Goal: Task Accomplishment & Management: Complete application form

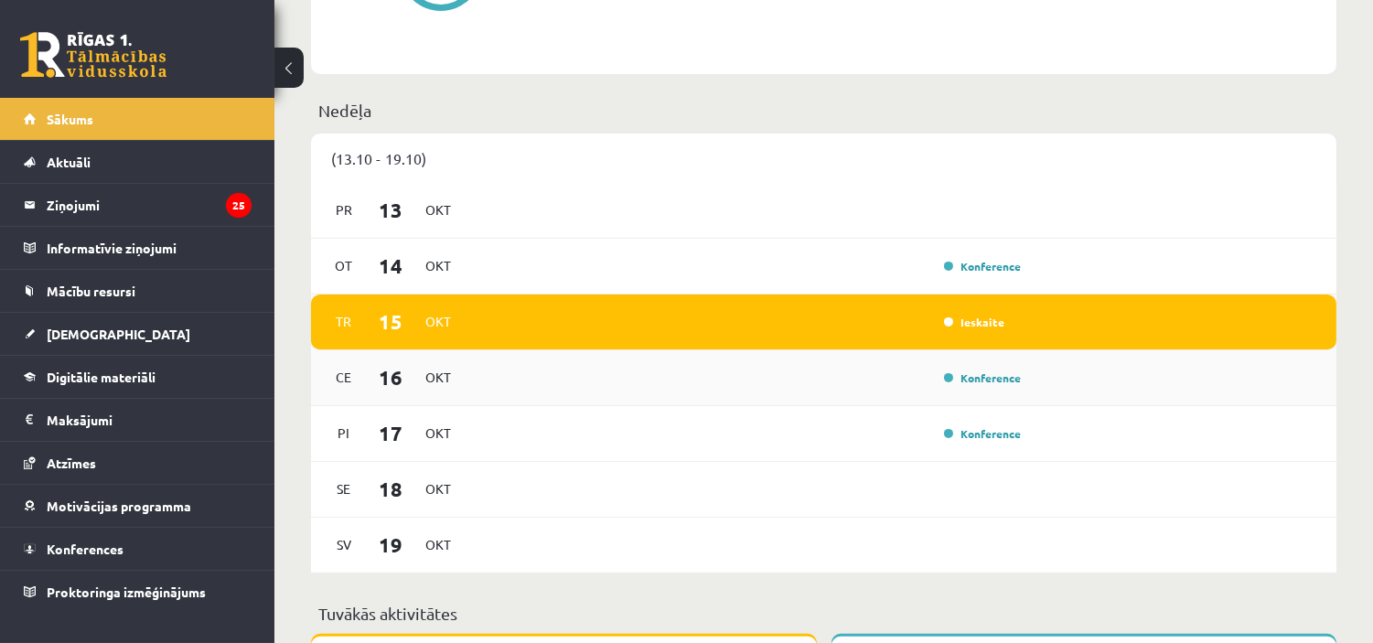
scroll to position [1053, 0]
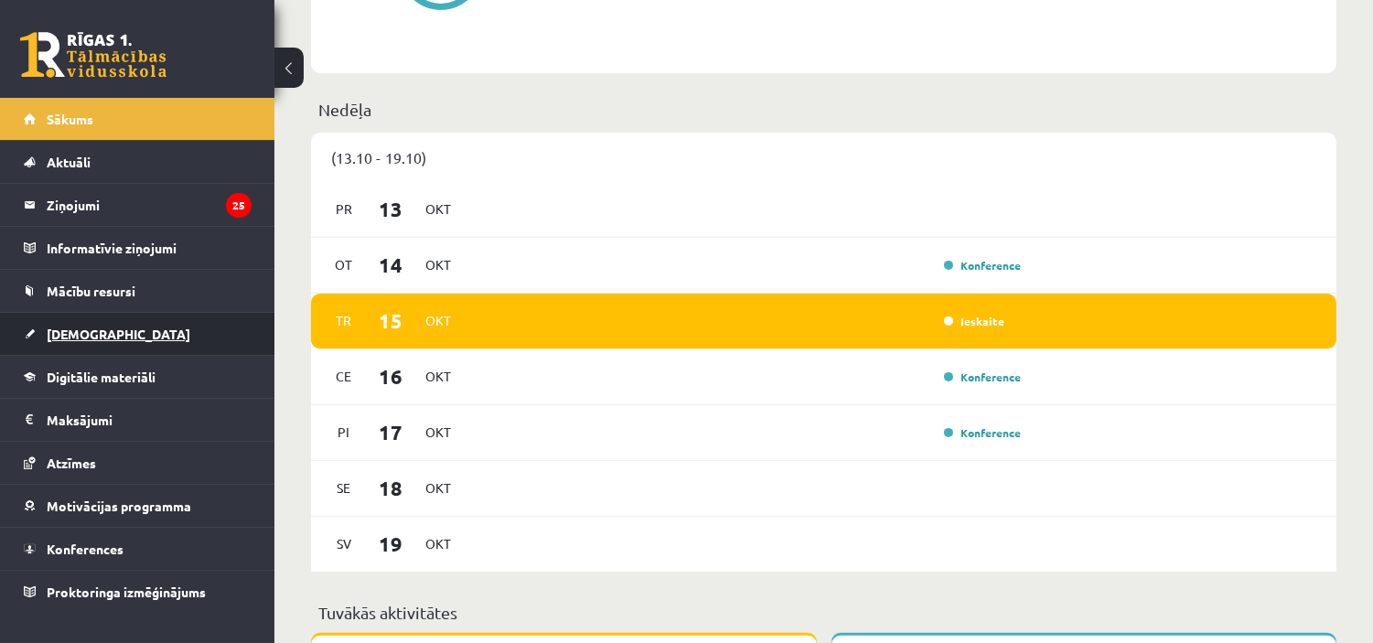
click at [78, 336] on span "[DEMOGRAPHIC_DATA]" at bounding box center [119, 334] width 144 height 16
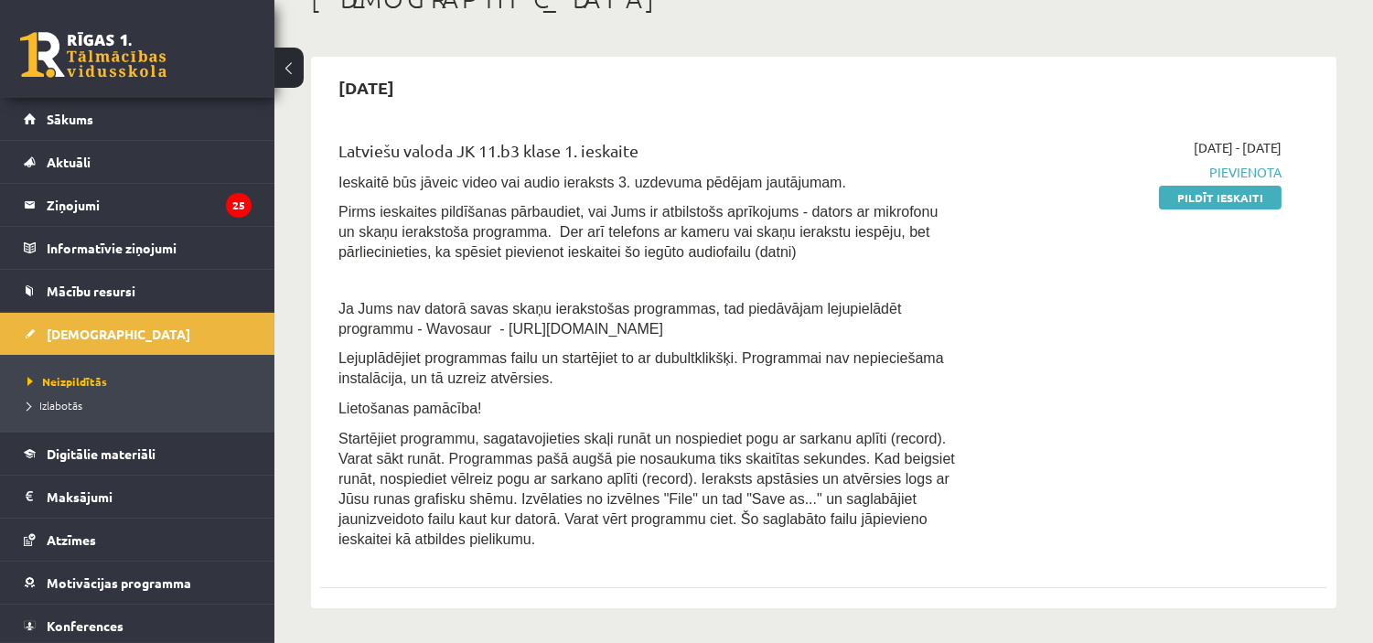
scroll to position [129, 0]
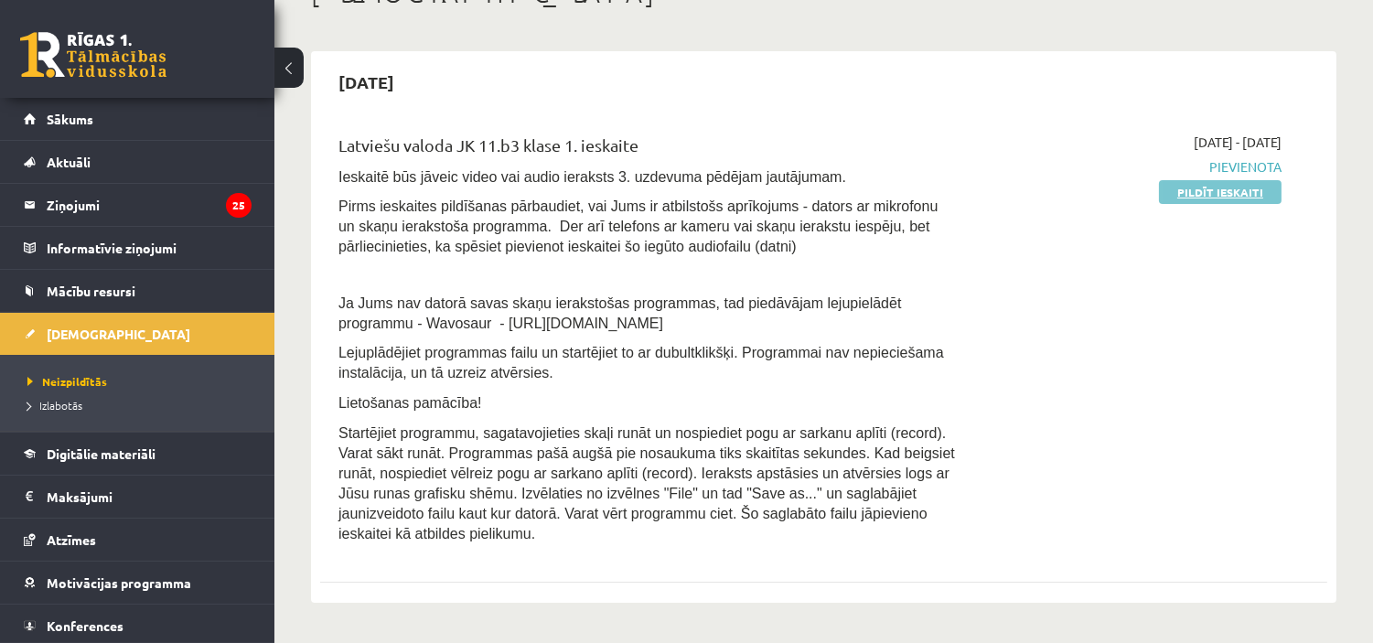
click at [1173, 184] on link "Pildīt ieskaiti" at bounding box center [1220, 192] width 123 height 24
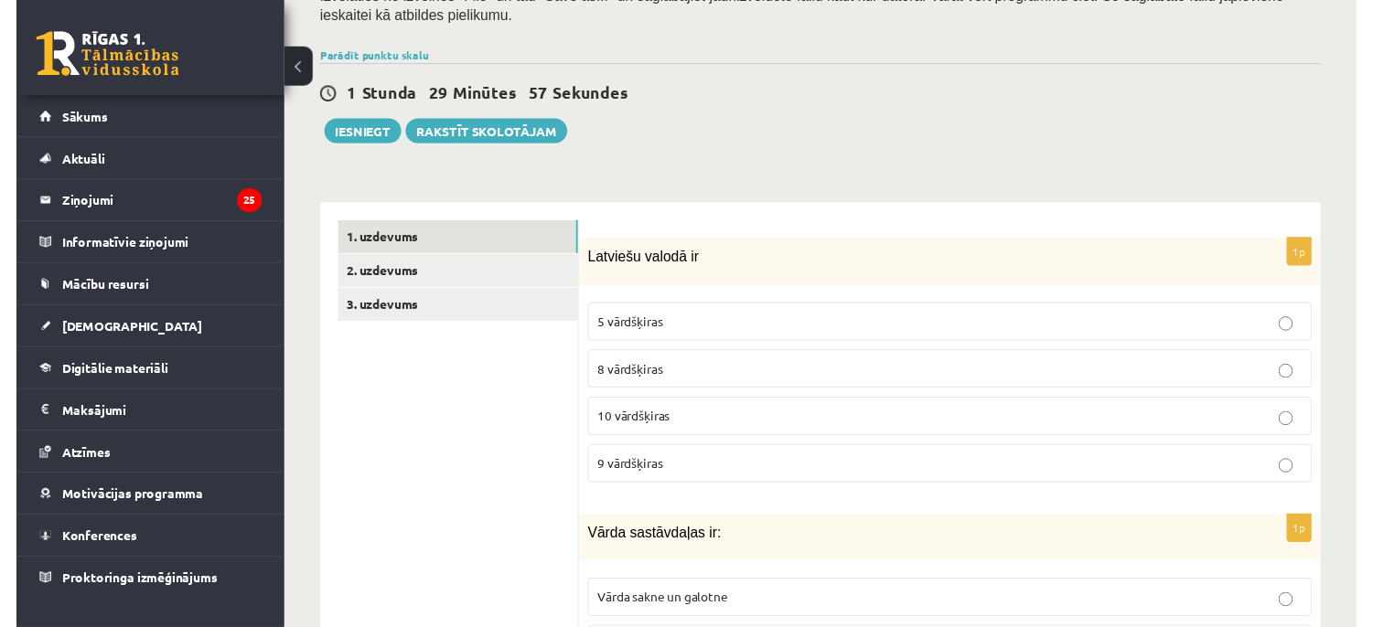
scroll to position [389, 0]
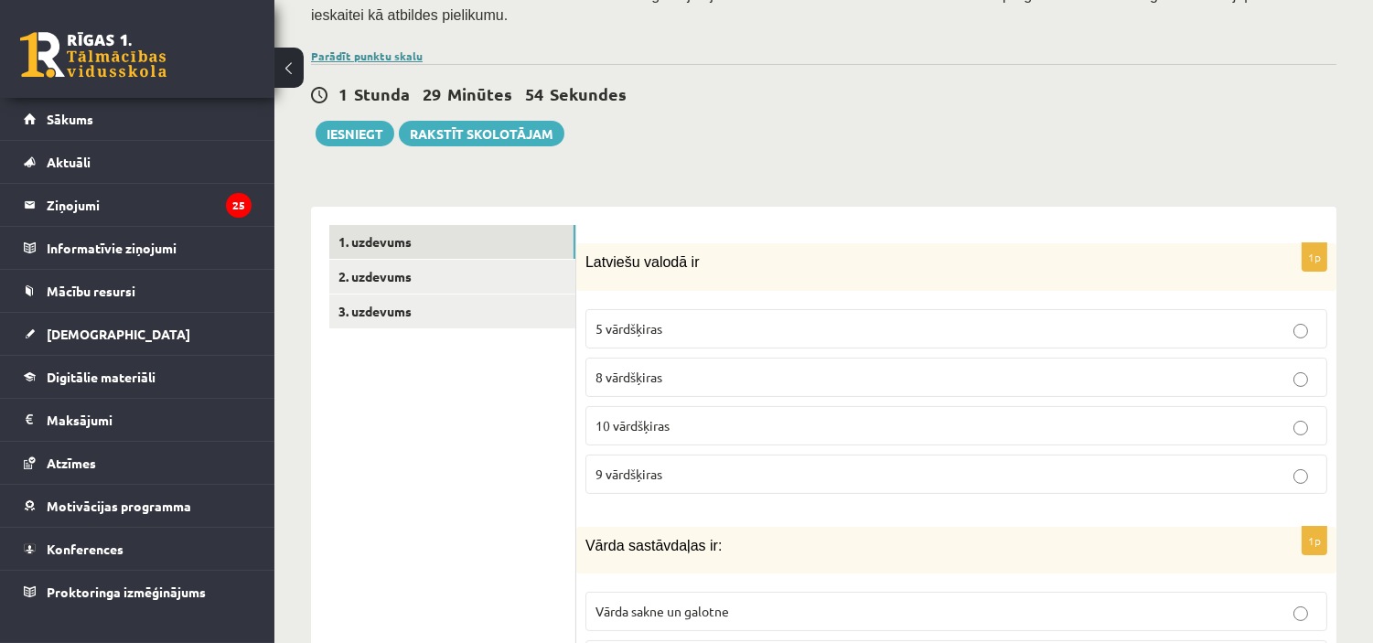
click at [381, 48] on link "Parādīt punktu skalu" at bounding box center [367, 55] width 112 height 15
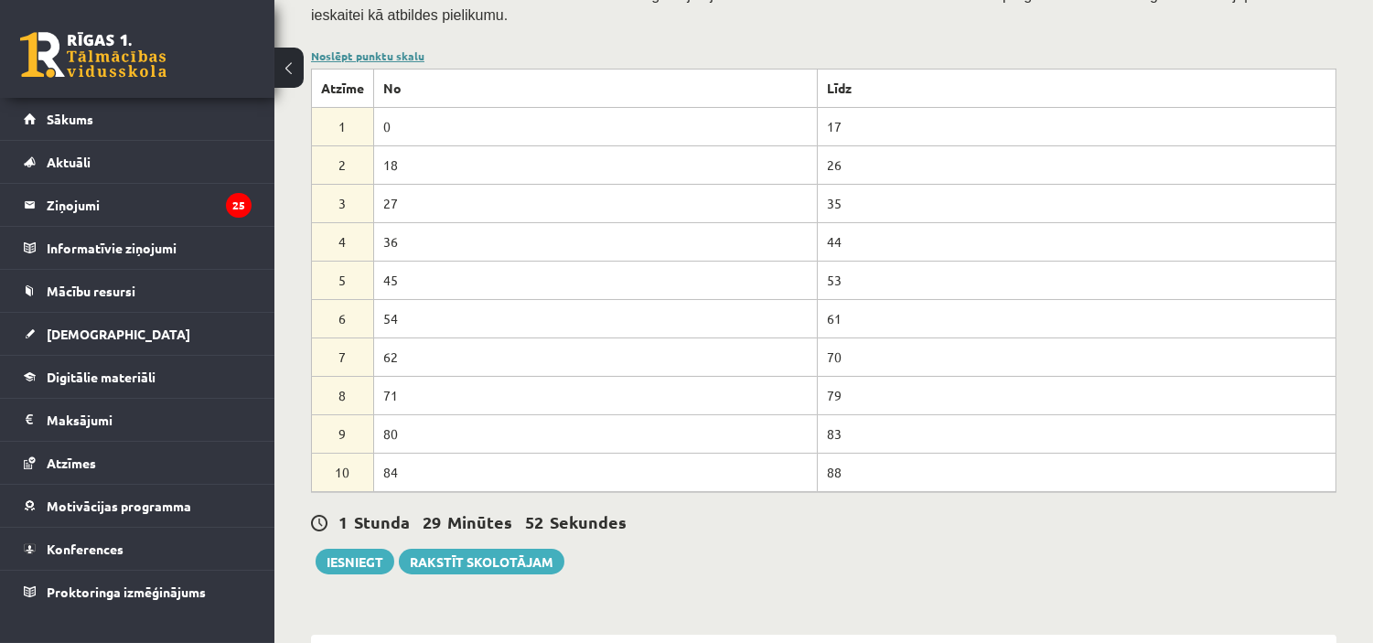
click at [336, 48] on link "Noslēpt punktu skalu" at bounding box center [367, 55] width 113 height 15
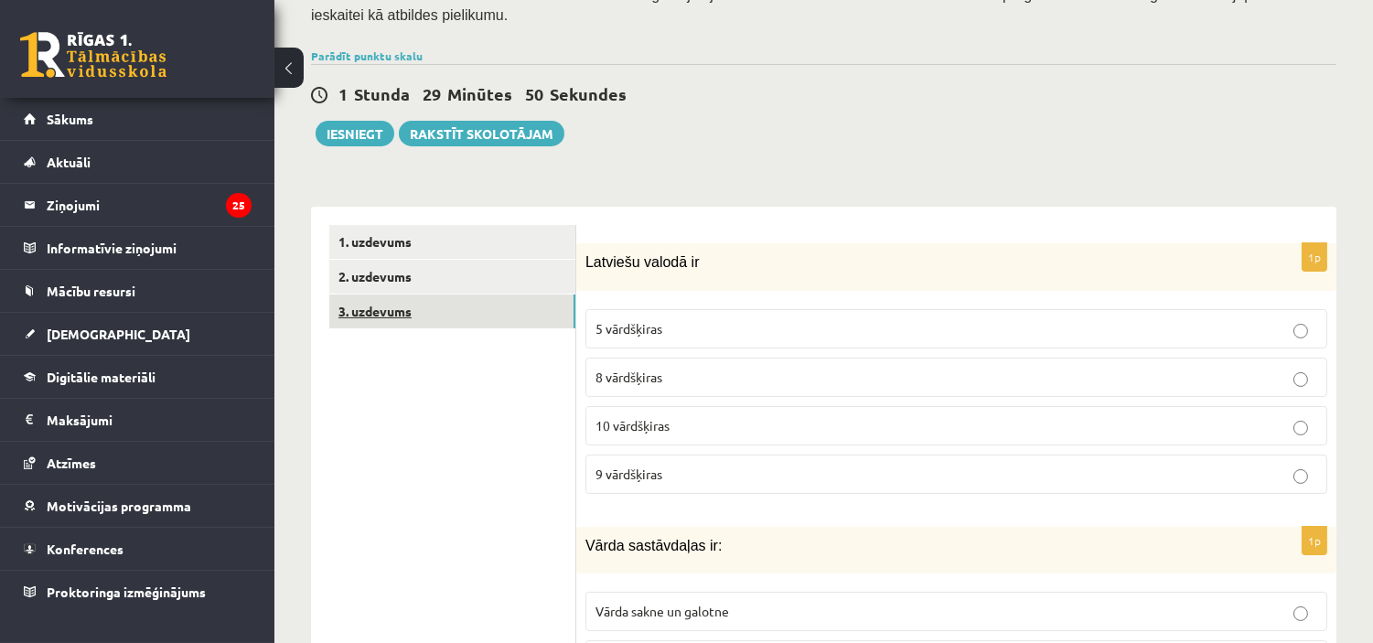
click at [440, 295] on link "3. uzdevums" at bounding box center [452, 312] width 246 height 34
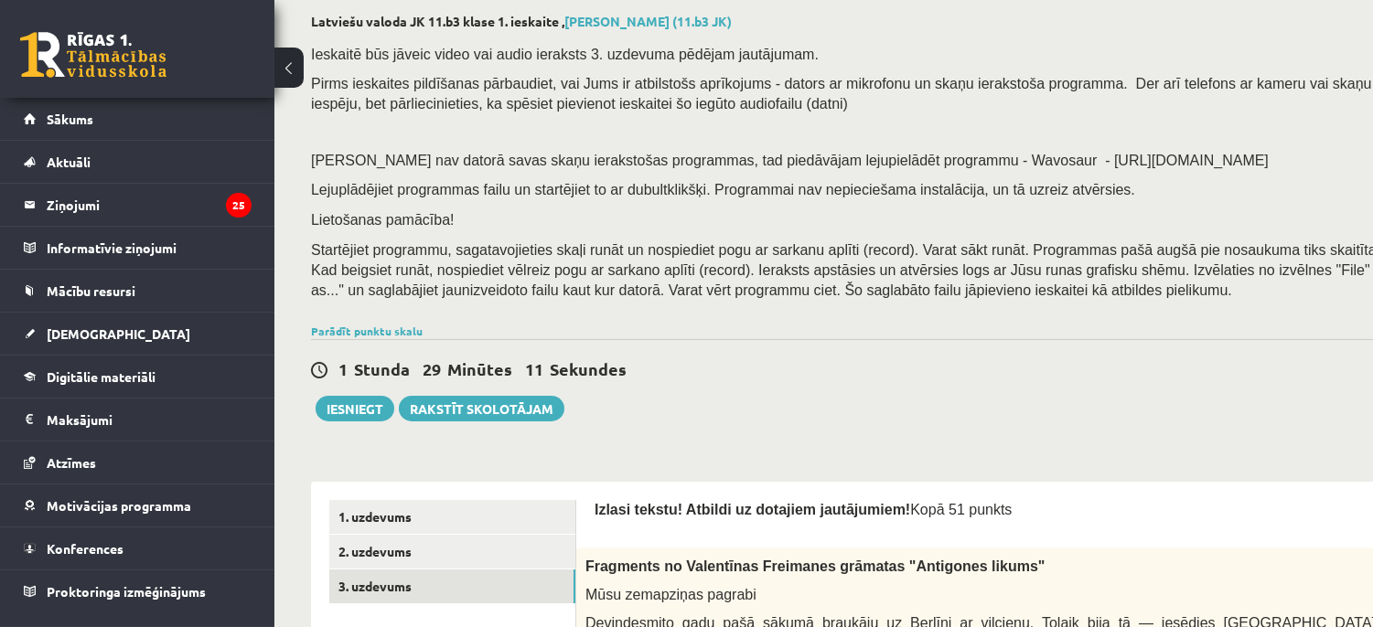
scroll to position [86, 0]
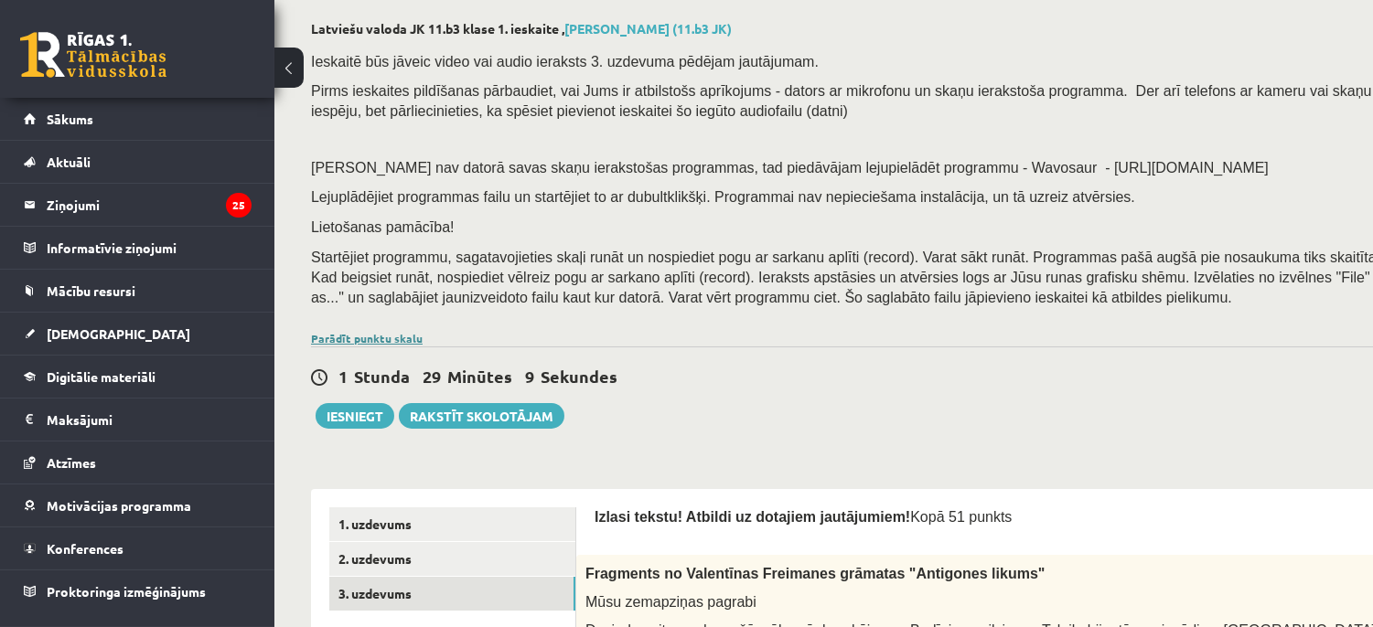
click at [364, 337] on link "Parādīt punktu skalu" at bounding box center [367, 338] width 112 height 15
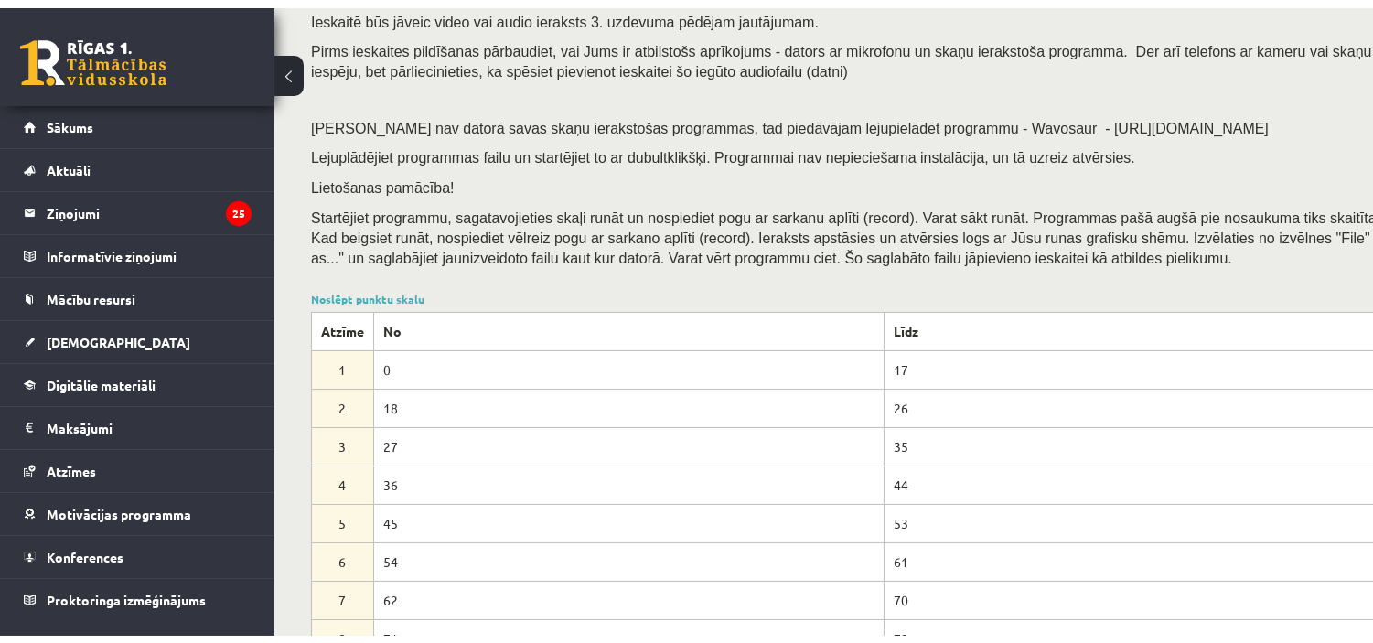
scroll to position [137, 0]
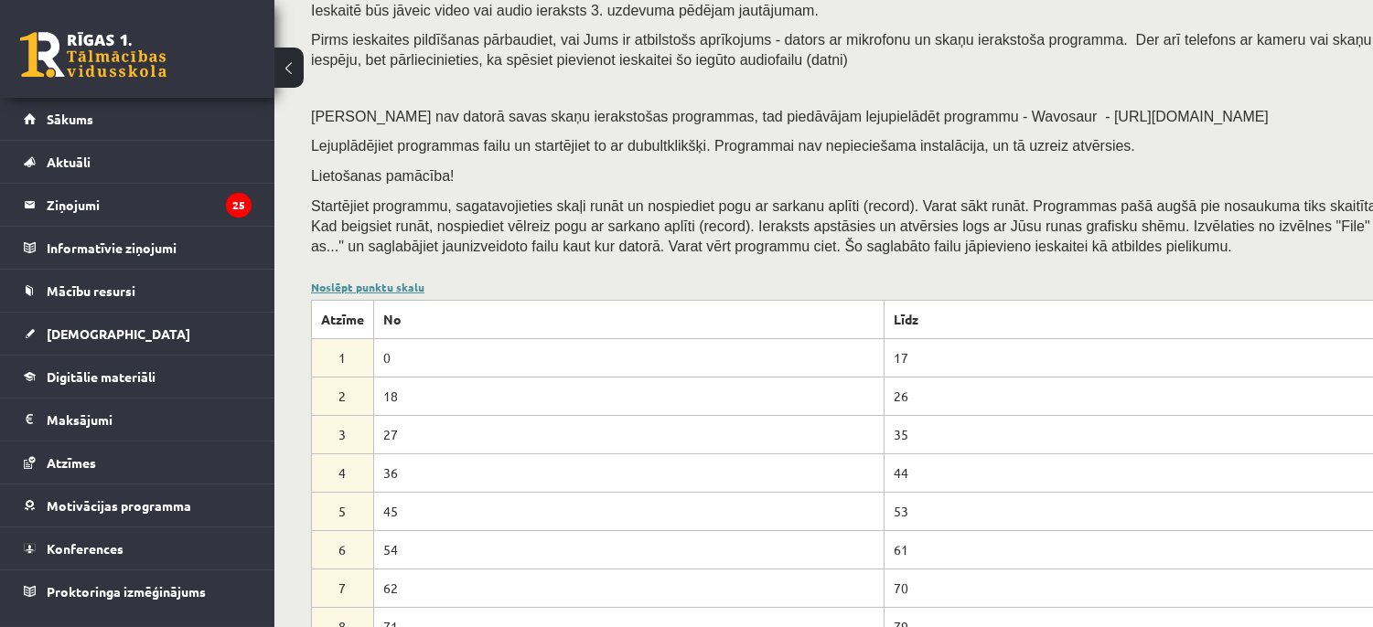
click at [400, 291] on link "Noslēpt punktu skalu" at bounding box center [367, 287] width 113 height 15
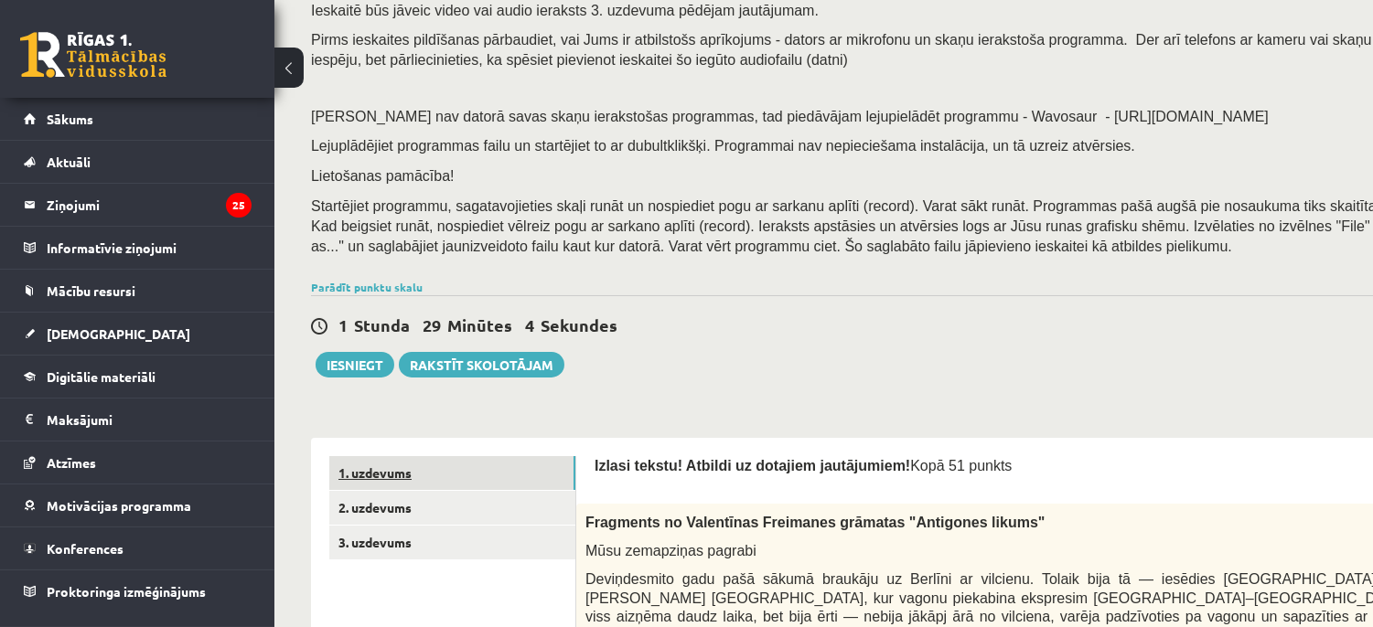
click at [436, 469] on link "1. uzdevums" at bounding box center [452, 473] width 246 height 34
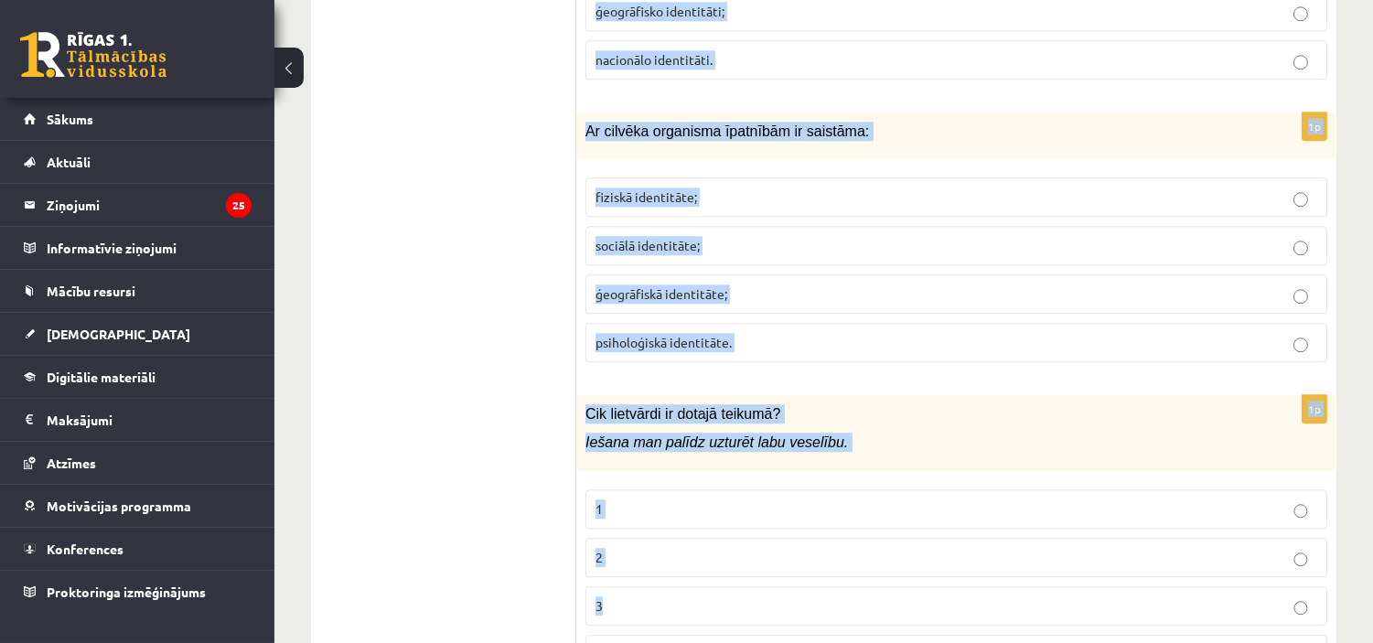
scroll to position [8875, 0]
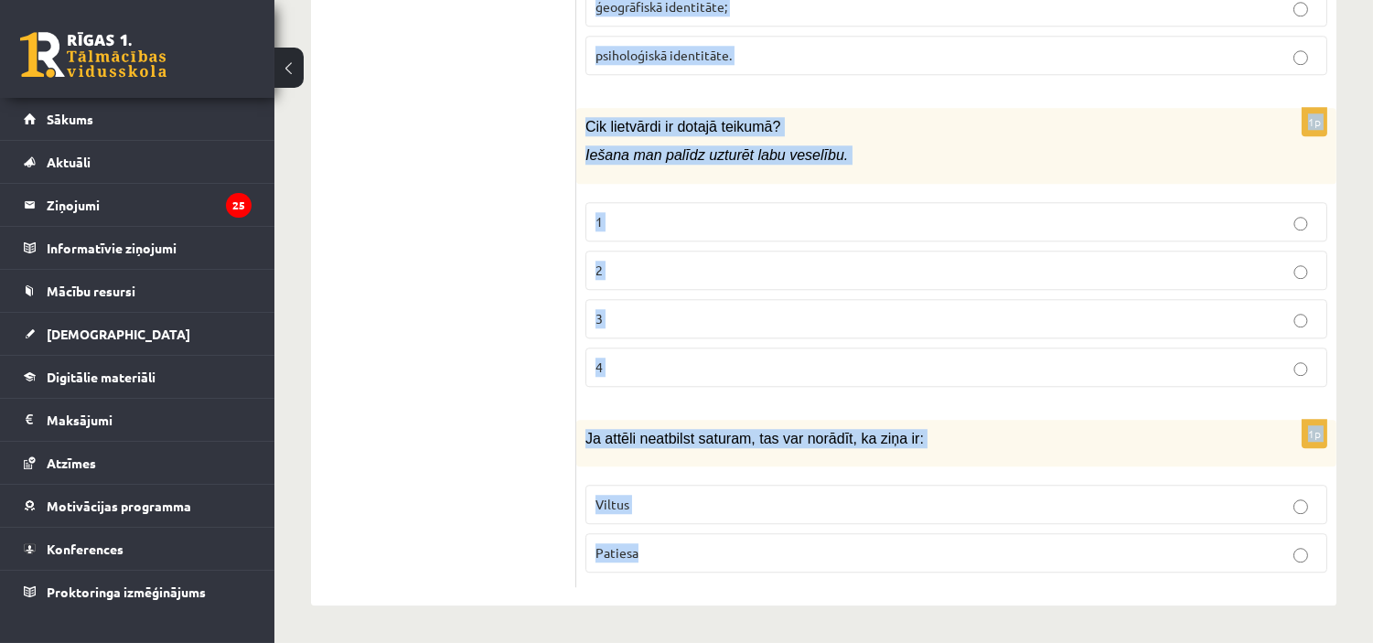
drag, startPoint x: 587, startPoint y: 183, endPoint x: 946, endPoint y: 657, distance: 594.2
copy form "Latviešu valodā ir 5 vārdšķiras 8 vārdšķiras 10 vārdšķiras 9 vārdšķiras 1p Vārd…"
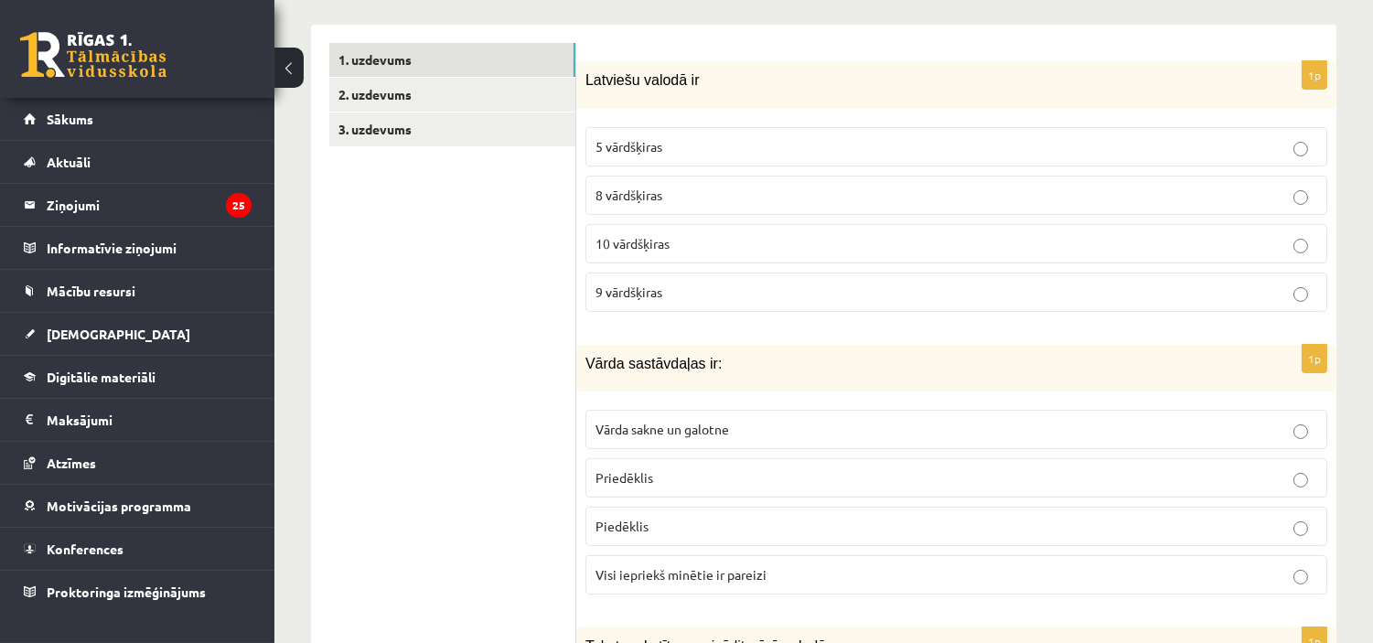
scroll to position [570, 0]
click at [746, 187] on p "8 vārdšķiras" at bounding box center [956, 196] width 722 height 19
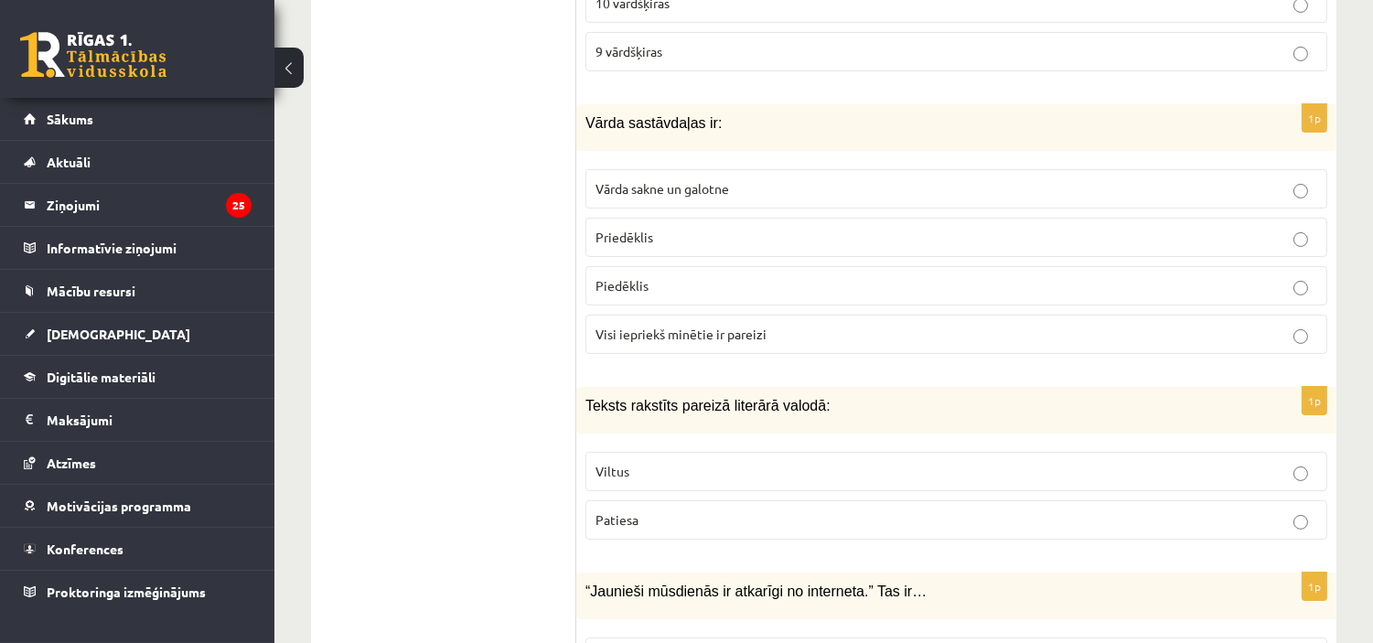
click at [826, 325] on p "Visi iepriekš minētie ir pareizi" at bounding box center [956, 334] width 722 height 19
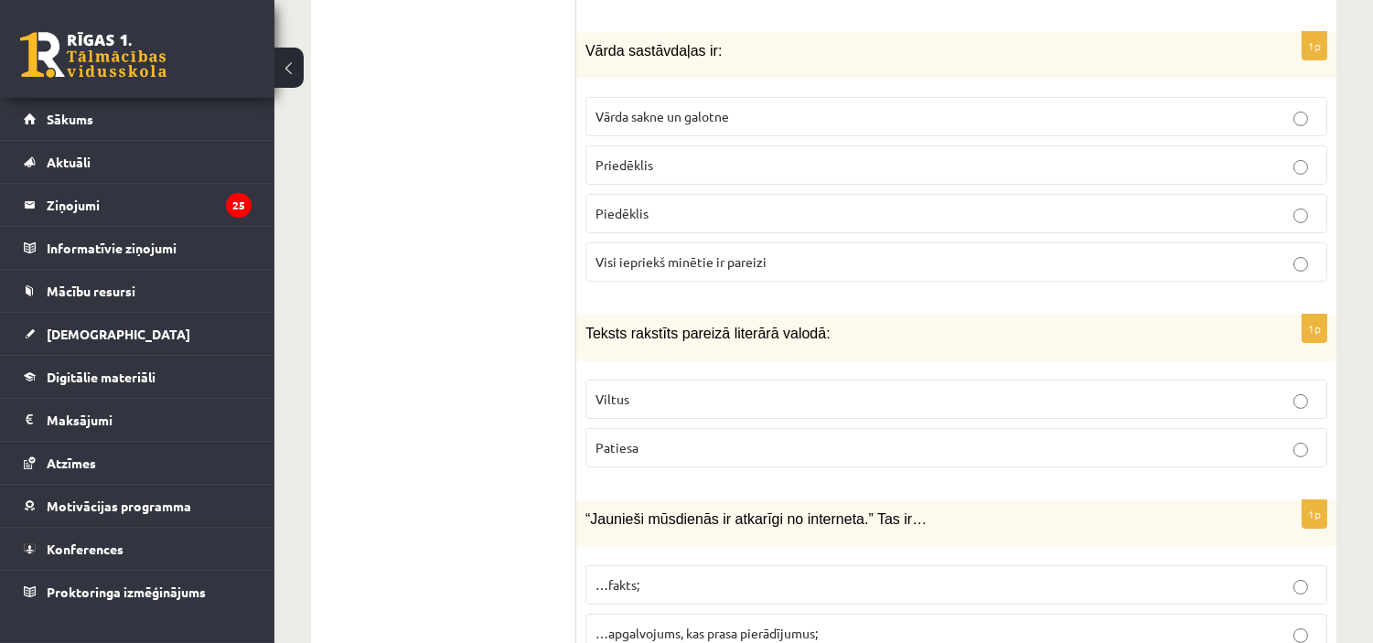
scroll to position [884, 0]
click at [750, 437] on p "Patiesa" at bounding box center [956, 446] width 722 height 19
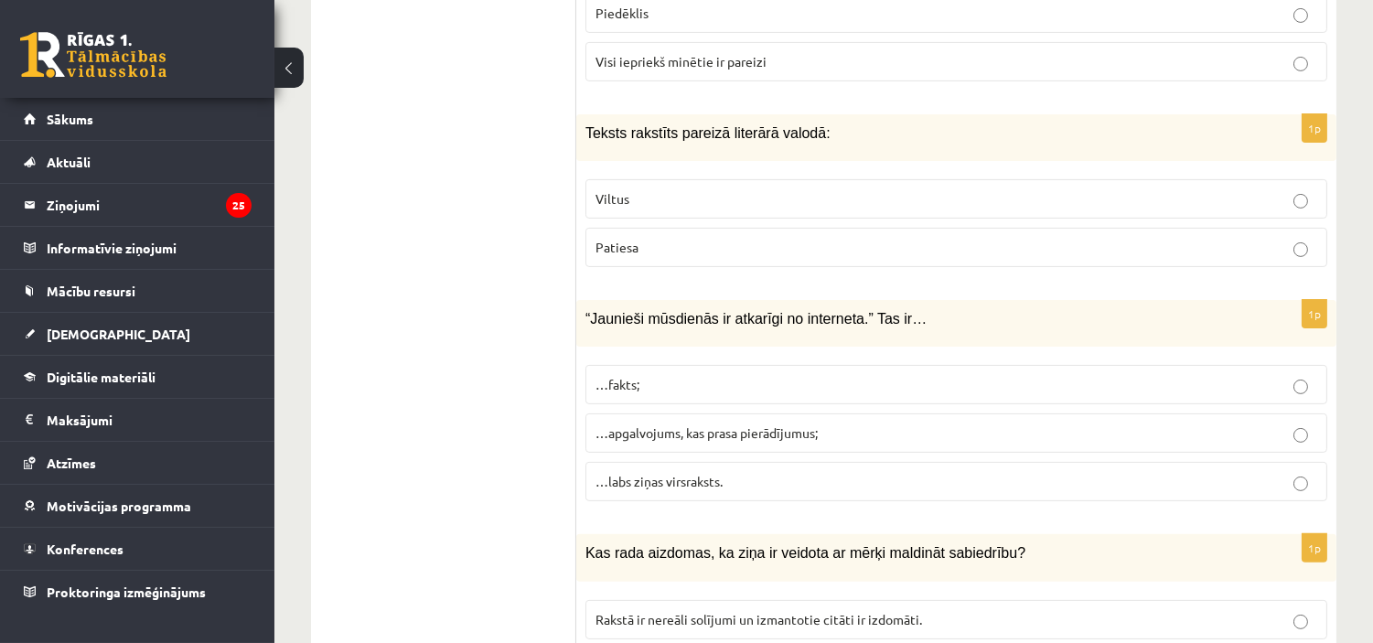
scroll to position [1088, 0]
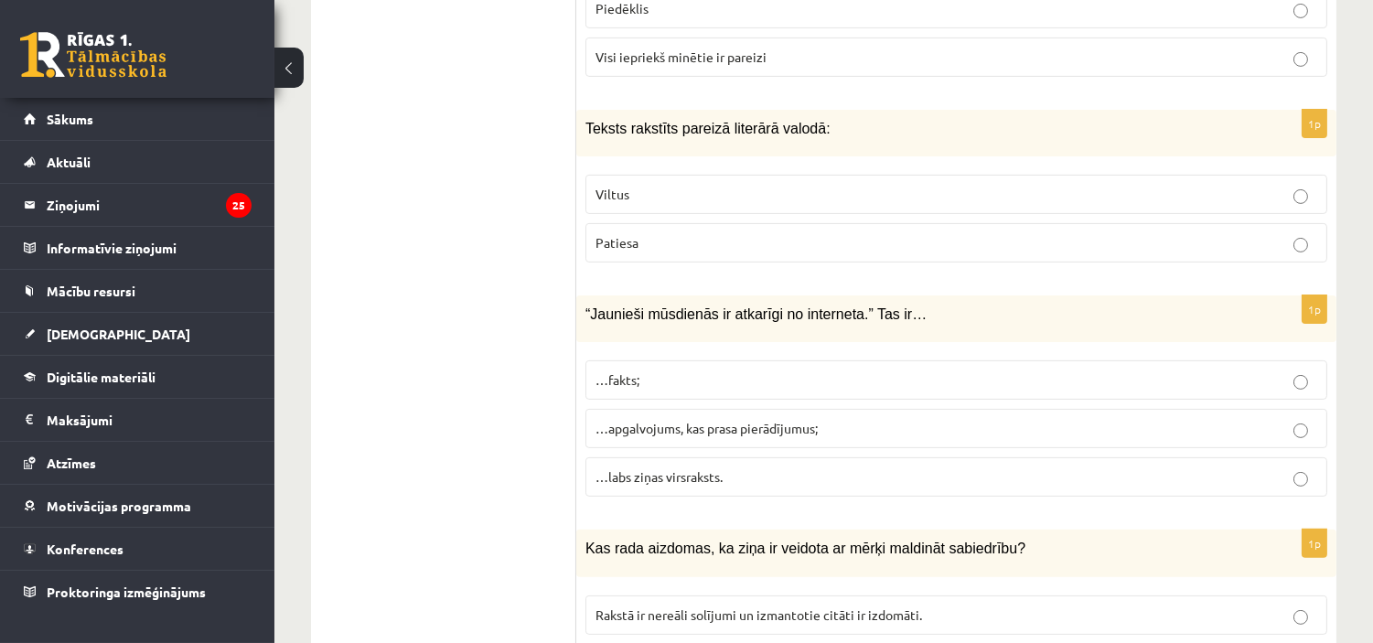
click at [845, 419] on p "…apgalvojums, kas prasa pierādījumus;" at bounding box center [956, 428] width 722 height 19
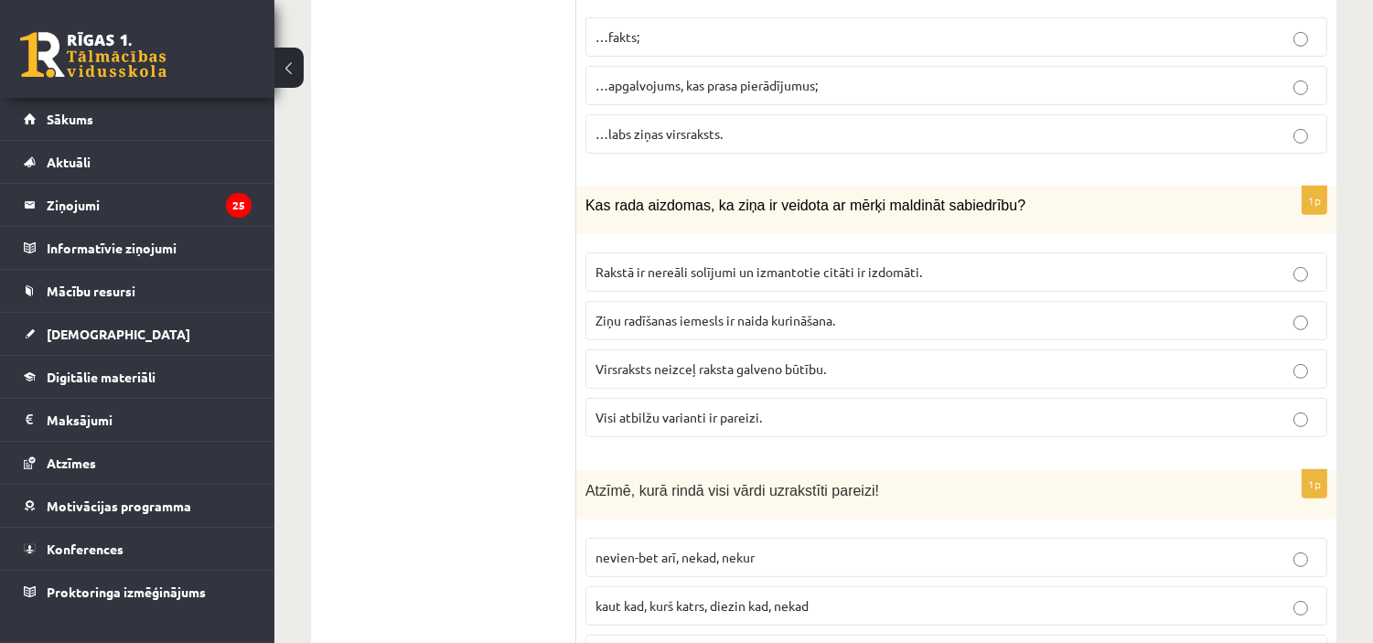
scroll to position [1432, 0]
click at [753, 408] on span "Visi atbilžu varianti ir pareizi." at bounding box center [678, 416] width 166 height 16
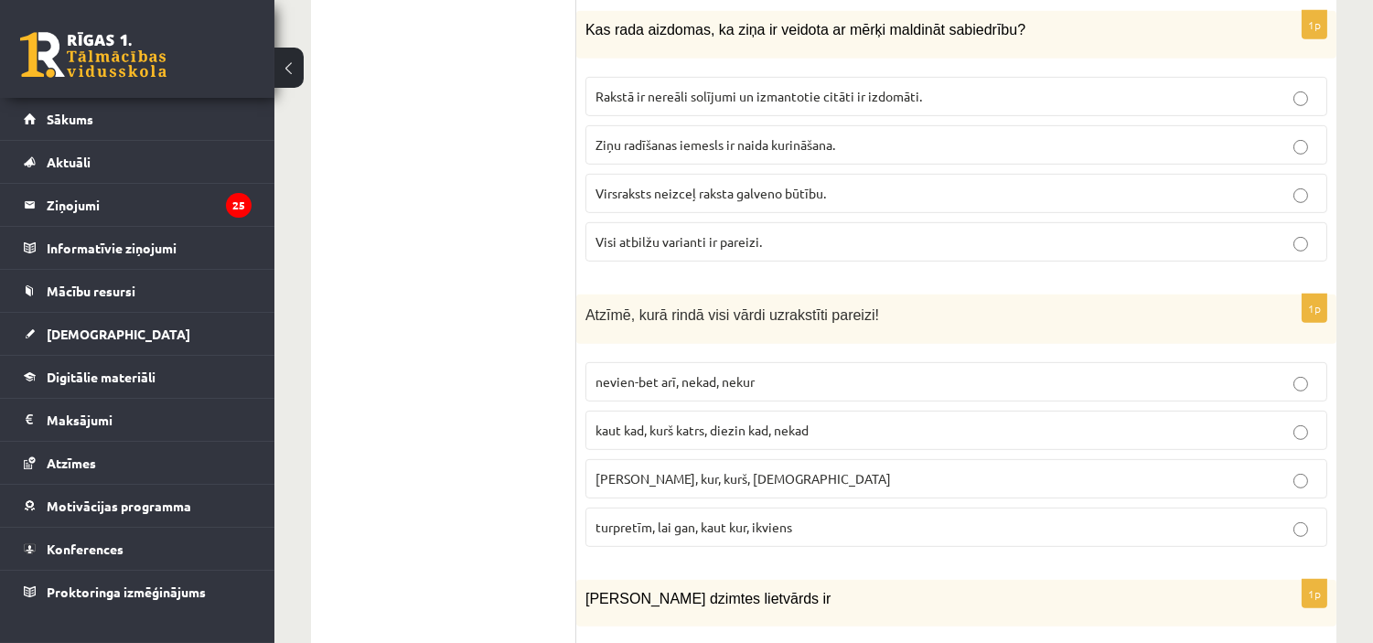
scroll to position [1696, 0]
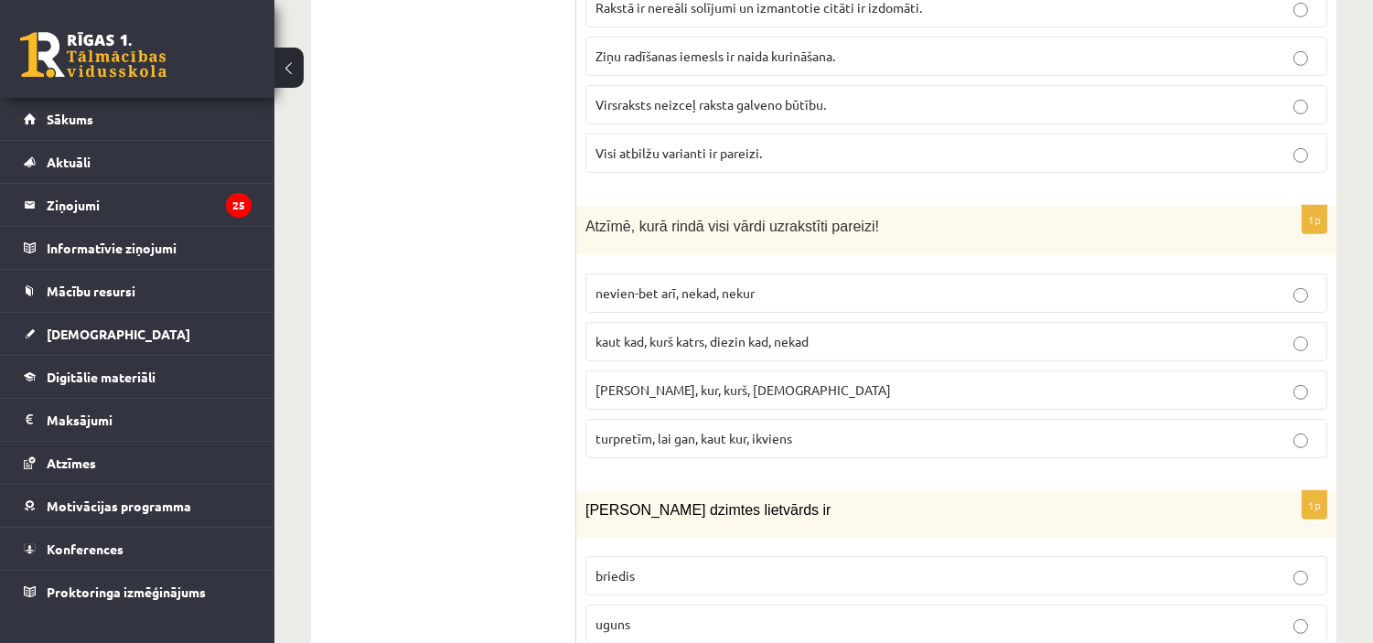
click at [791, 430] on span "turpretīm, lai gan, kaut kur, ikviens" at bounding box center [693, 438] width 197 height 16
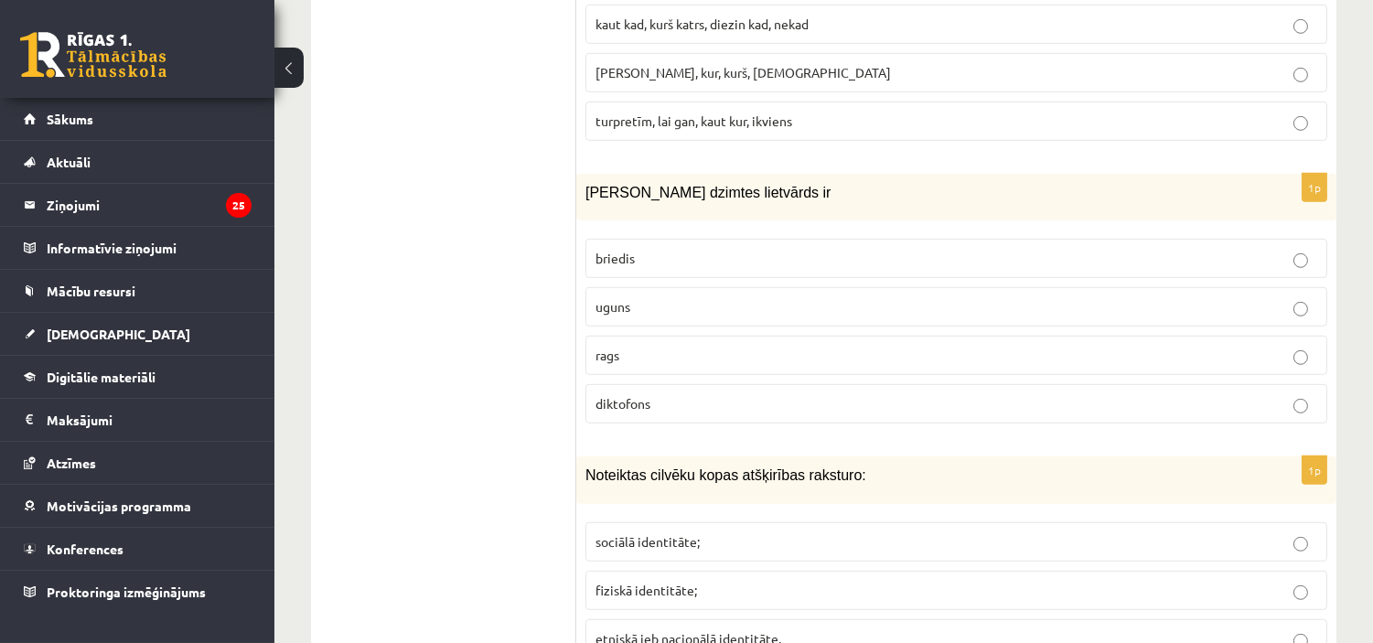
scroll to position [2014, 0]
click at [678, 296] on p "uguns" at bounding box center [956, 305] width 722 height 19
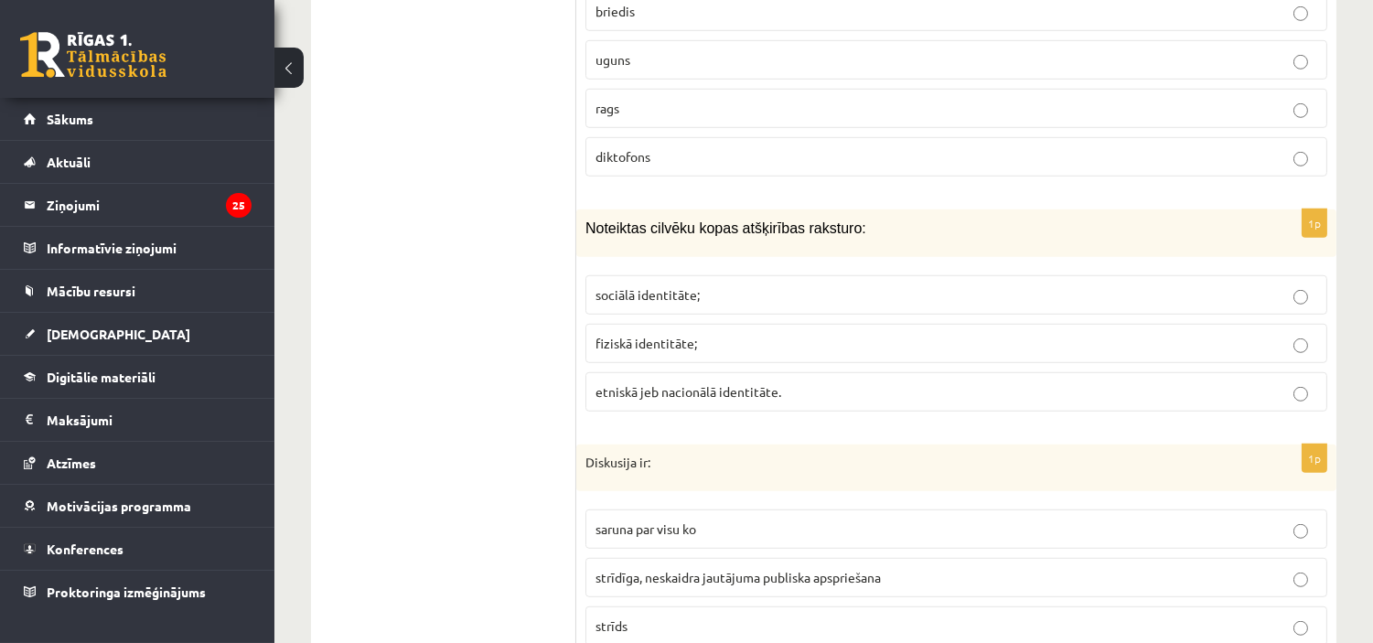
scroll to position [2261, 0]
click at [825, 371] on label "etniskā jeb nacionālā identitāte." at bounding box center [956, 390] width 742 height 39
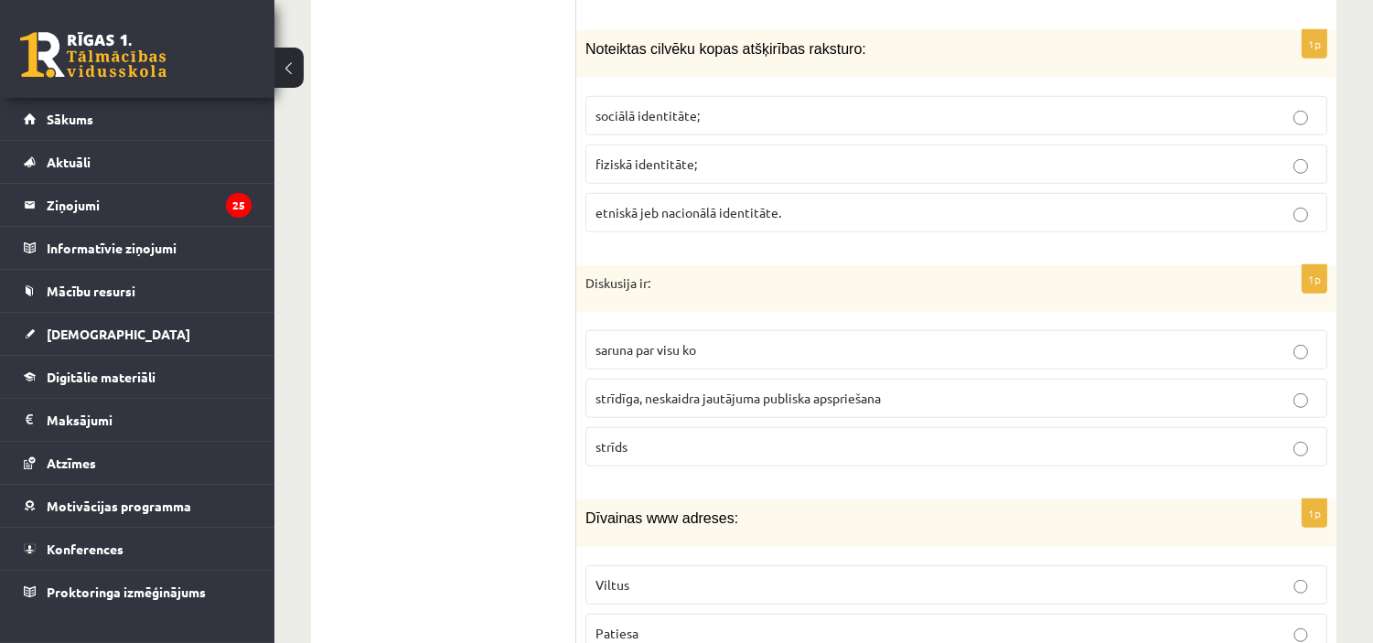
scroll to position [2440, 0]
click at [765, 389] on span "strīdīga, neskaidra jautājuma publiska apspriešana" at bounding box center [737, 397] width 285 height 16
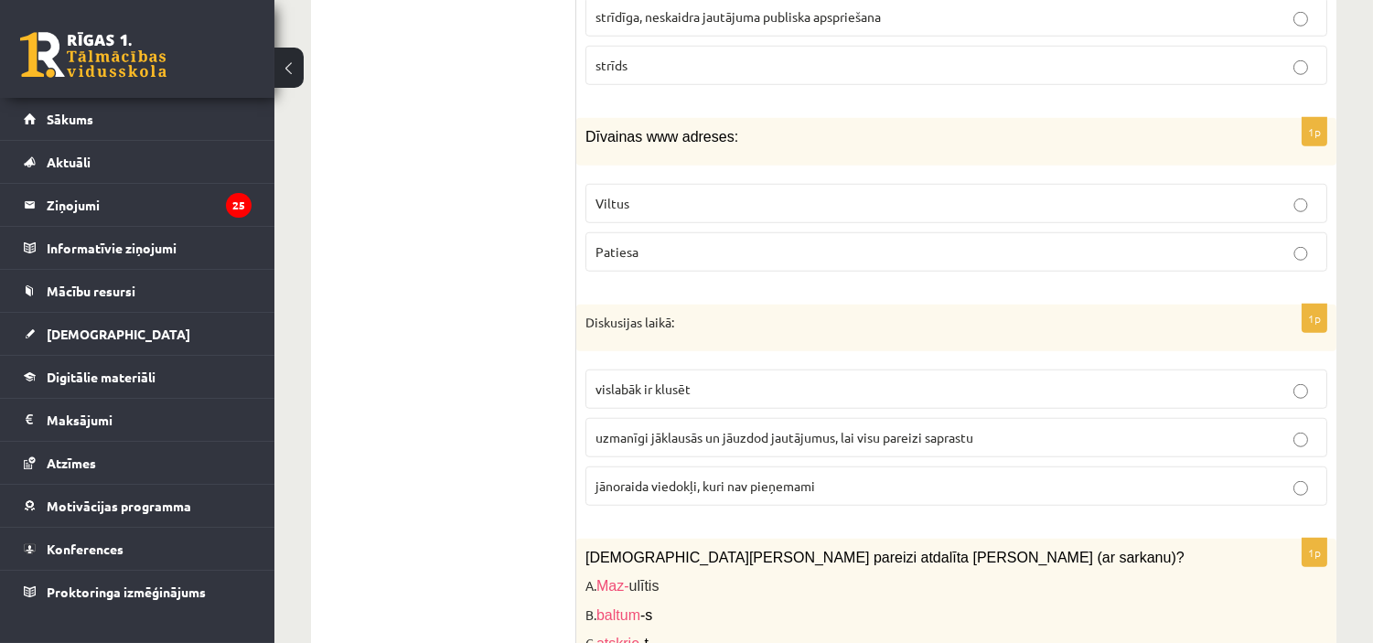
scroll to position [2822, 0]
click at [710, 193] on p "Viltus" at bounding box center [956, 202] width 722 height 19
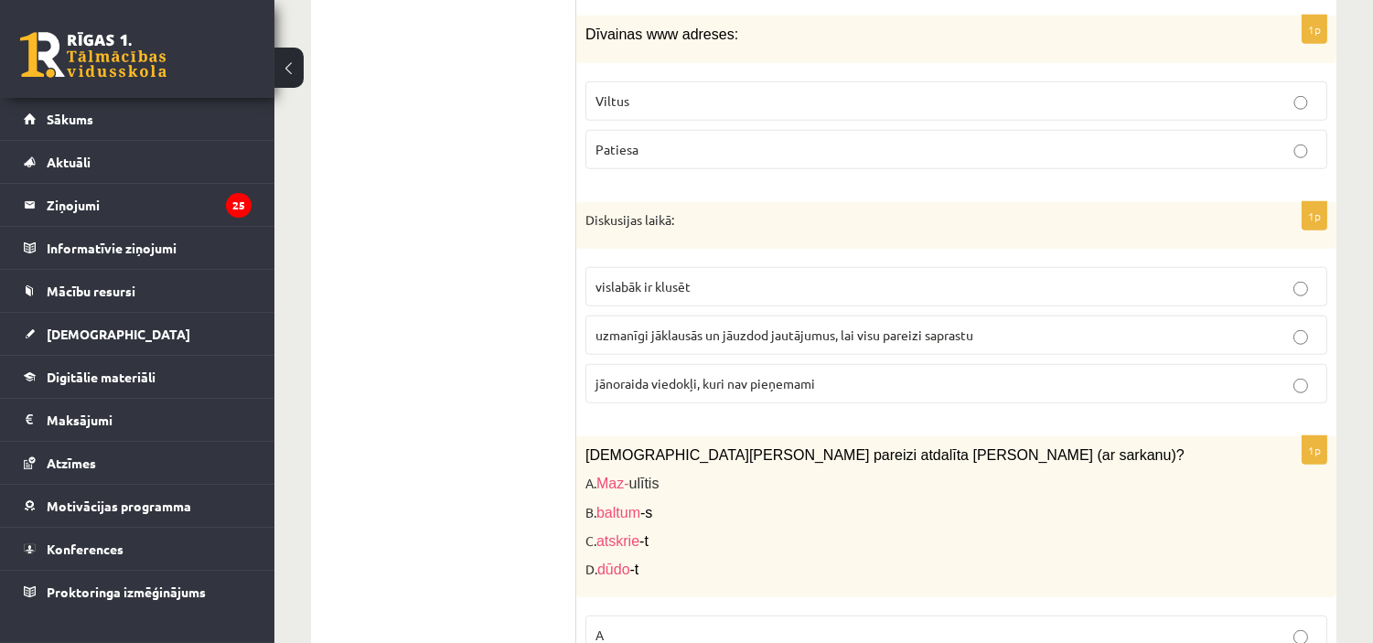
scroll to position [2924, 0]
click at [771, 325] on p "uzmanīgi jāklausās un jāuzdod jautājumus, lai visu pareizi saprastu" at bounding box center [956, 334] width 722 height 19
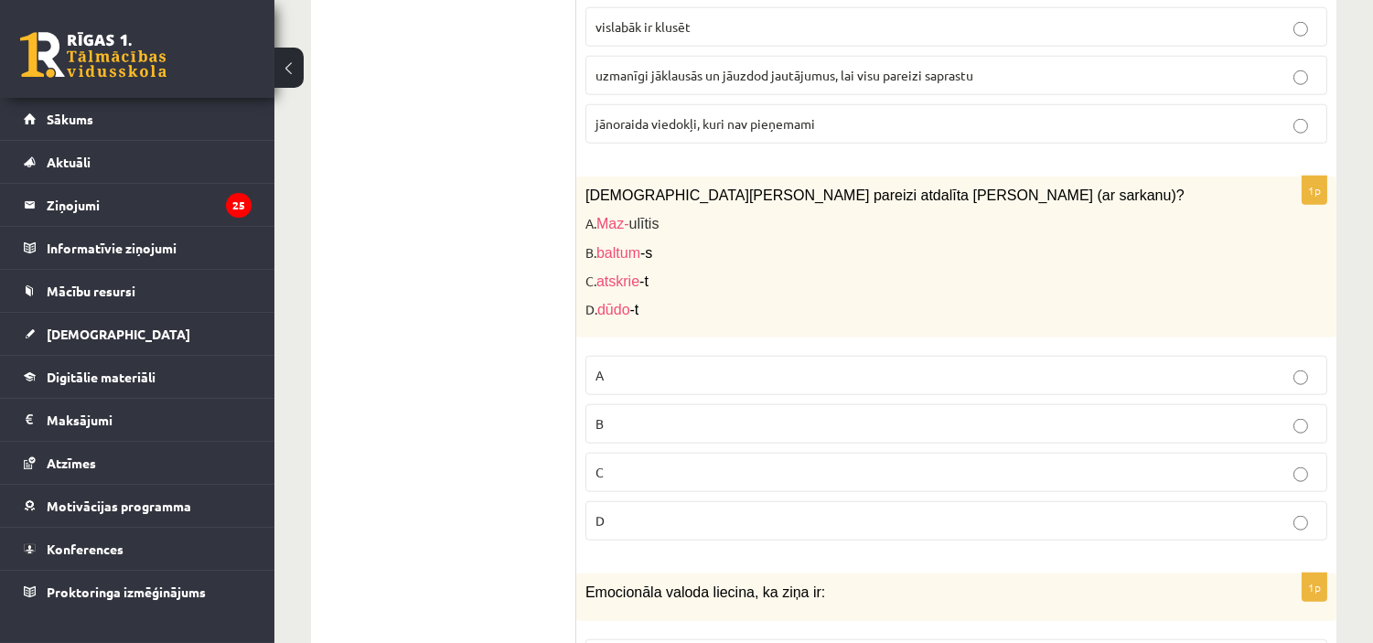
scroll to position [3184, 0]
click at [668, 462] on p "C" at bounding box center [956, 471] width 722 height 19
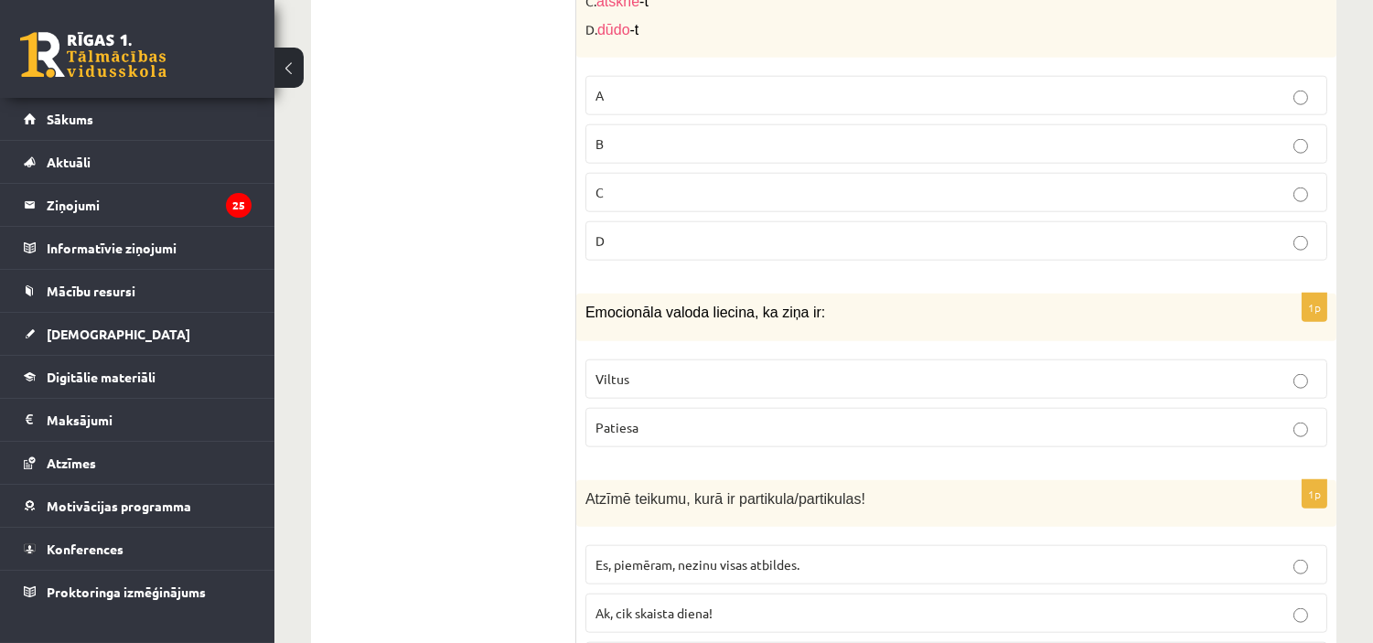
scroll to position [3537, 0]
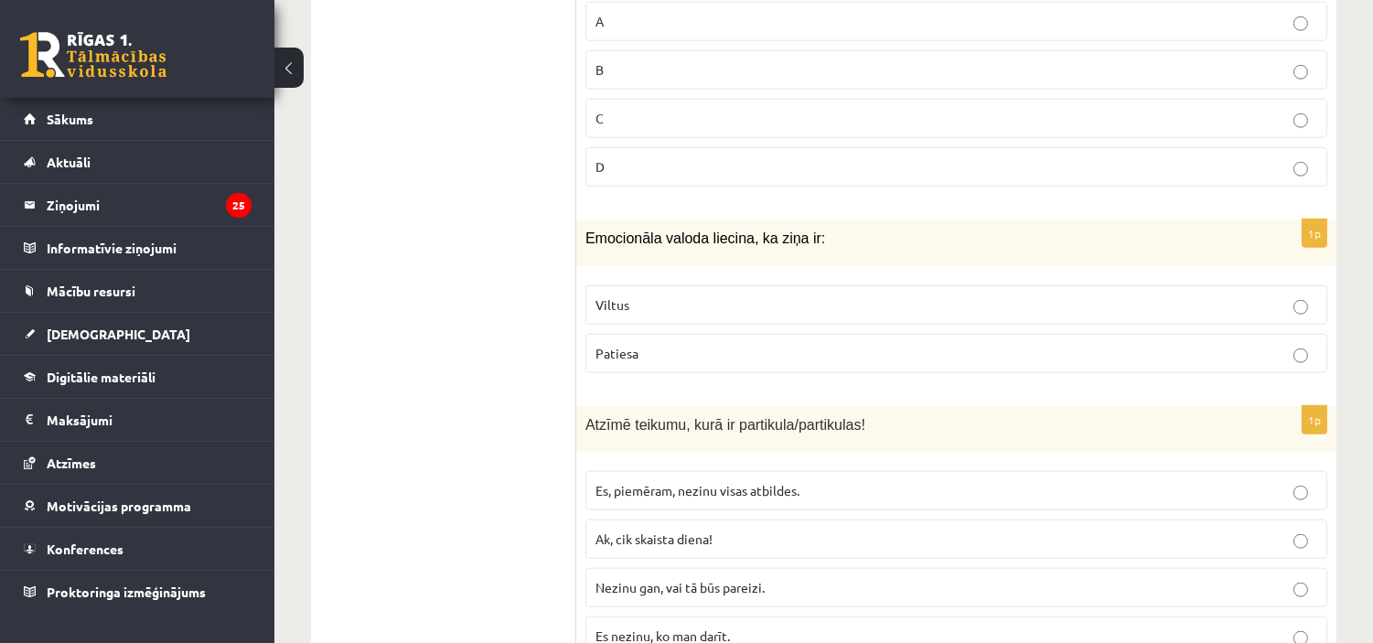
click at [679, 295] on p "Viltus" at bounding box center [956, 304] width 722 height 19
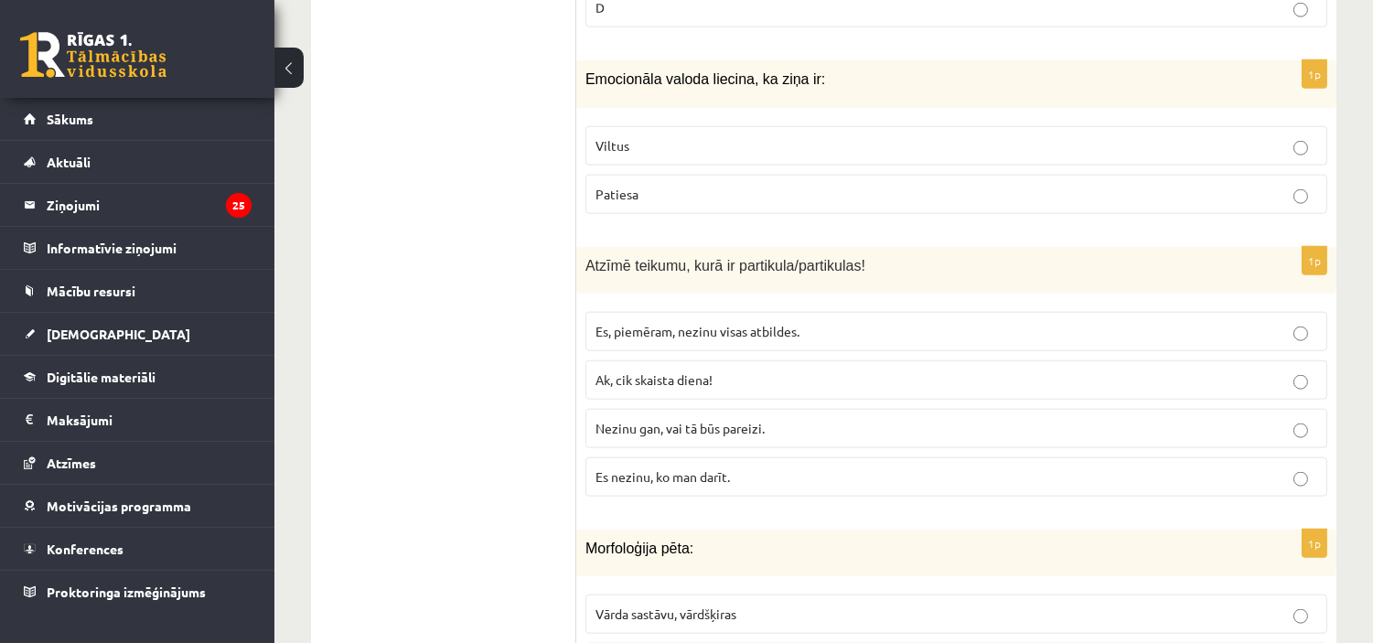
scroll to position [3698, 0]
click at [783, 419] on p "Nezinu gan, vai tā būs pareizi." at bounding box center [956, 426] width 722 height 19
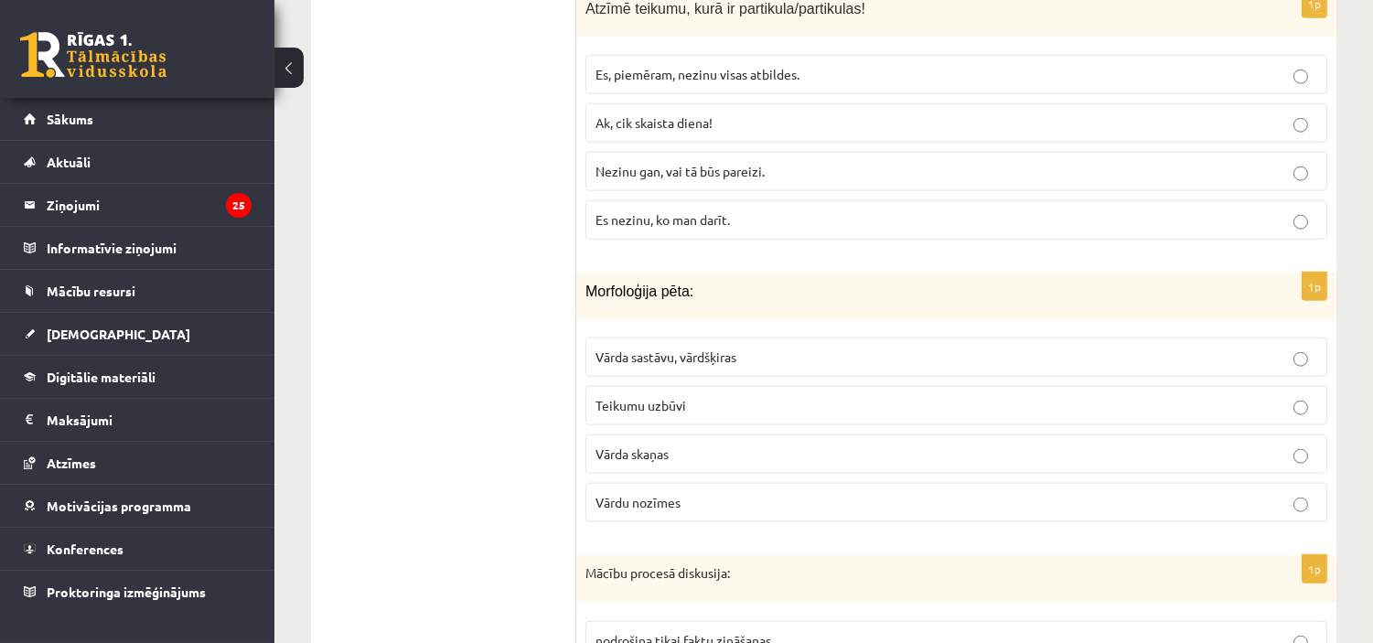
scroll to position [3954, 0]
click at [793, 348] on p "Vārda sastāvu, vārdšķiras" at bounding box center [956, 356] width 722 height 19
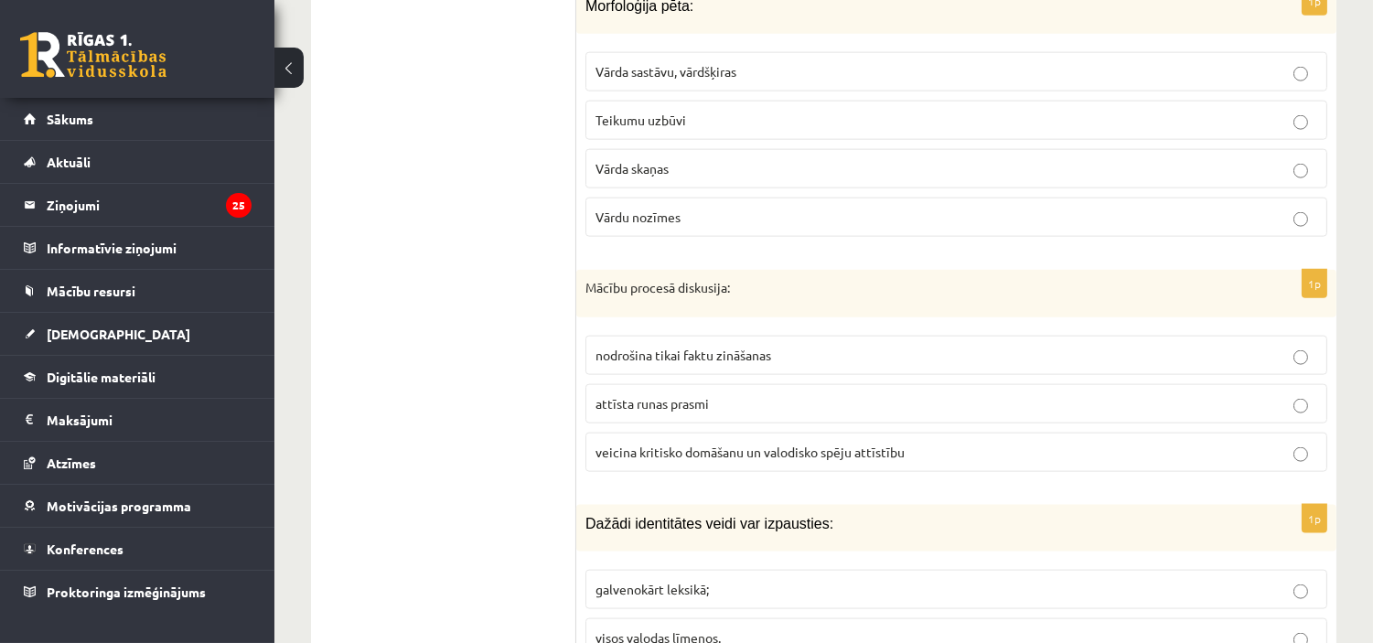
scroll to position [4245, 0]
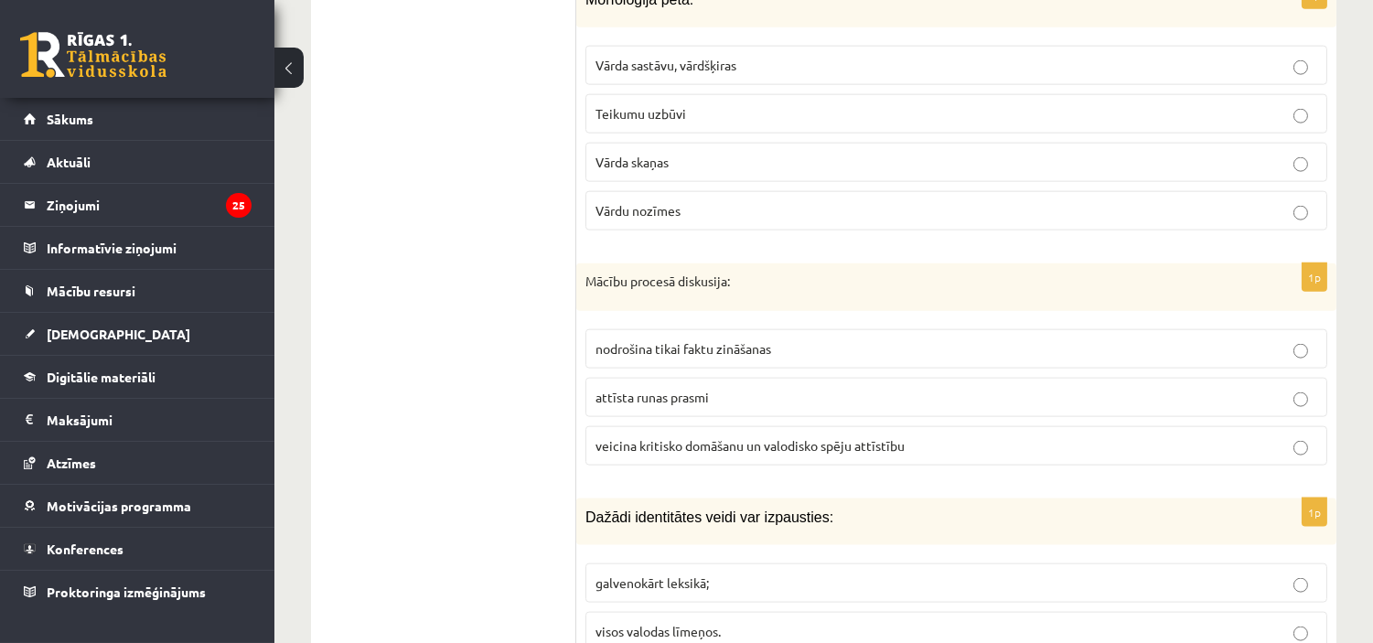
click at [763, 437] on span "veicina kritisko domāšanu un valodisko spēju attīstību" at bounding box center [749, 445] width 309 height 16
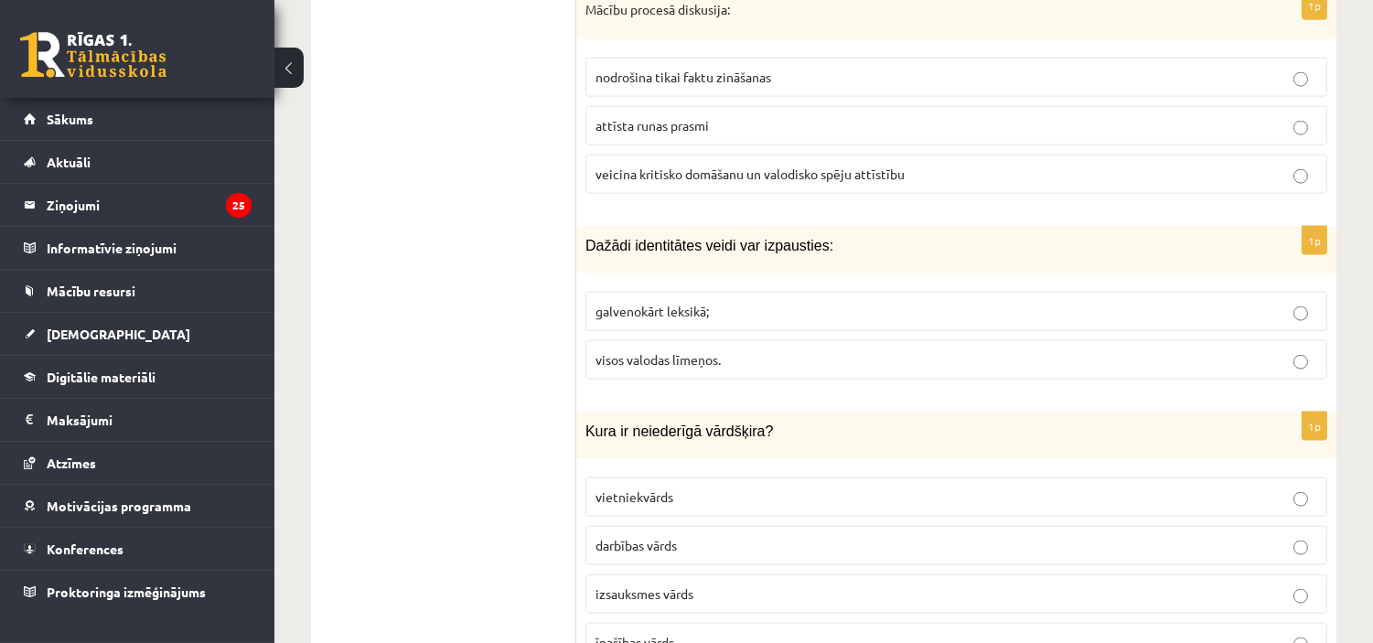
scroll to position [4521, 0]
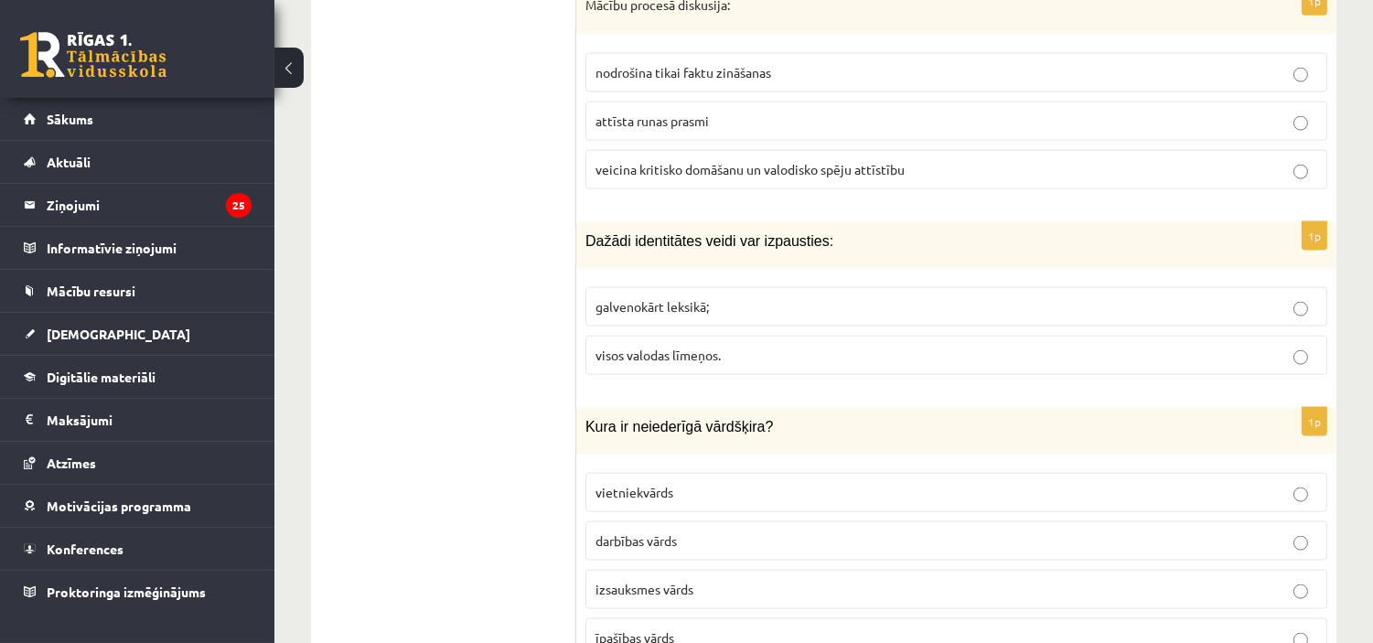
click at [785, 346] on p "visos valodas līmeņos." at bounding box center [956, 355] width 722 height 19
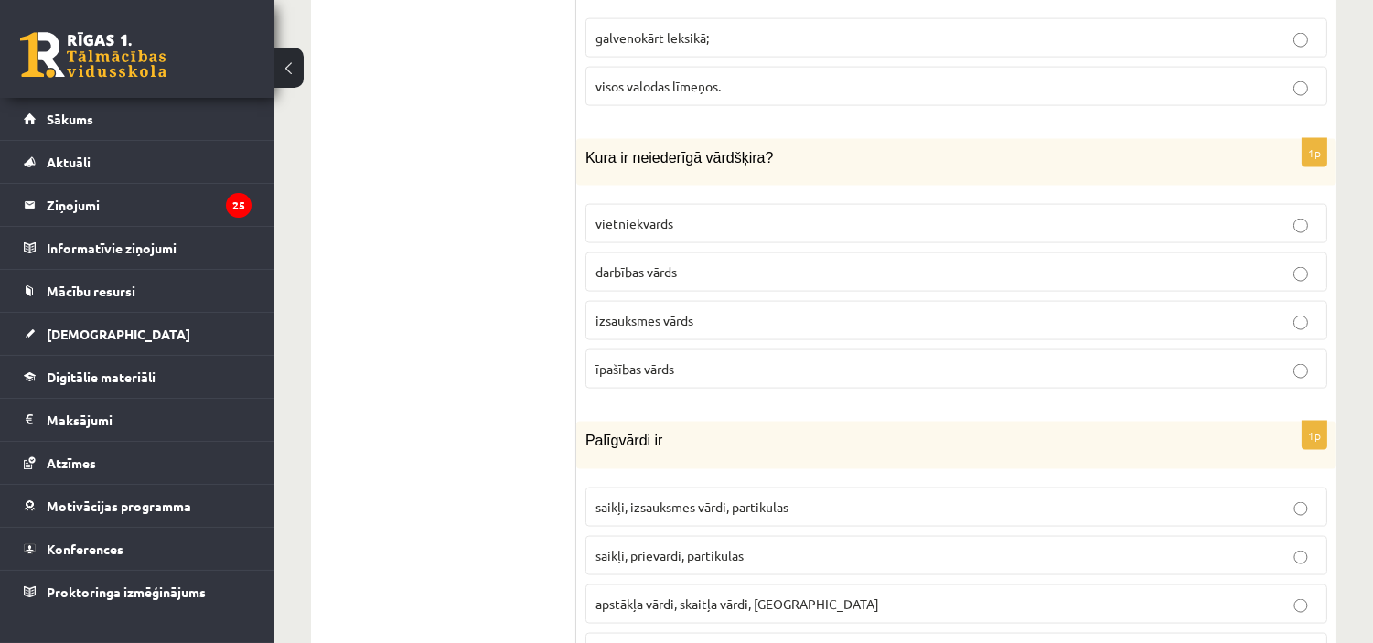
scroll to position [4791, 0]
click at [697, 300] on label "izsauksmes vārds" at bounding box center [956, 319] width 742 height 39
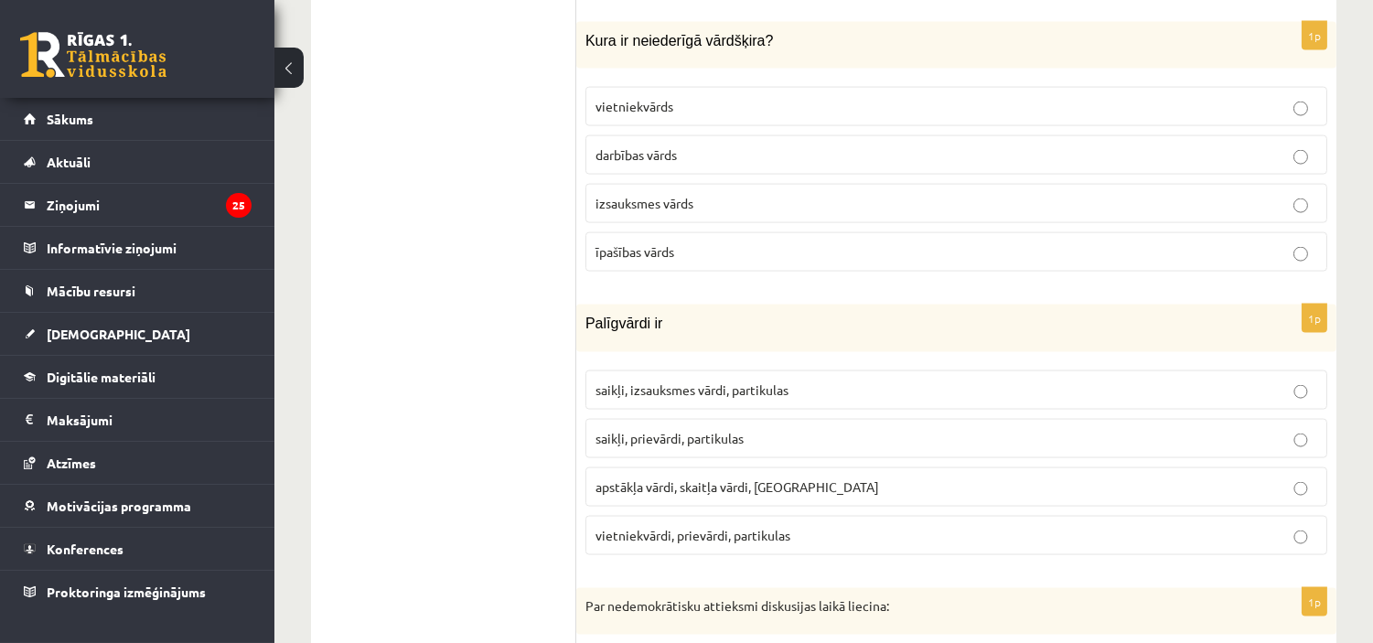
scroll to position [4908, 0]
click at [828, 434] on p "saikļi, prievārdi, partikulas" at bounding box center [956, 437] width 722 height 19
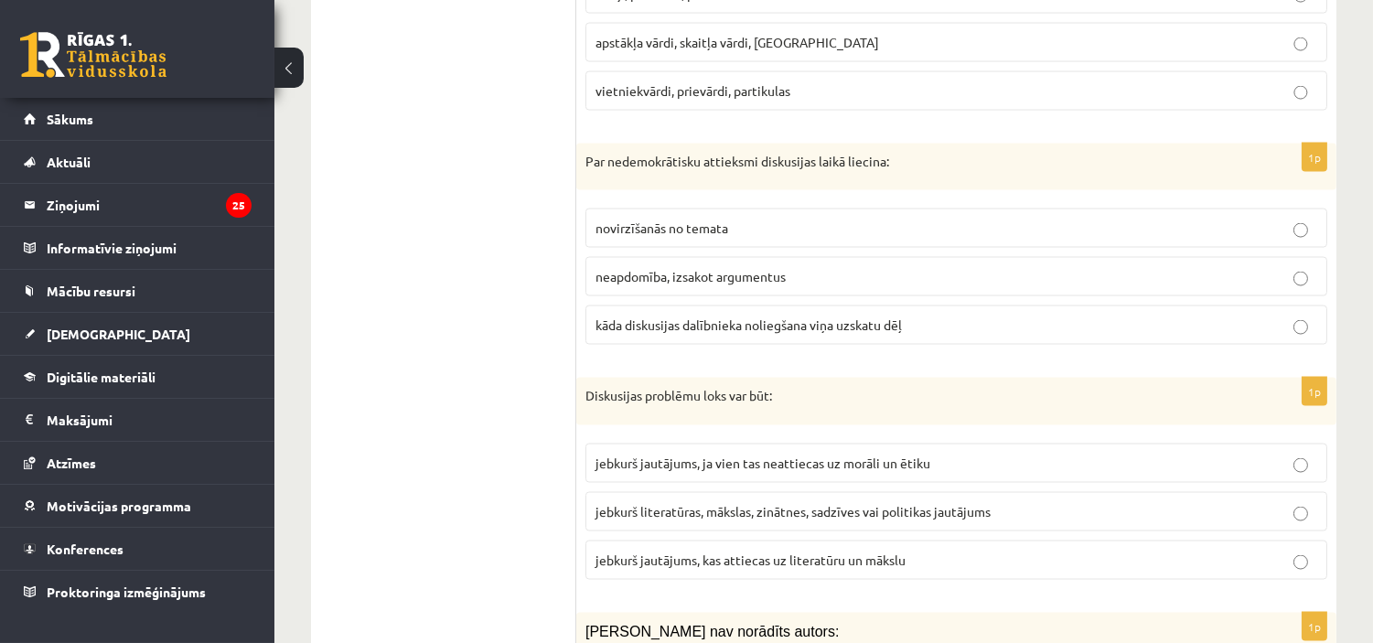
scroll to position [5352, 0]
click at [768, 316] on span "kāda diskusijas dalībnieka noliegšana viņa uzskatu dēļ" at bounding box center [748, 324] width 306 height 16
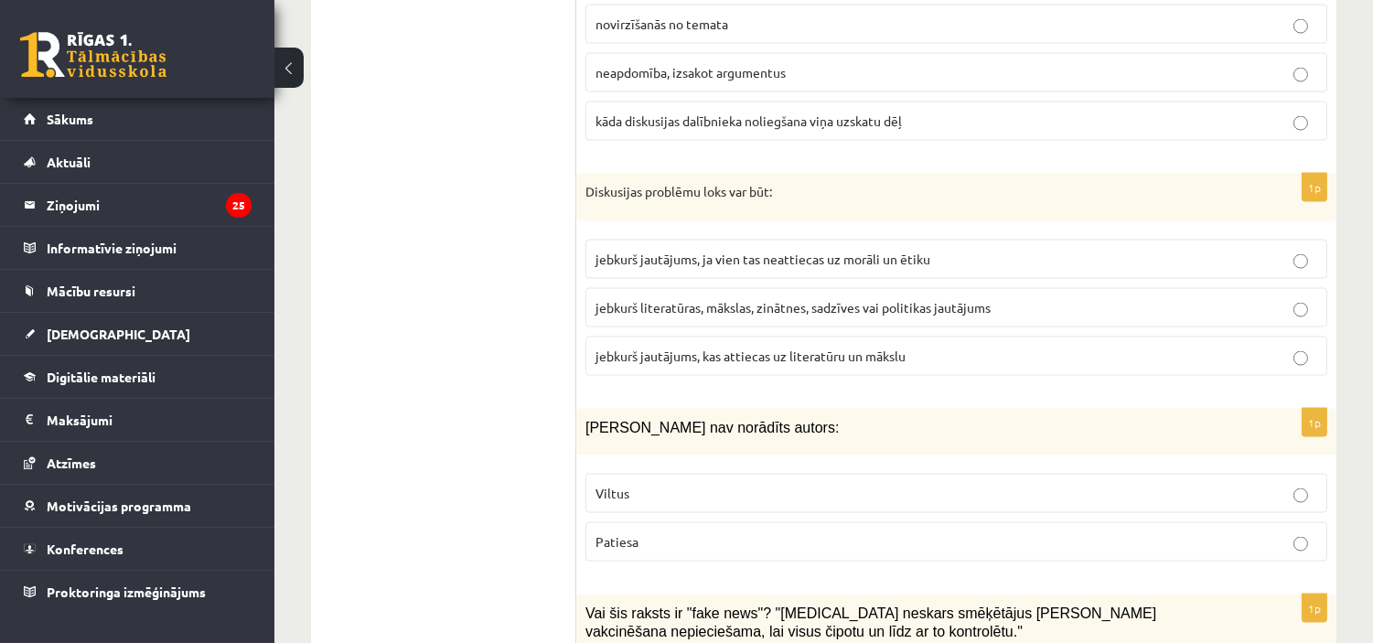
scroll to position [5556, 0]
click at [855, 298] on span "jebkurš literatūras, mākslas, zinātnes, sadzīves vai politikas jautājums" at bounding box center [792, 306] width 395 height 16
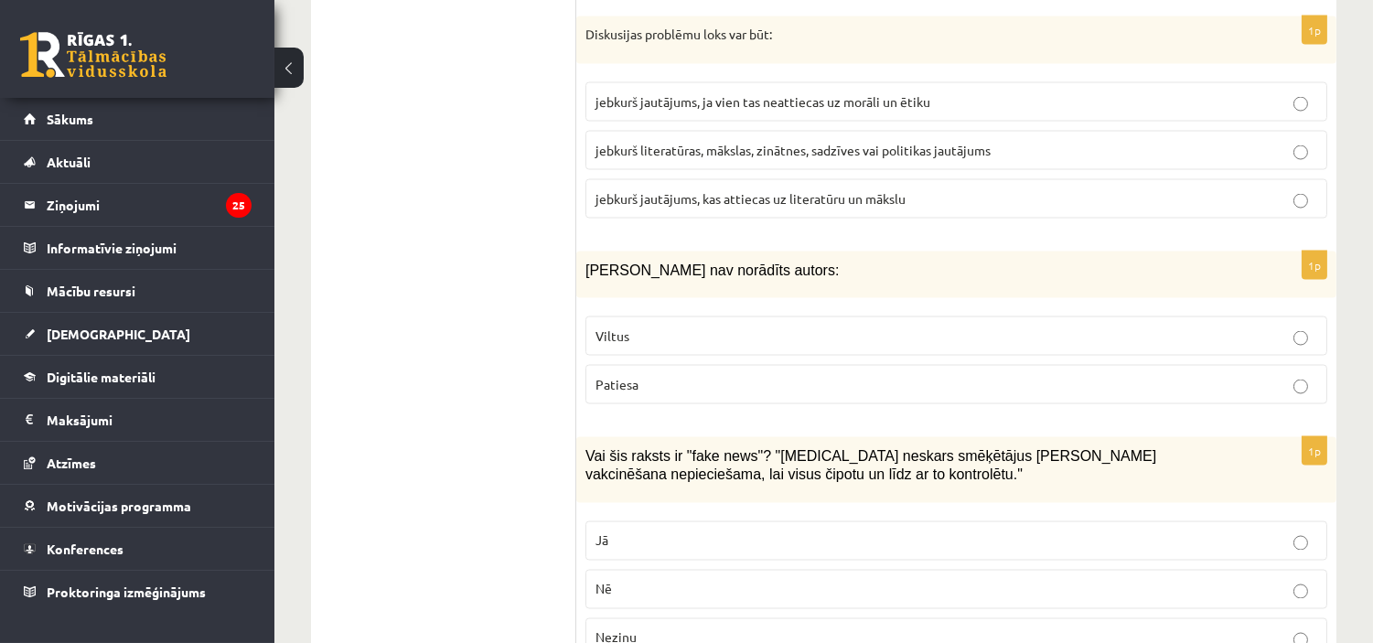
scroll to position [5714, 0]
click at [707, 331] on p "Viltus" at bounding box center [956, 335] width 722 height 19
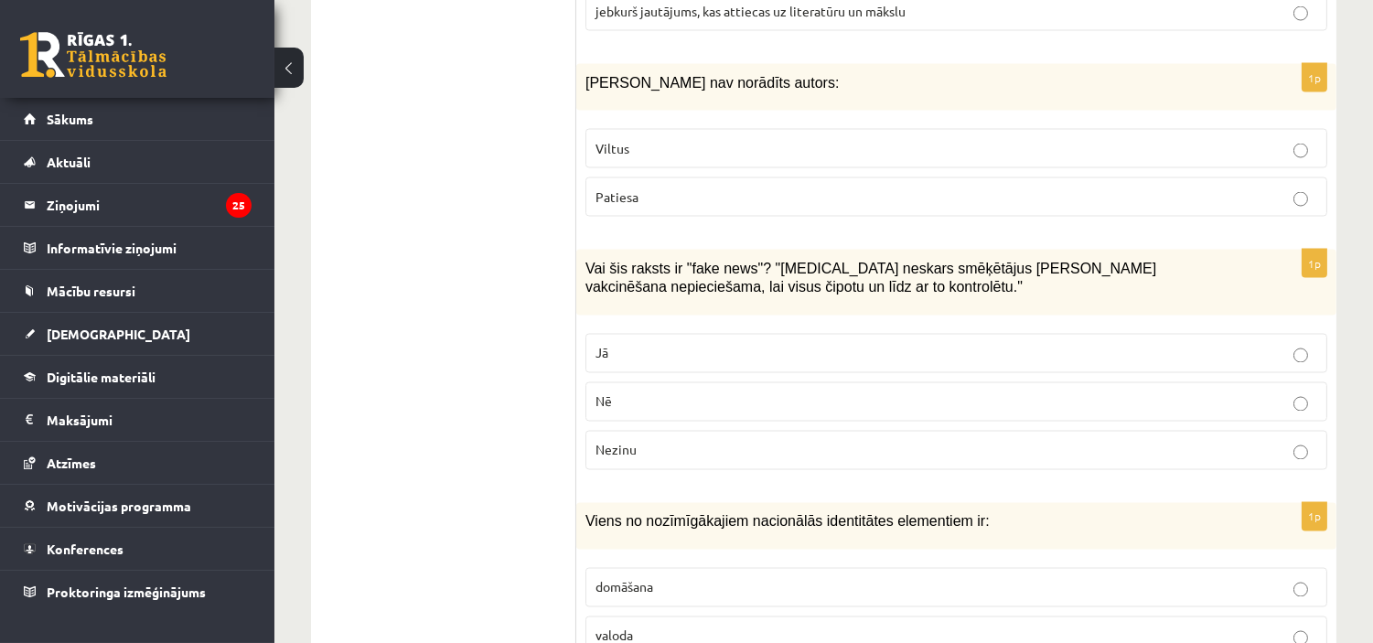
scroll to position [5922, 0]
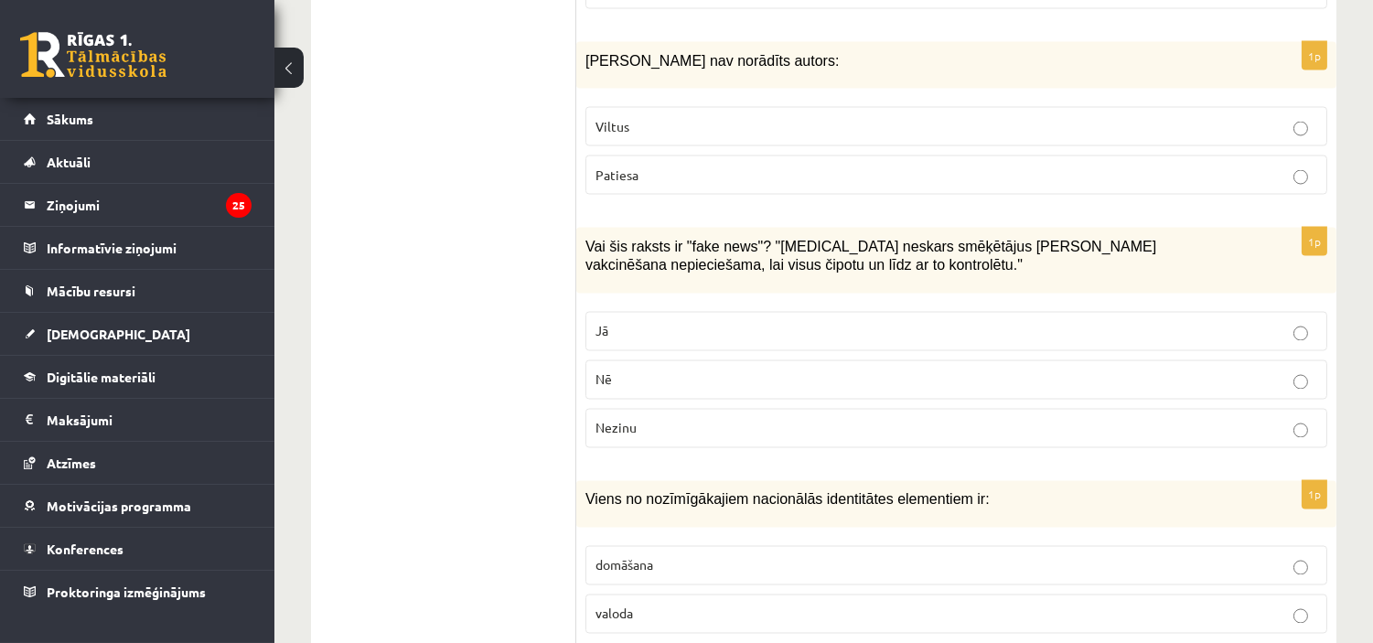
click at [653, 322] on p "Jā" at bounding box center [956, 331] width 722 height 19
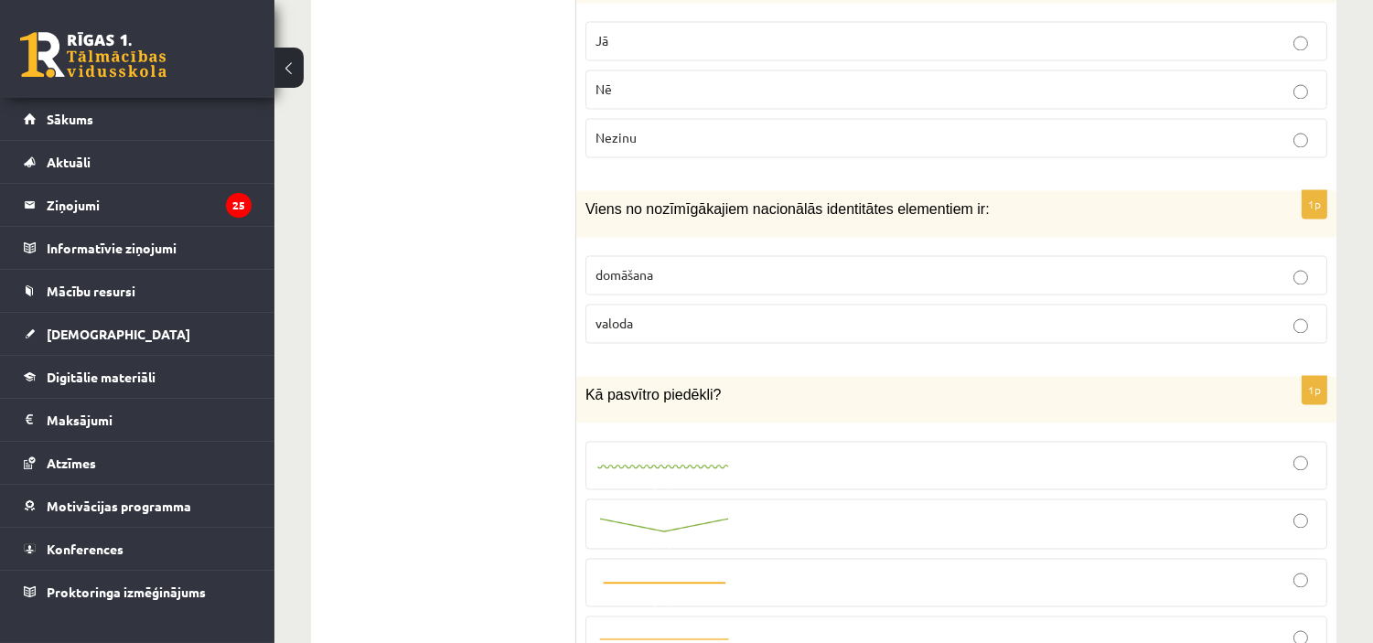
scroll to position [6274, 0]
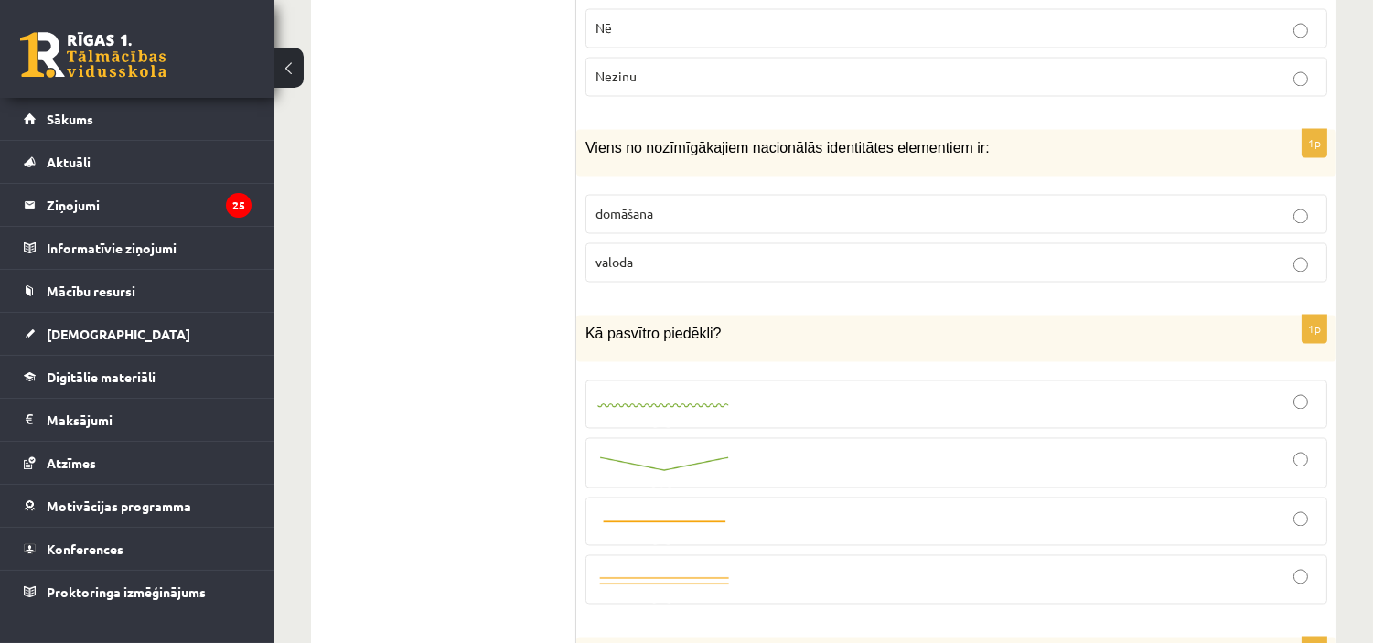
click at [802, 262] on p "valoda" at bounding box center [956, 261] width 722 height 19
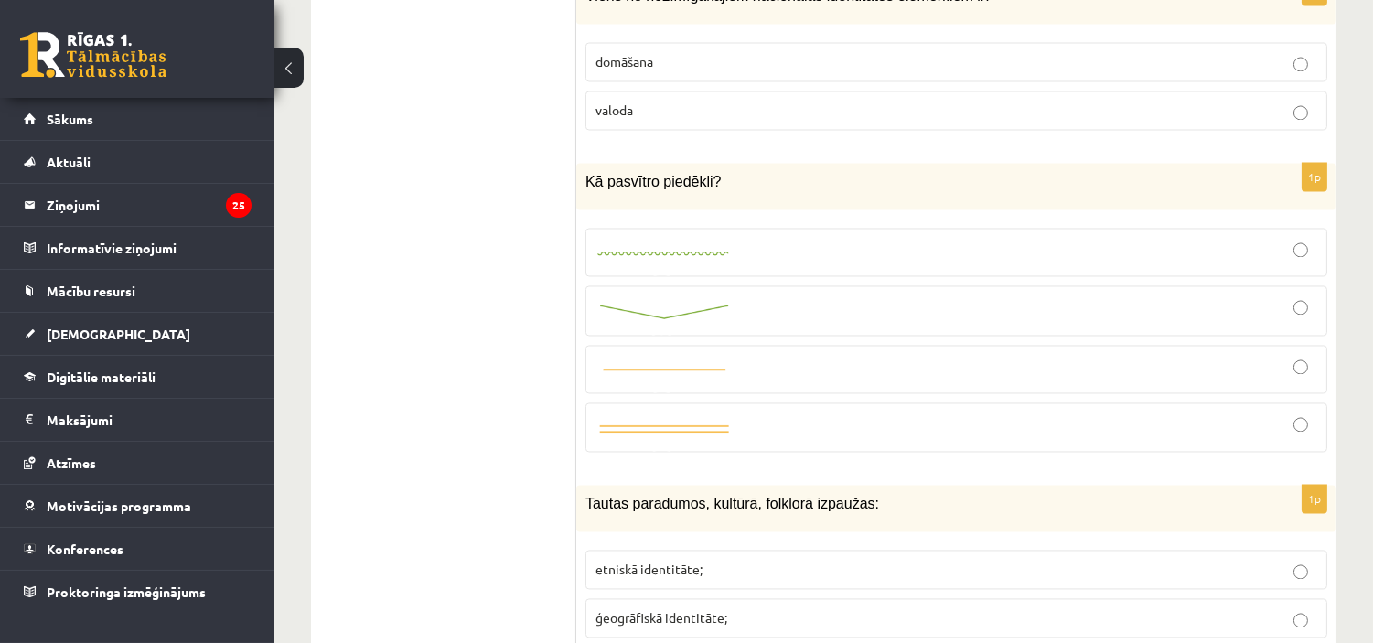
scroll to position [6427, 0]
click at [771, 304] on div at bounding box center [956, 310] width 722 height 30
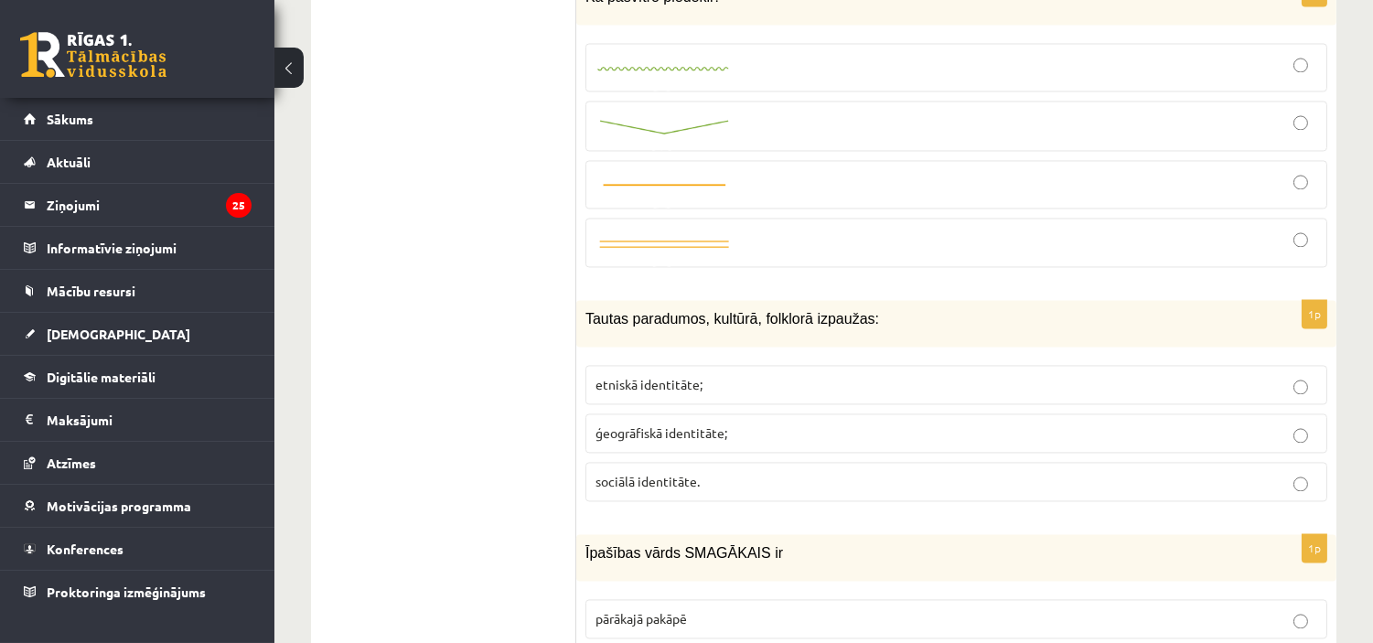
scroll to position [6730, 0]
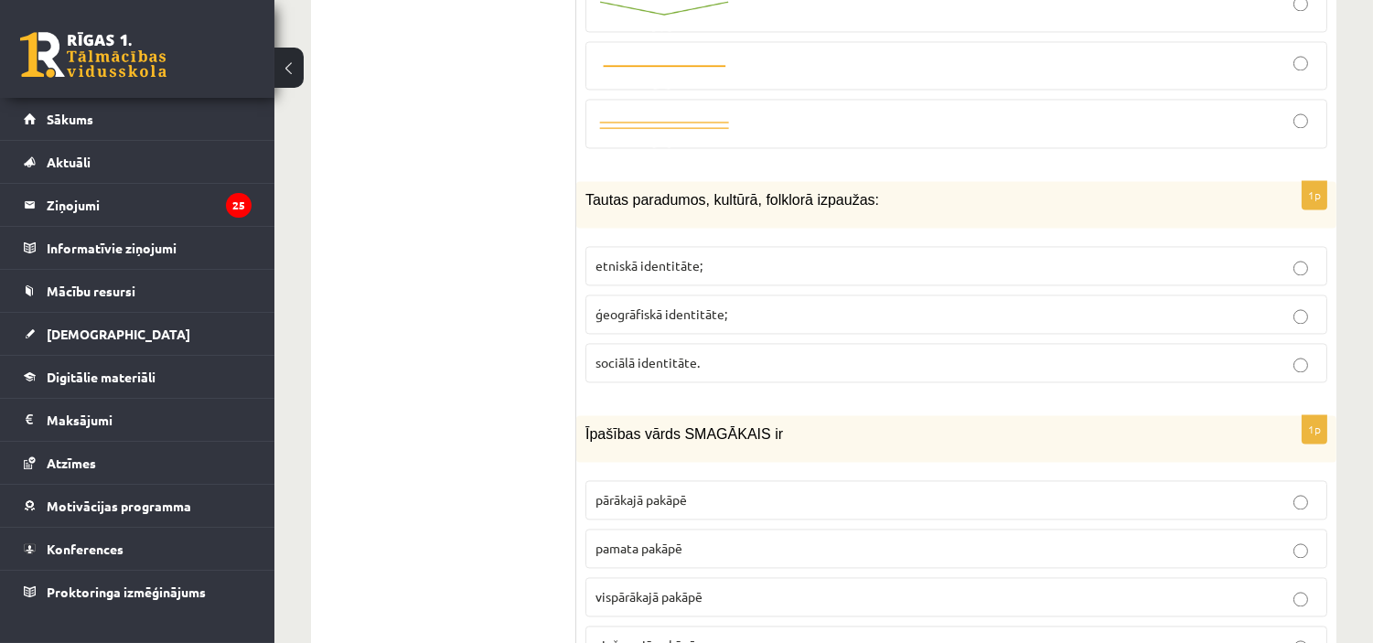
click at [789, 256] on p "etniskā identitāte;" at bounding box center [956, 265] width 722 height 19
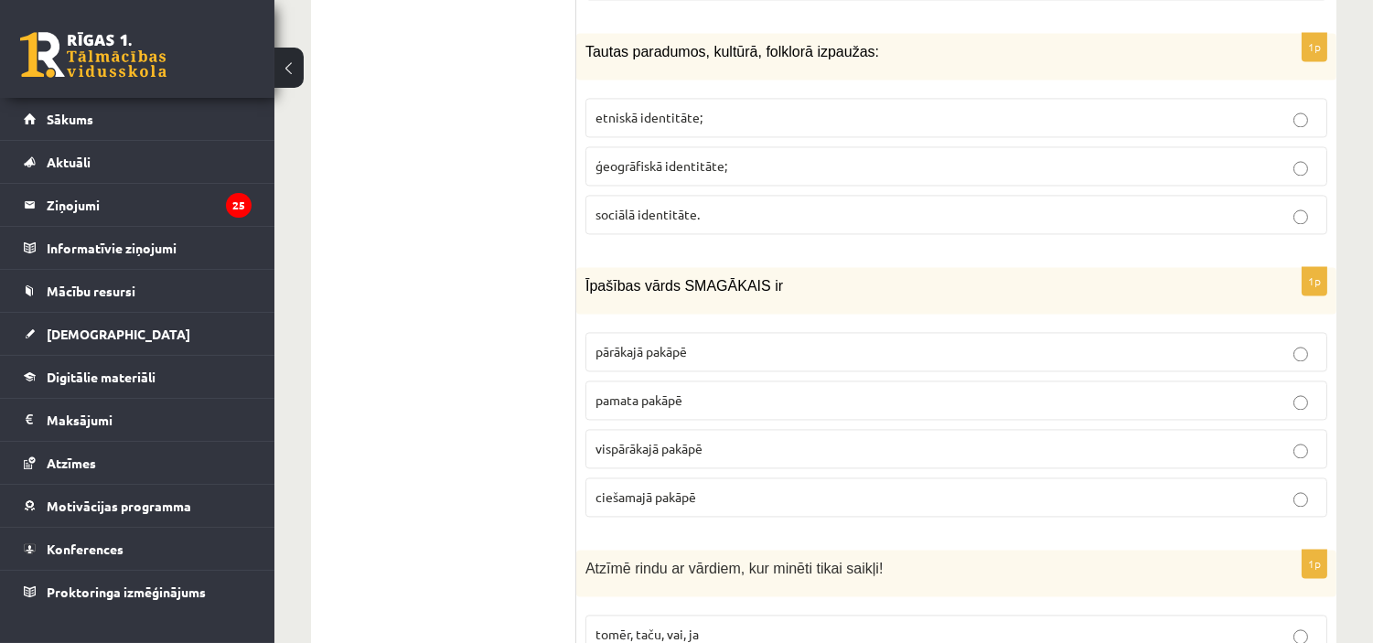
scroll to position [6918, 0]
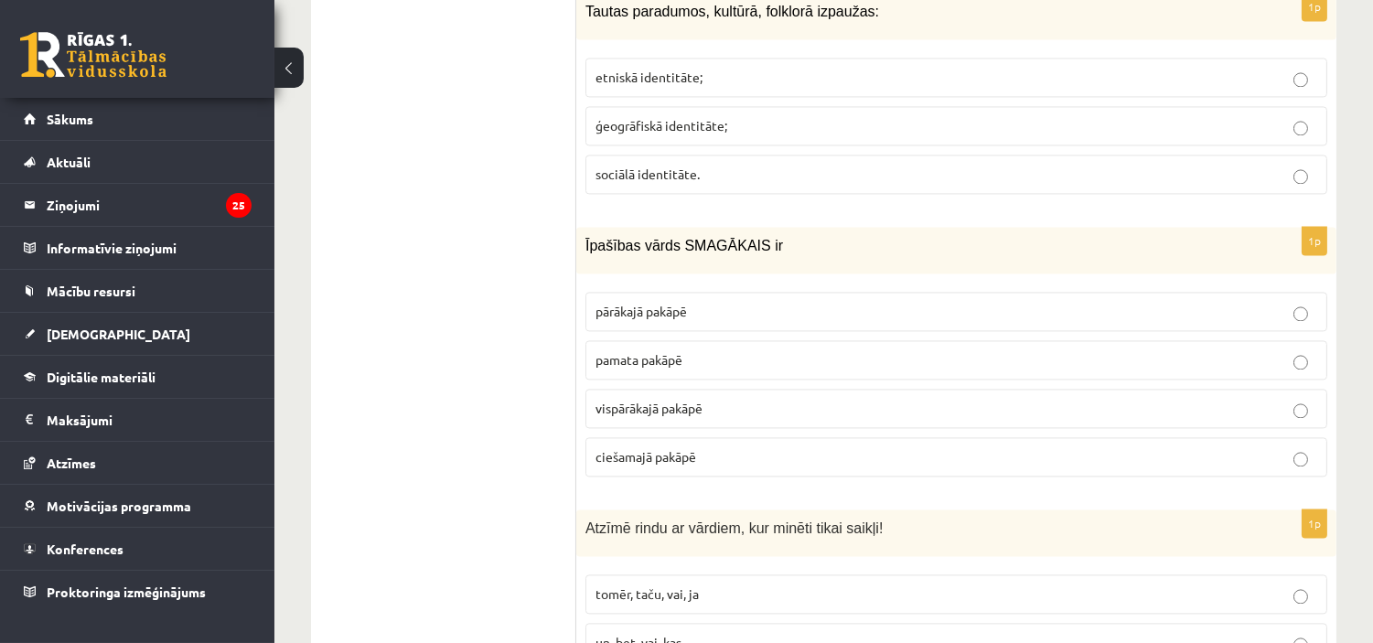
click at [755, 407] on p "vispārākajā pakāpē" at bounding box center [956, 408] width 722 height 19
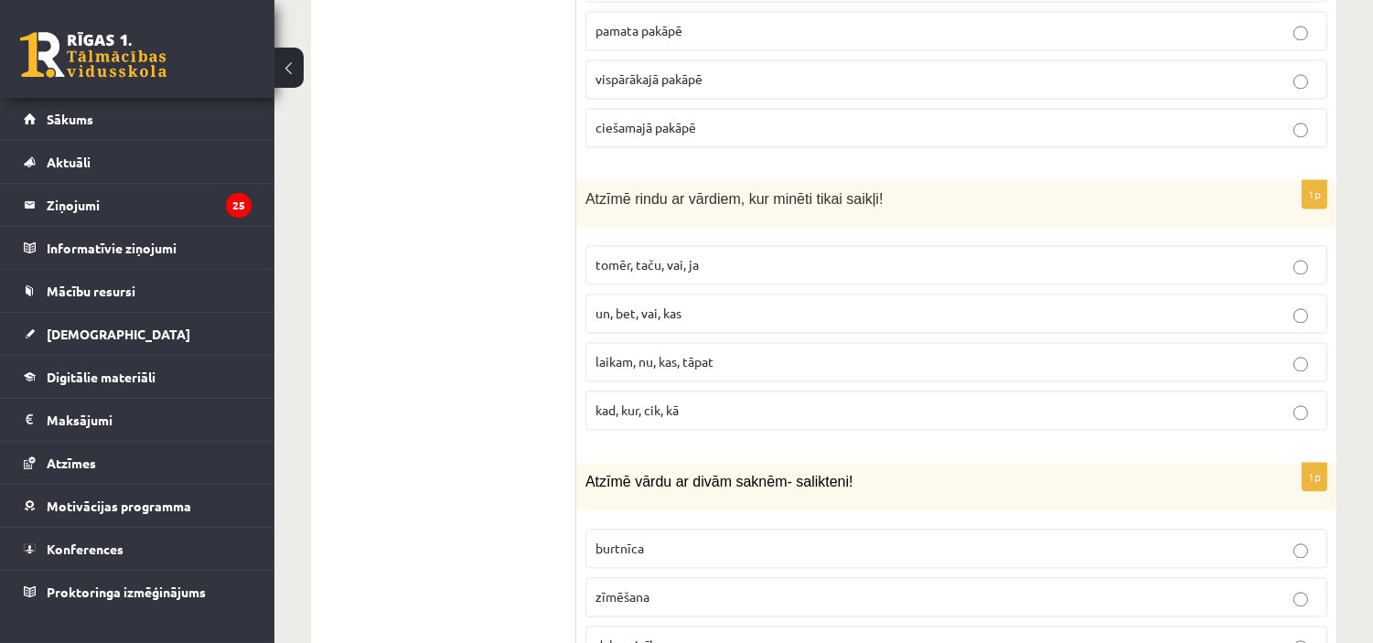
scroll to position [7249, 0]
click at [728, 271] on p "tomēr, taču, vai, ja" at bounding box center [956, 263] width 722 height 19
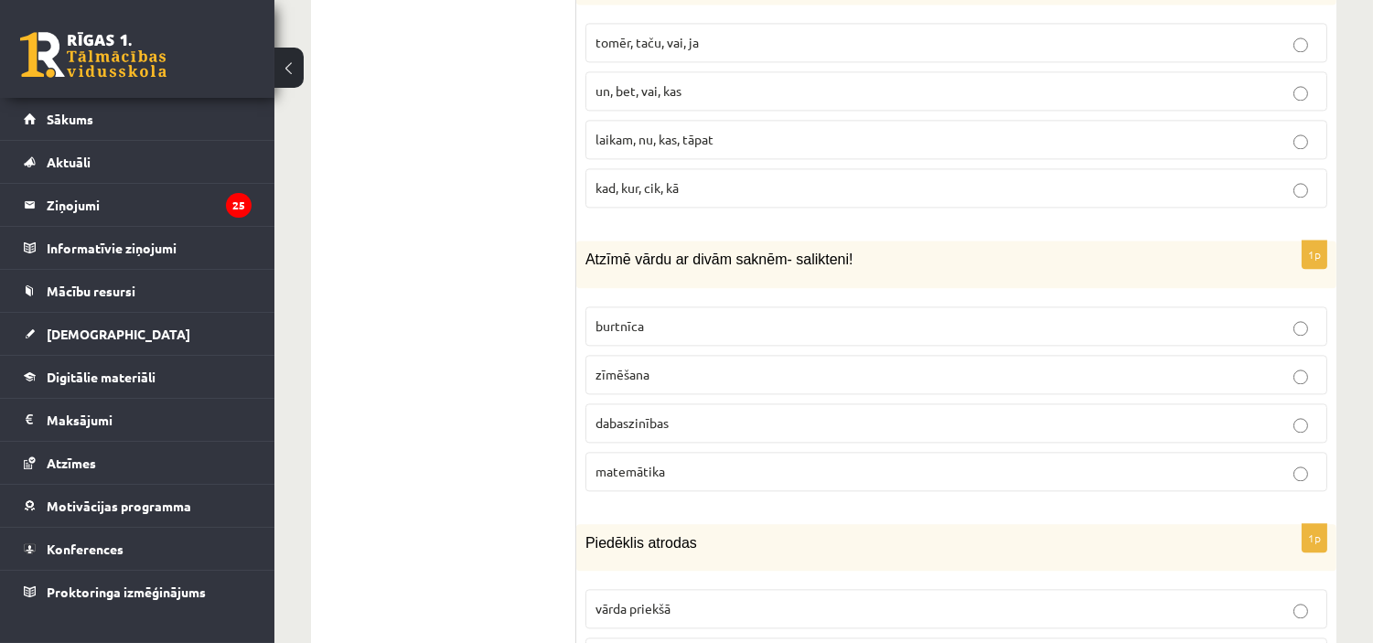
scroll to position [7474, 0]
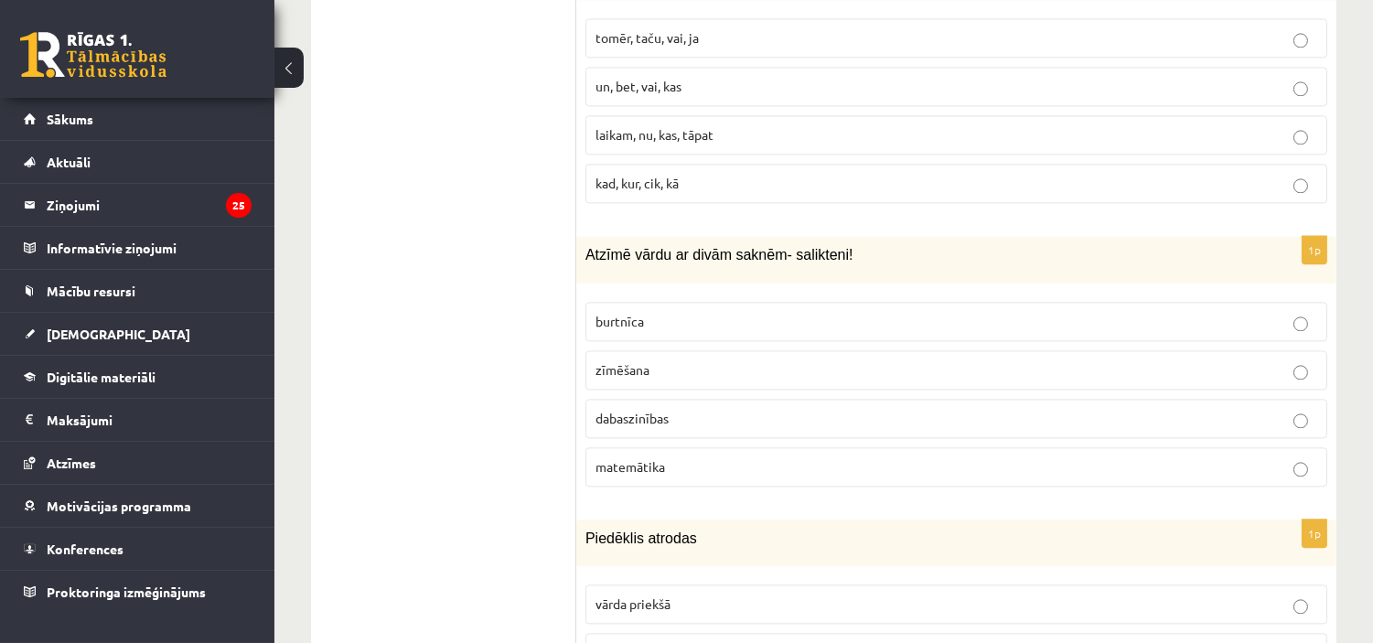
click at [714, 425] on p "dabaszinības" at bounding box center [956, 418] width 722 height 19
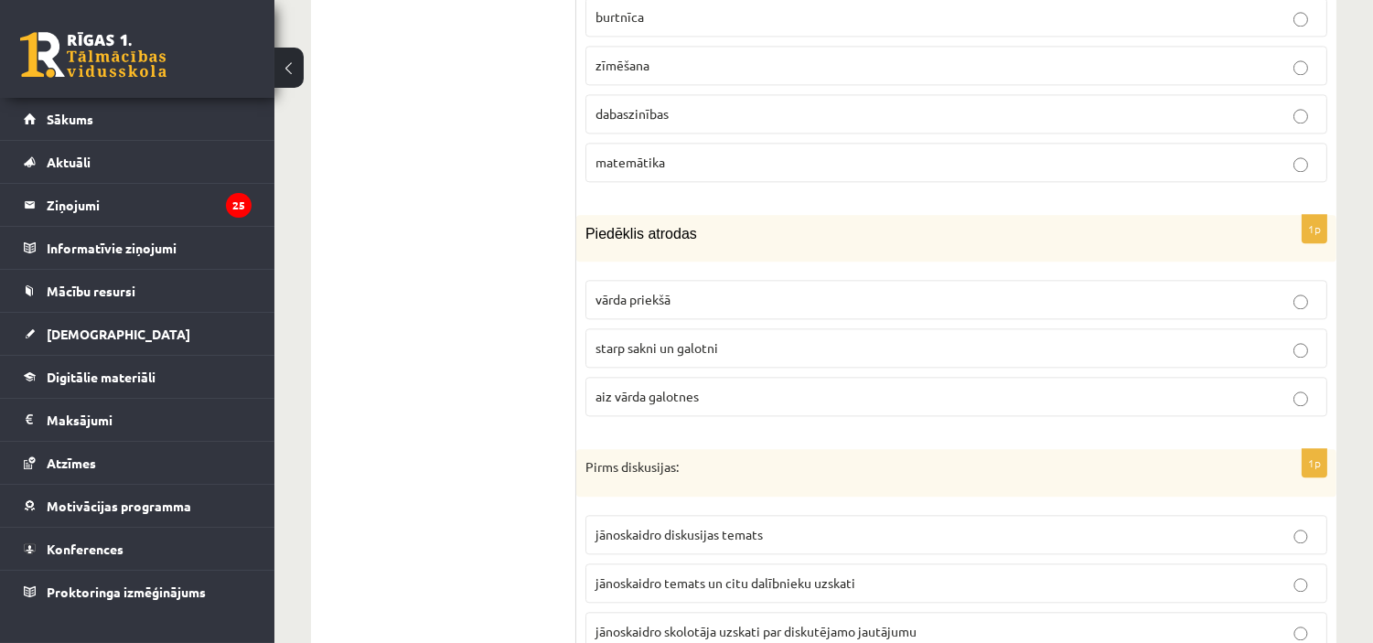
scroll to position [7780, 0]
click at [780, 352] on p "starp sakni un galotni" at bounding box center [956, 347] width 722 height 19
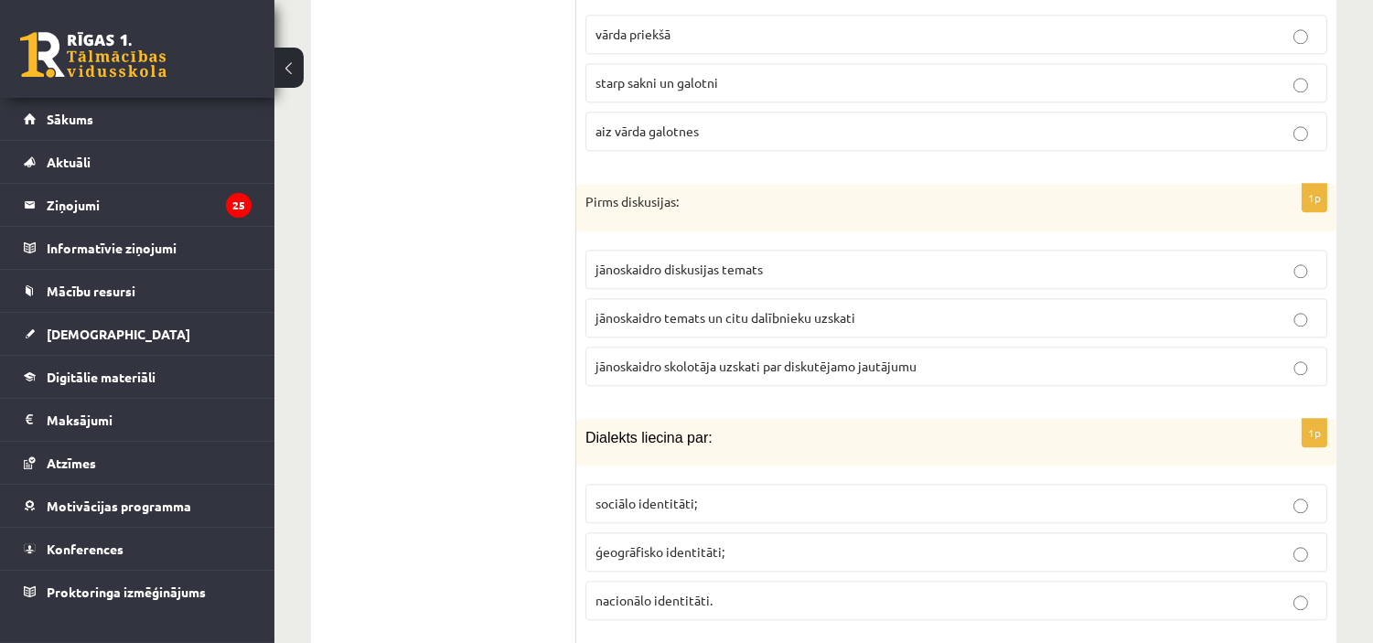
scroll to position [8059, 0]
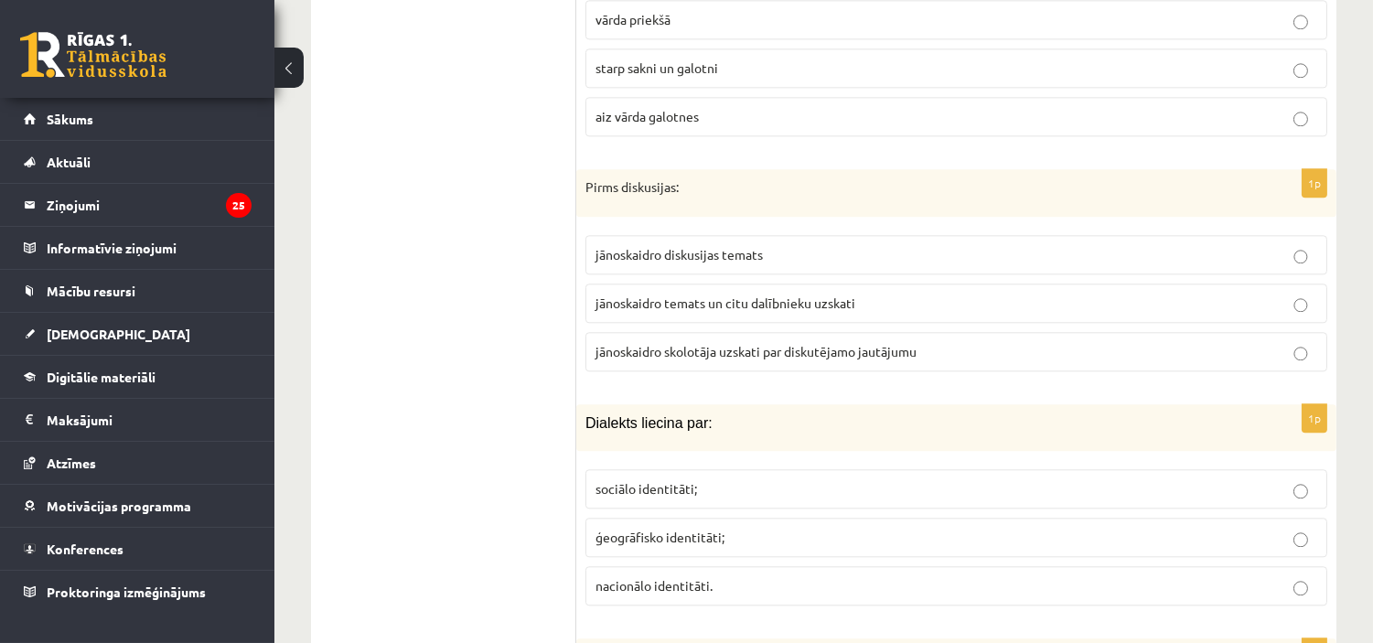
click at [742, 307] on span "jānoskaidro temats un citu dalībnieku uzskati" at bounding box center [725, 303] width 260 height 16
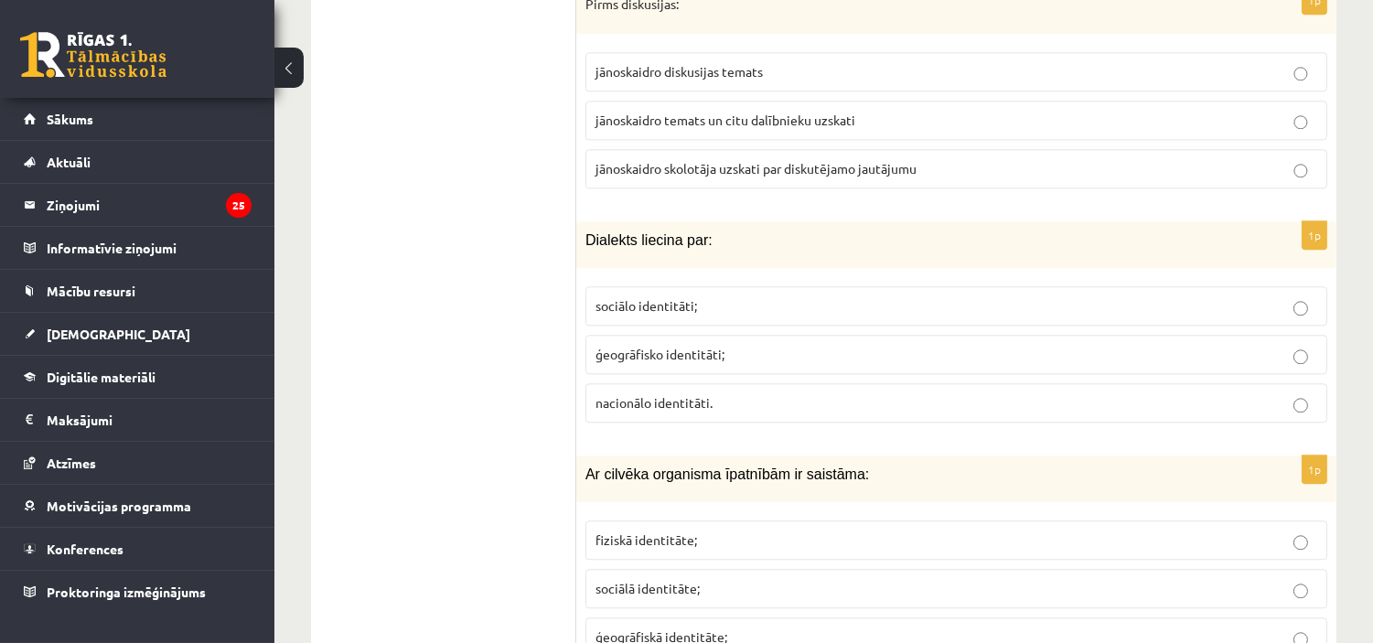
scroll to position [8245, 0]
click at [741, 352] on p "ģeogrāfisko identitāti;" at bounding box center [956, 351] width 722 height 19
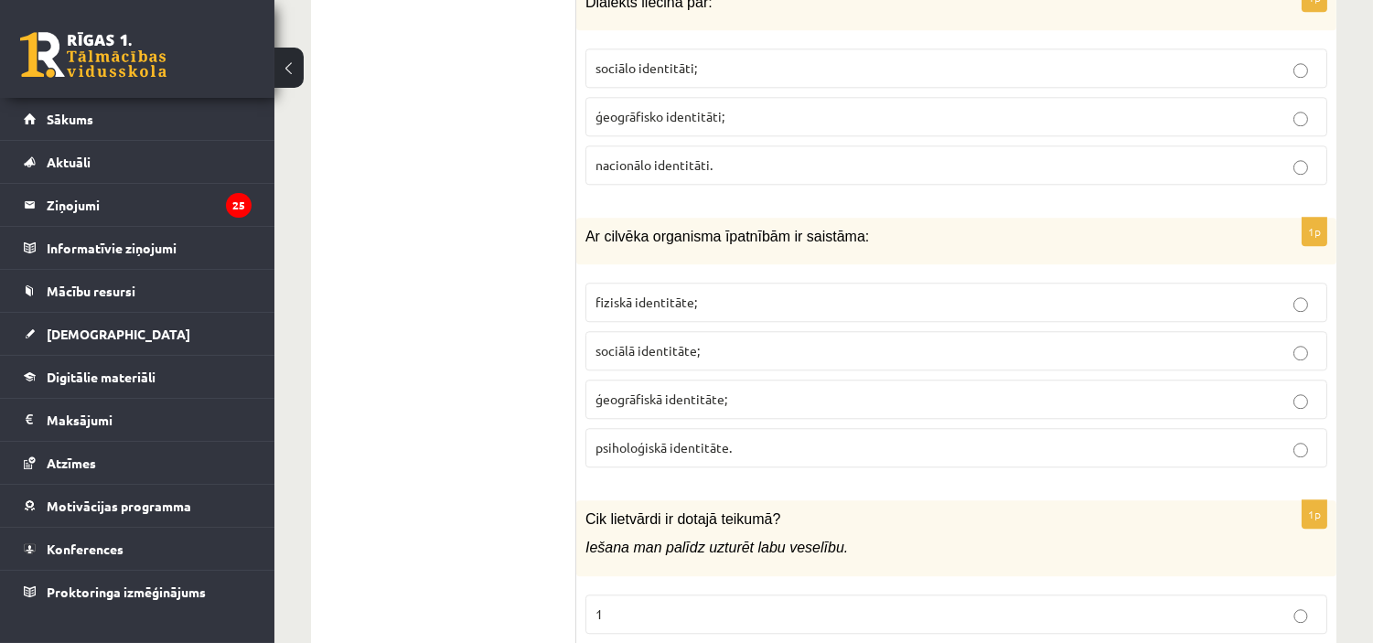
scroll to position [8481, 0]
click at [870, 296] on p "fiziskā identitāte;" at bounding box center [956, 300] width 722 height 19
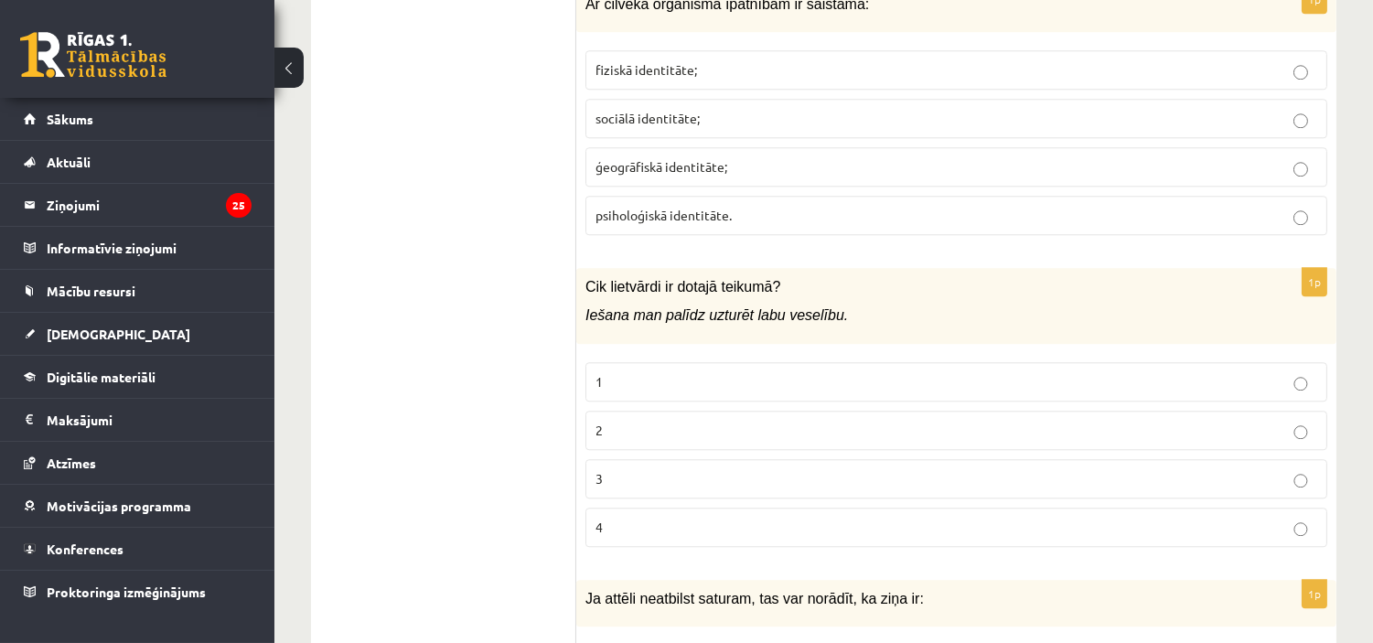
scroll to position [8848, 0]
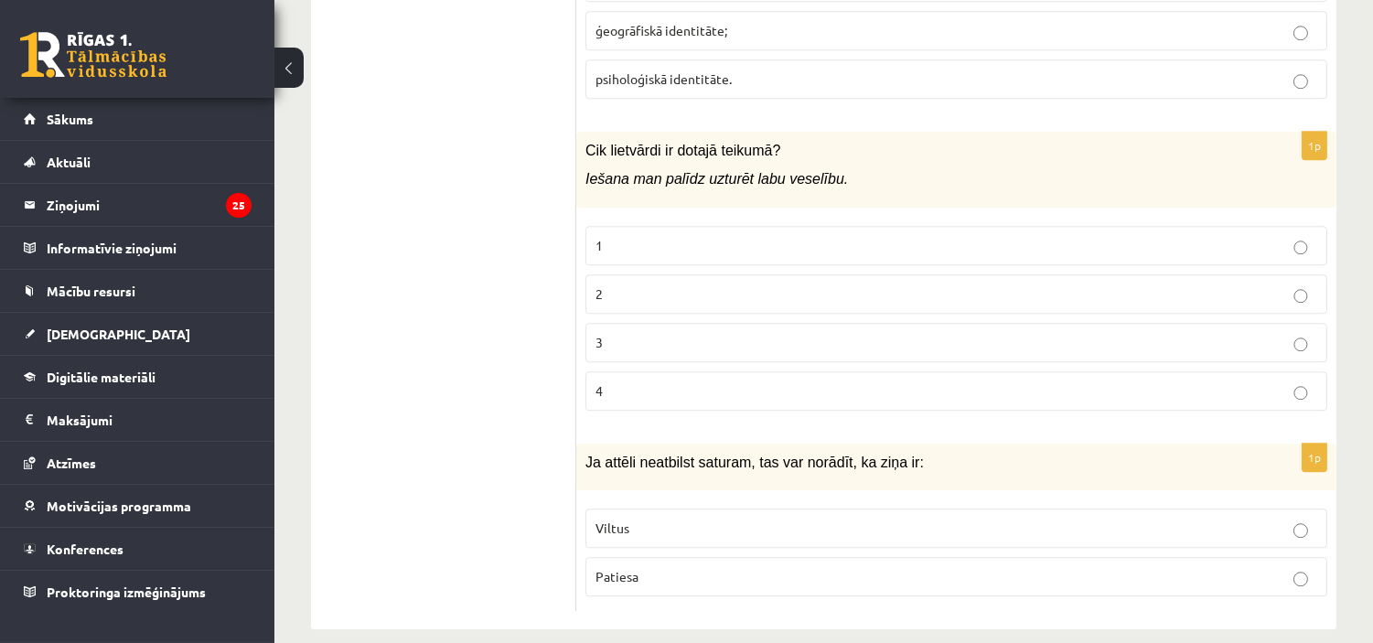
click at [840, 303] on p "2" at bounding box center [956, 293] width 722 height 19
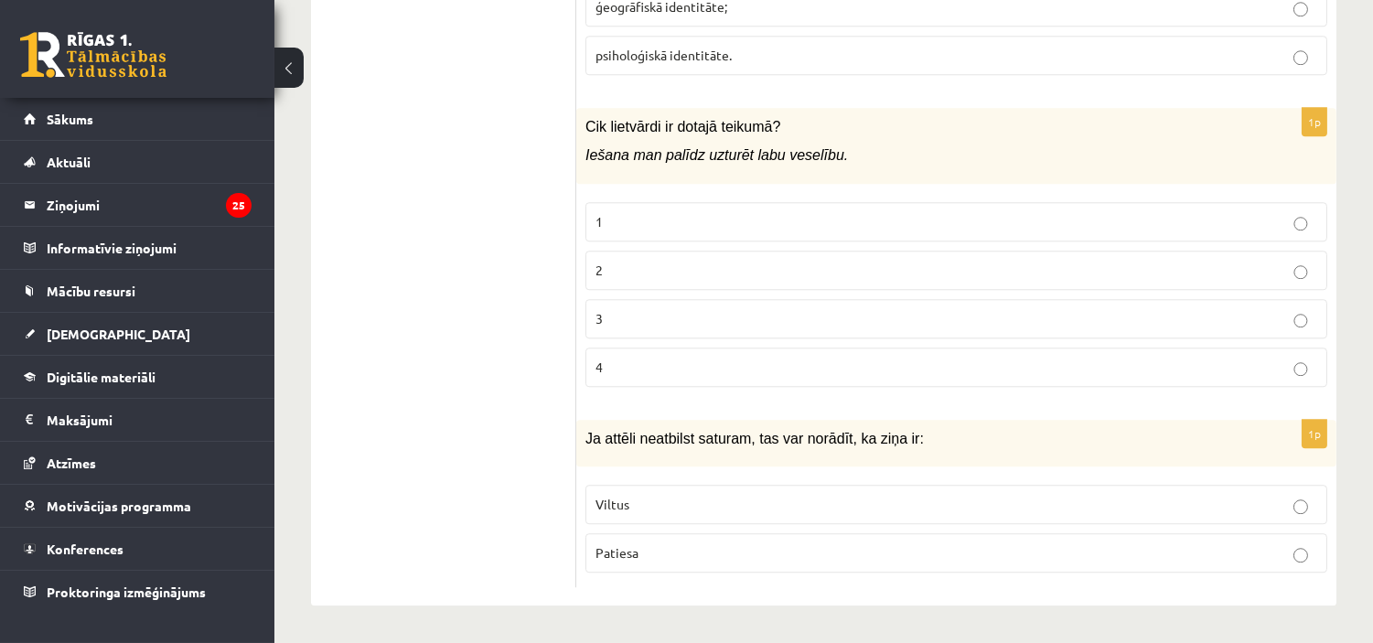
click at [730, 509] on p "Viltus" at bounding box center [956, 504] width 722 height 19
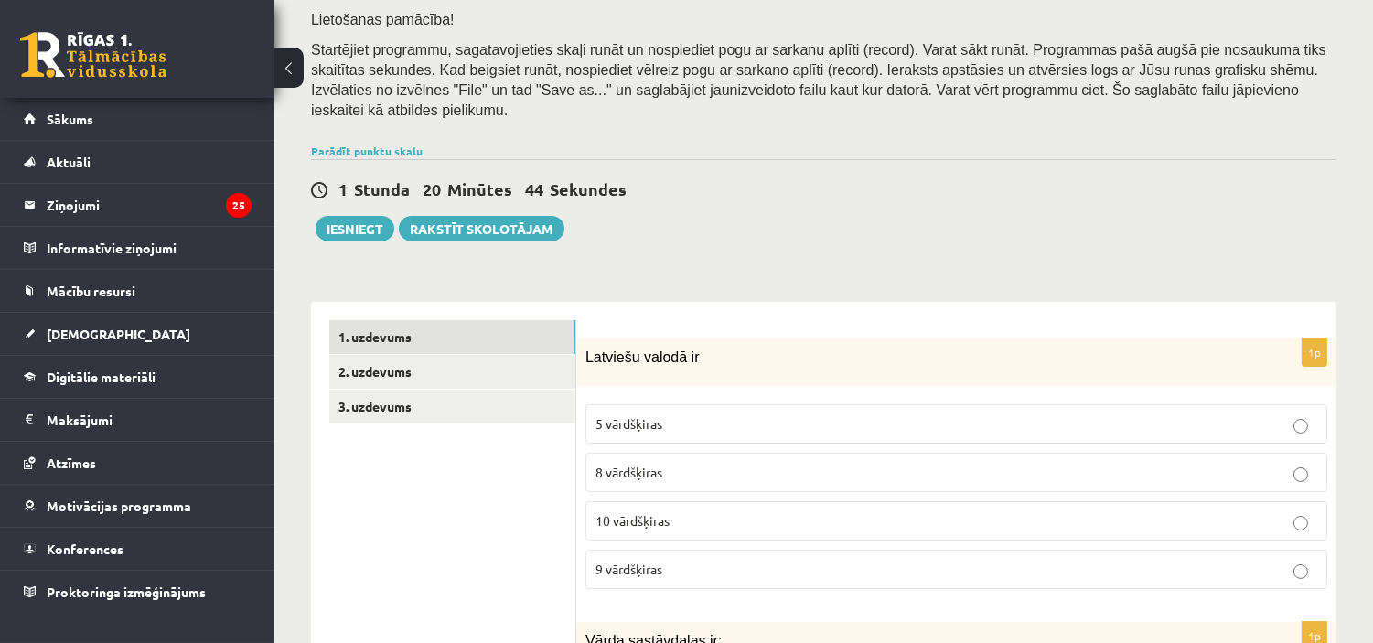
scroll to position [375, 0]
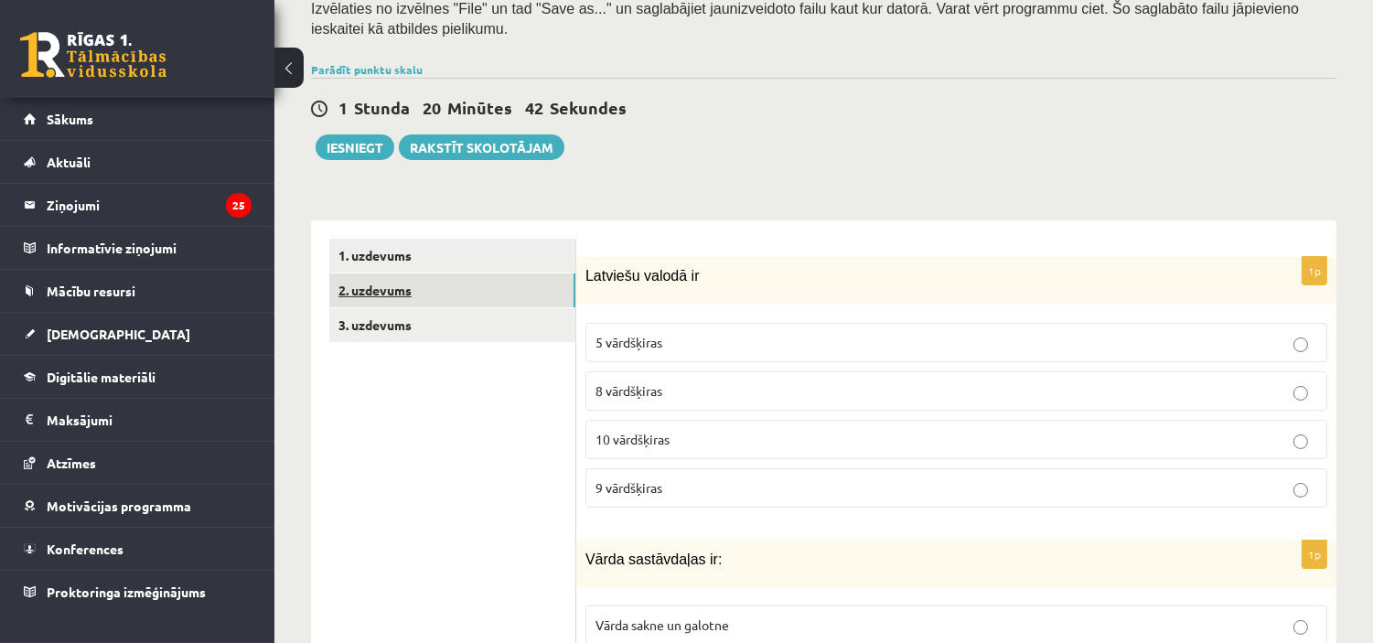
click at [462, 273] on link "2. uzdevums" at bounding box center [452, 290] width 246 height 34
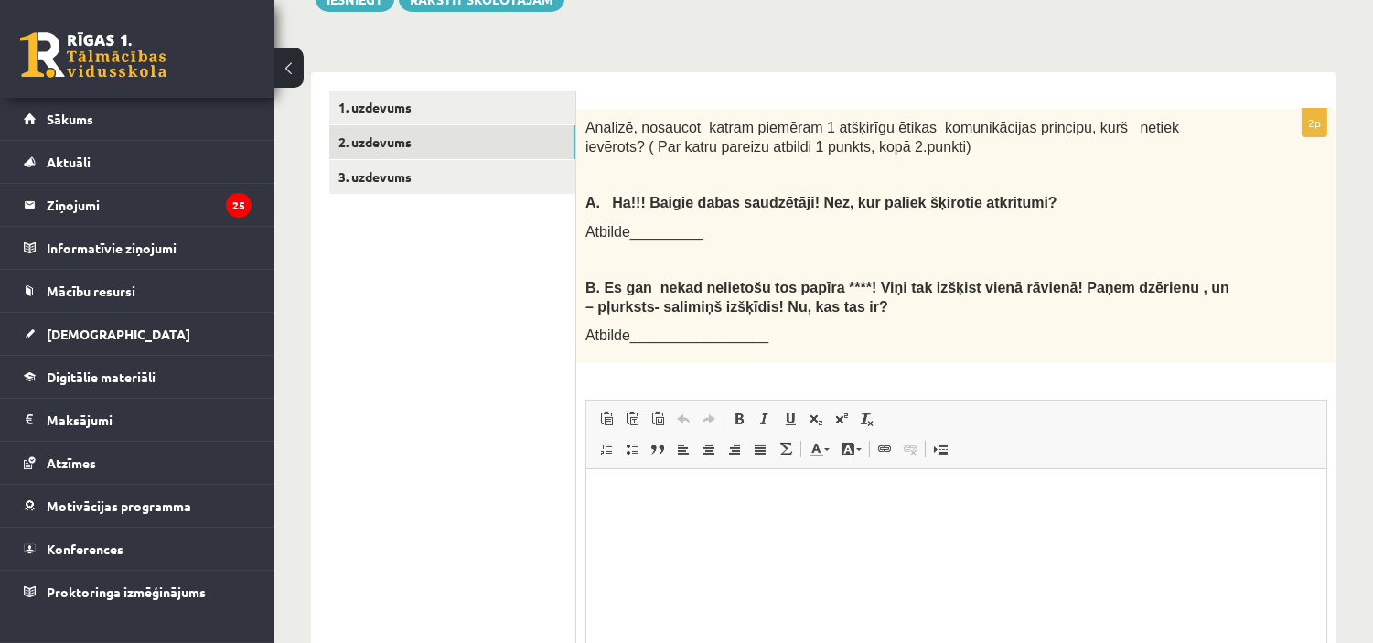
scroll to position [536, 0]
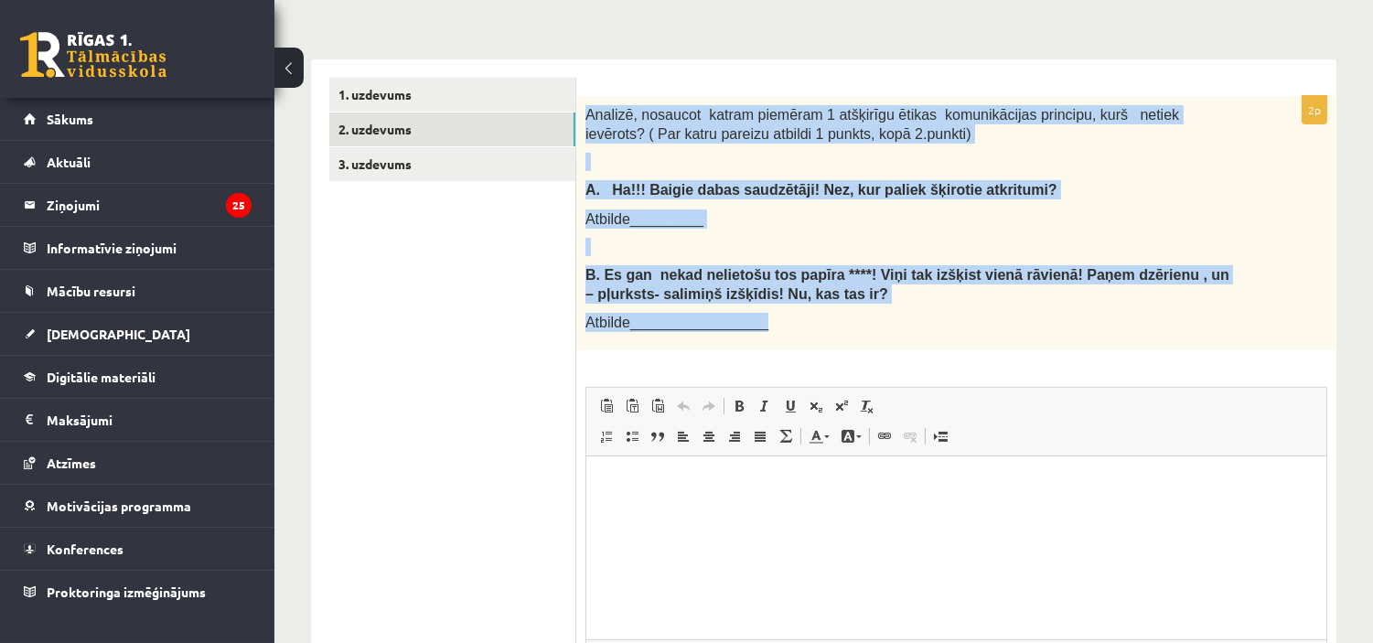
drag, startPoint x: 585, startPoint y: 89, endPoint x: 852, endPoint y: 294, distance: 335.9
click at [852, 294] on div "Analizē, nosaucot katram piemēram 1 atšķirīgu ētikas komunikācijas principu, ku…" at bounding box center [956, 223] width 760 height 254
copy div "Analizē, nosaucot katram piemēram 1 atšķirīgu ētikas komunikācijas principu, ku…"
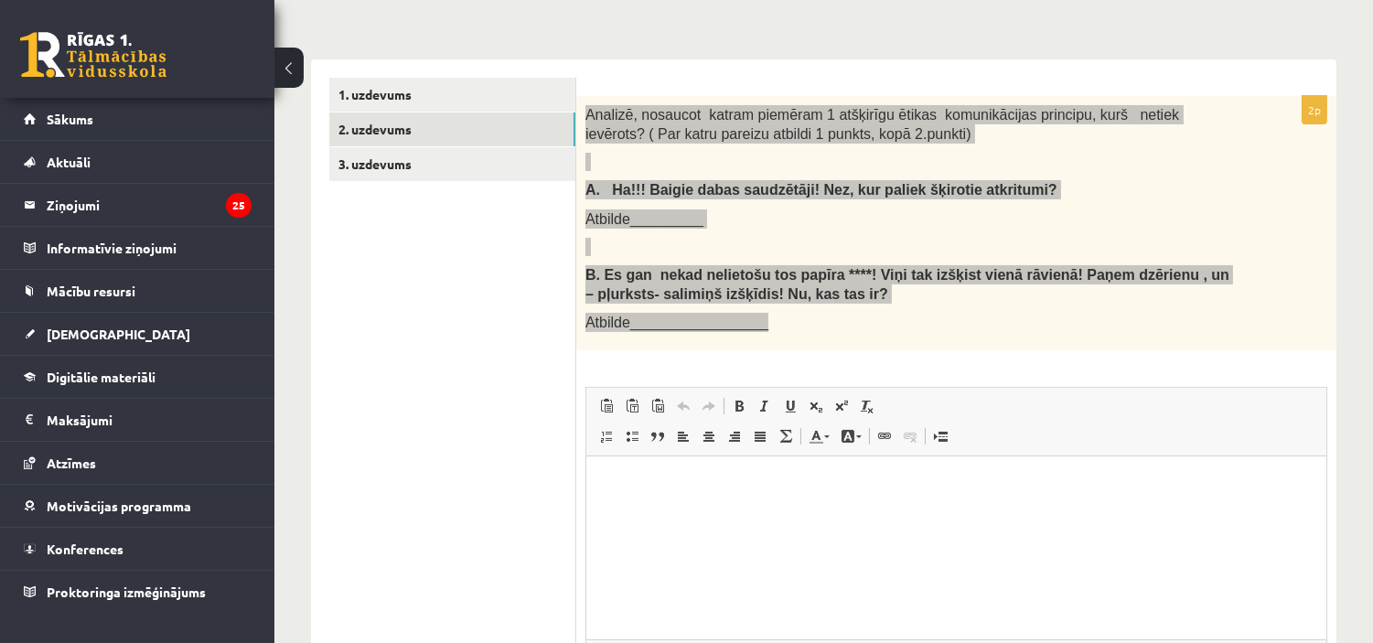
click at [696, 469] on html at bounding box center [955, 484] width 740 height 56
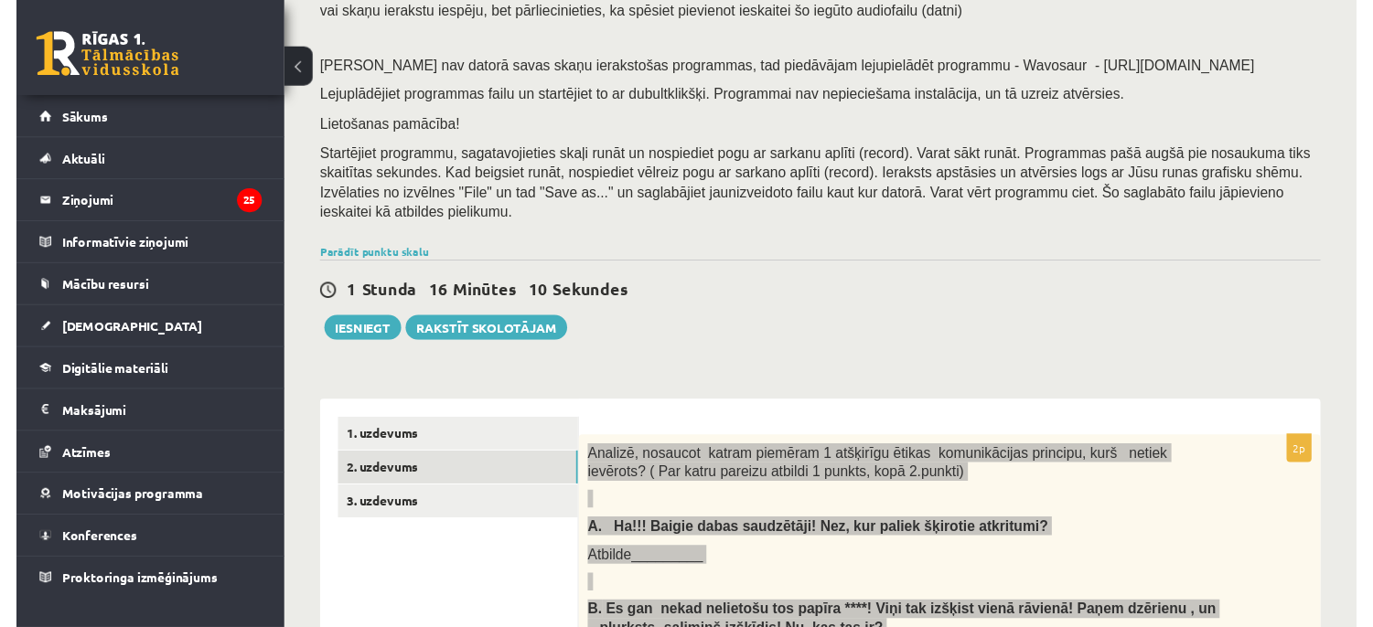
scroll to position [194, 0]
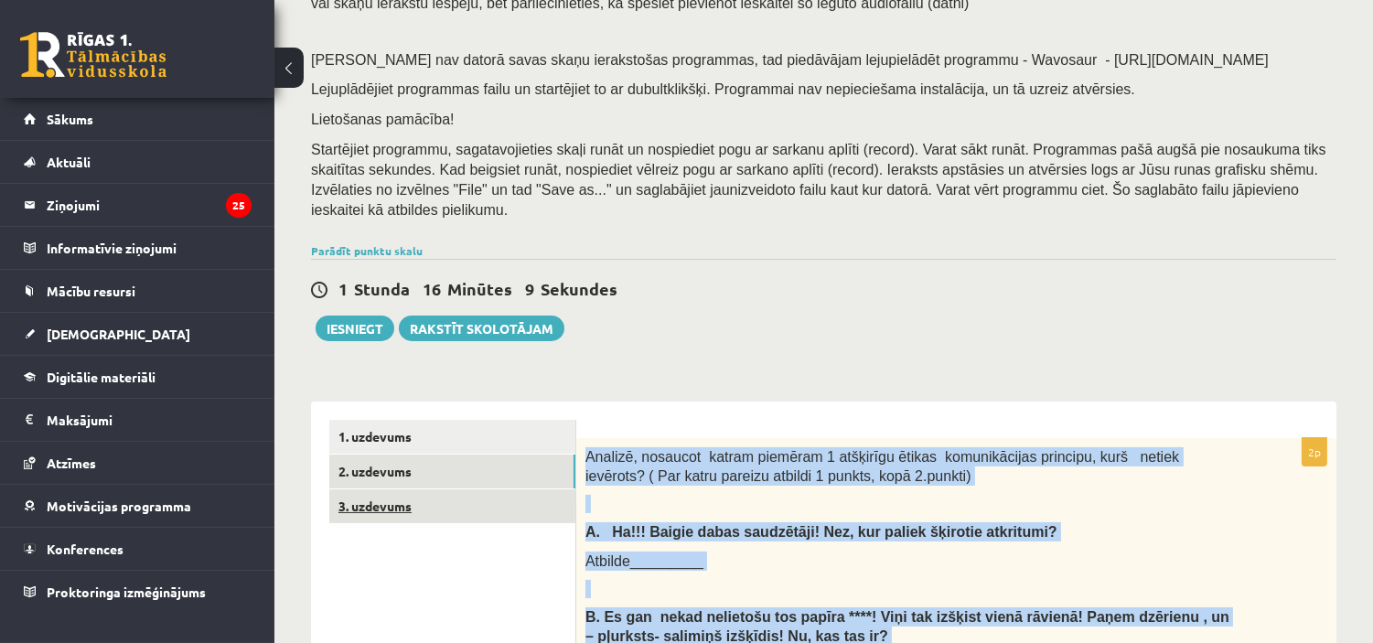
click at [515, 491] on link "3. uzdevums" at bounding box center [452, 506] width 246 height 34
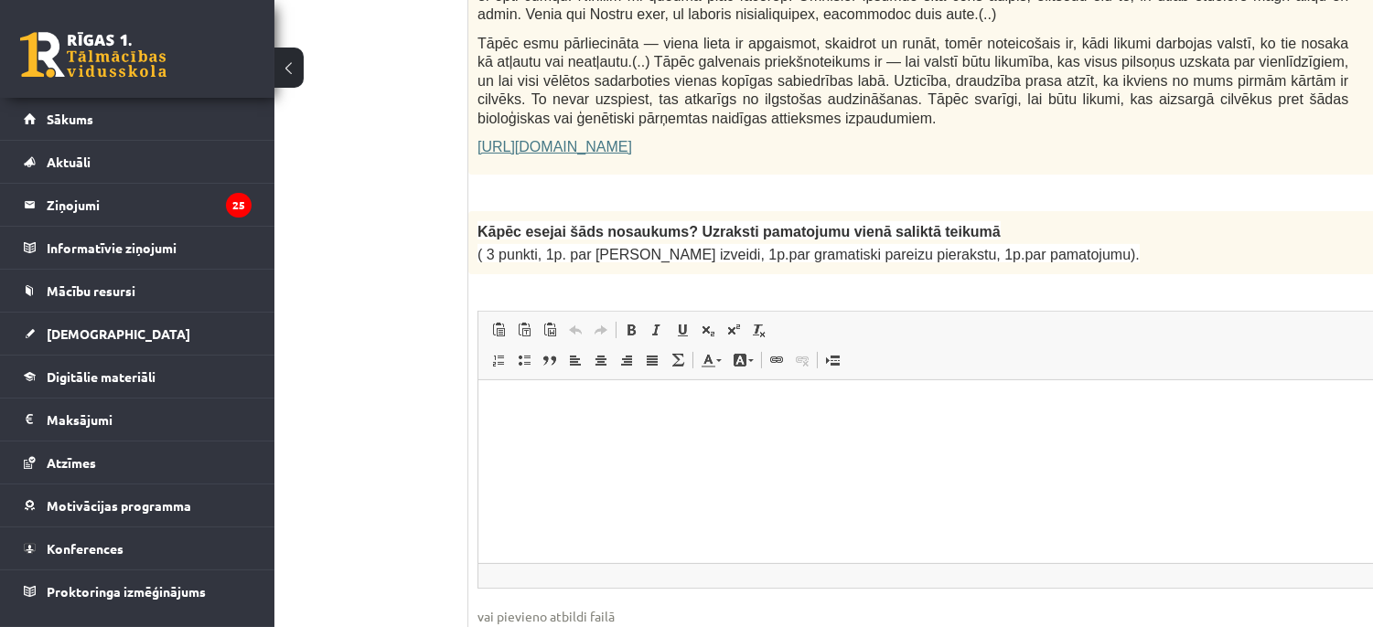
scroll to position [1414, 108]
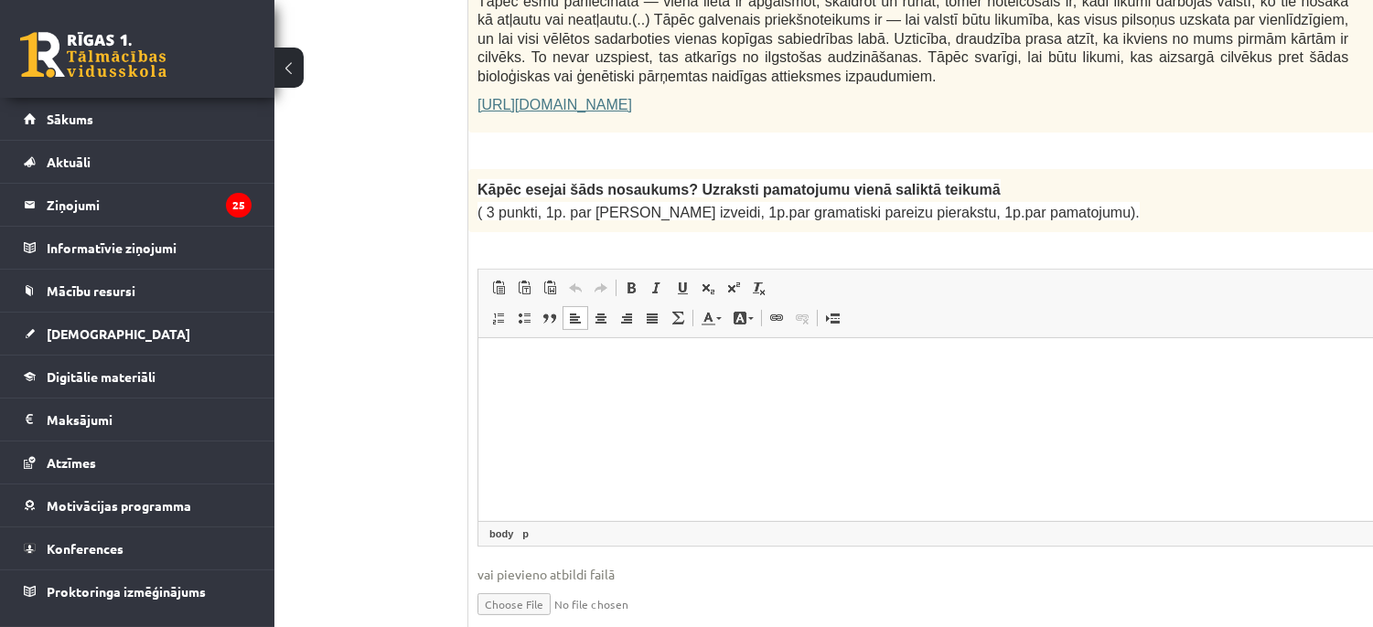
click at [785, 353] on html at bounding box center [957, 366] width 960 height 56
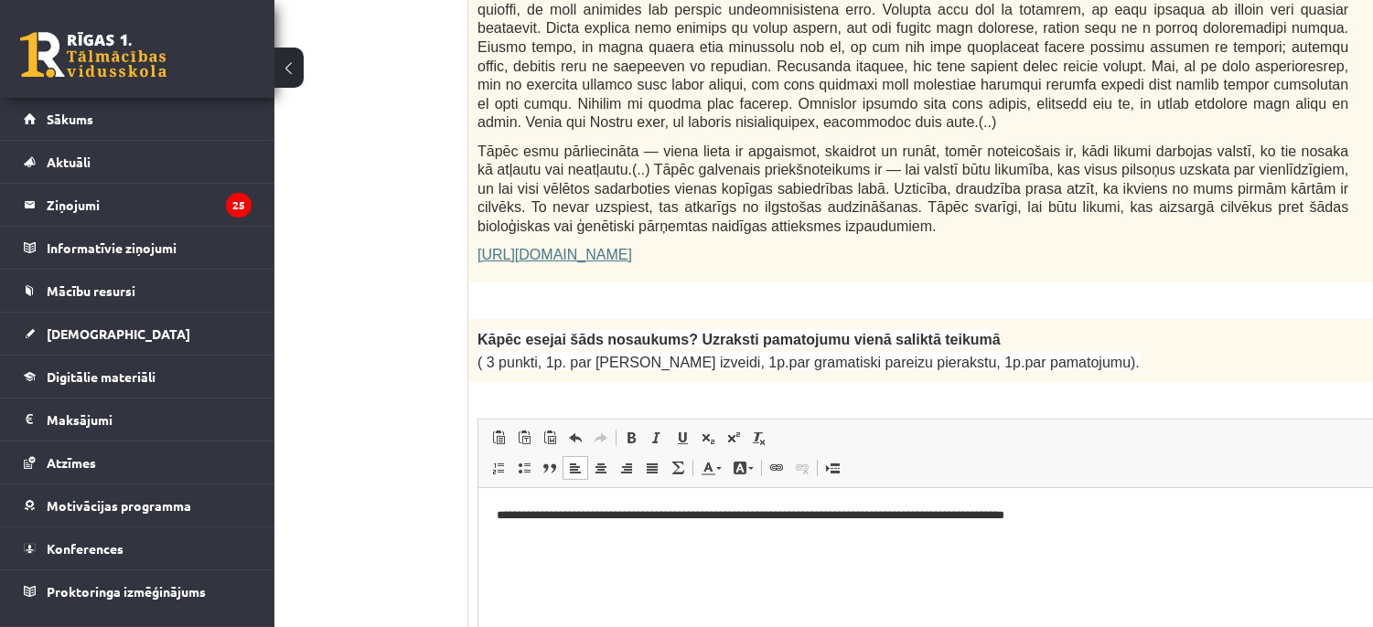
scroll to position [1335, 95]
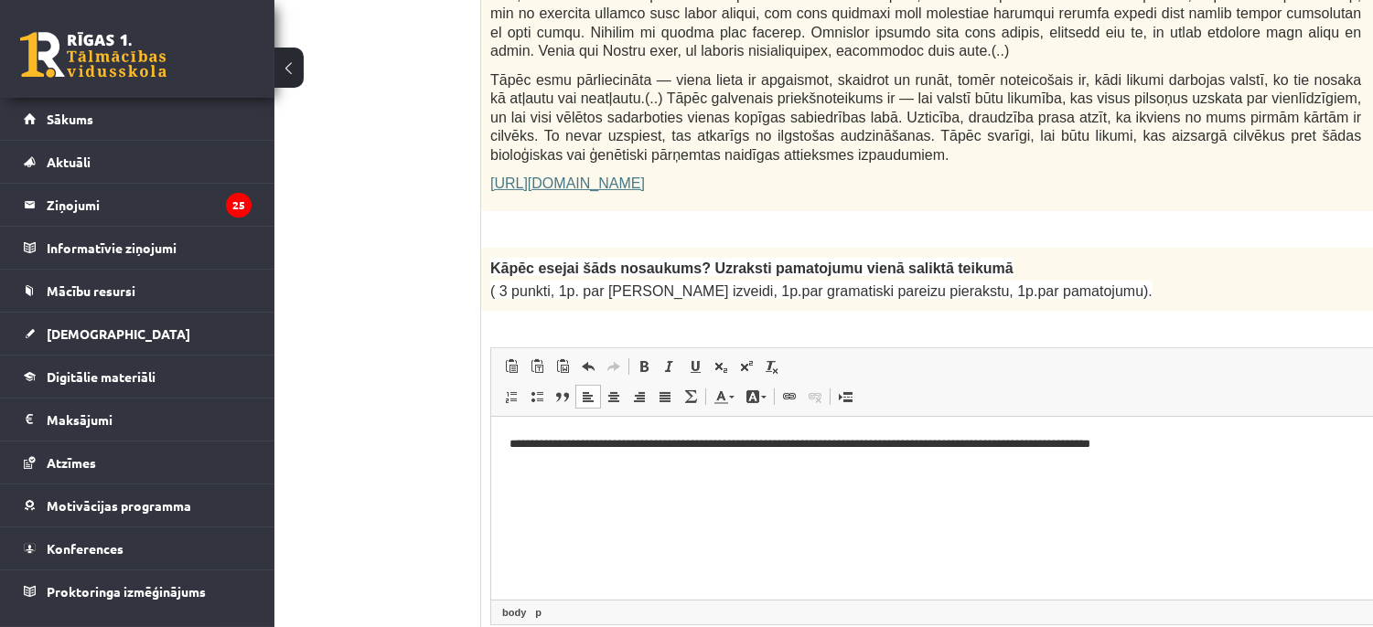
click at [929, 441] on p "**********" at bounding box center [947, 444] width 876 height 19
click at [1181, 444] on p "**********" at bounding box center [947, 444] width 876 height 19
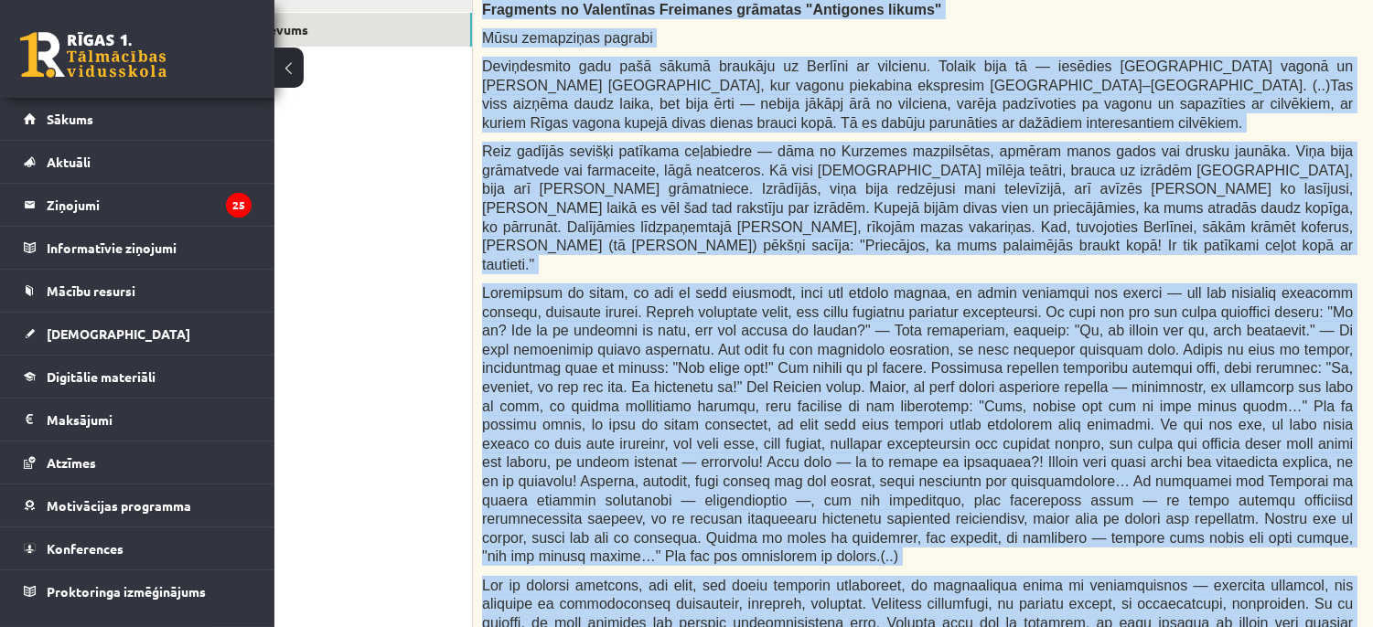
scroll to position [1029, 103]
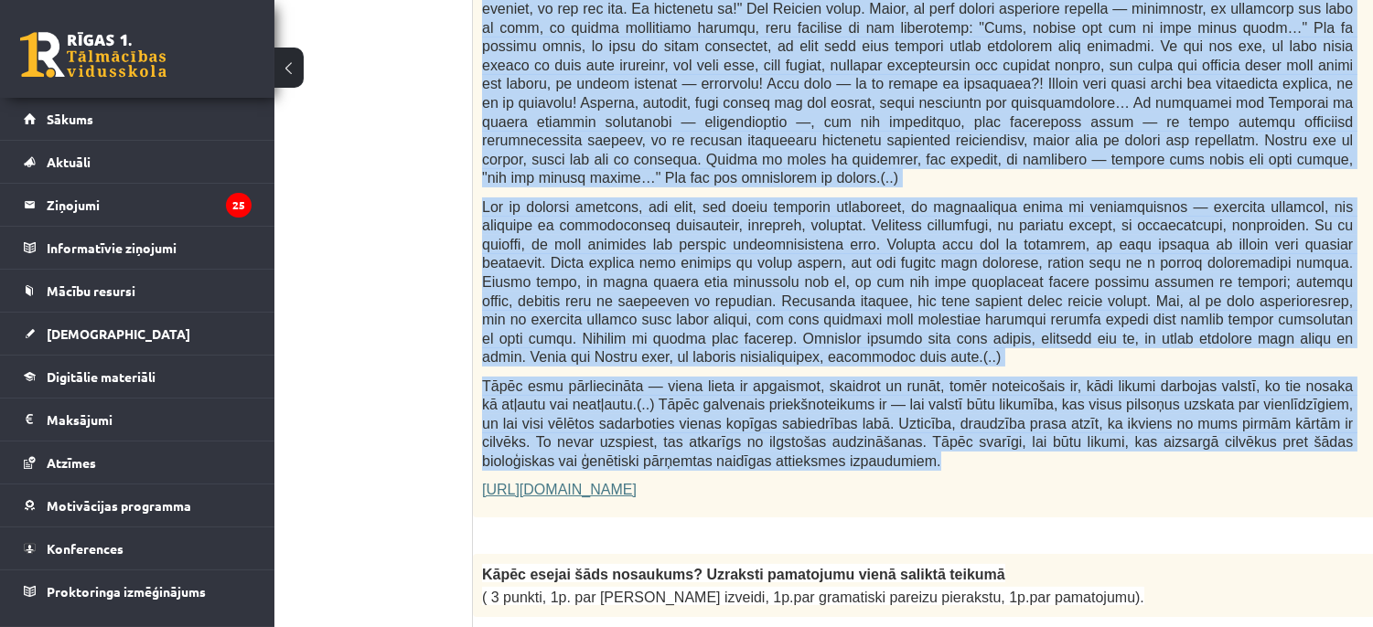
drag, startPoint x: 482, startPoint y: 361, endPoint x: 985, endPoint y: 385, distance: 503.6
click at [985, 385] on div "Fragments no Valentīnas Freimanes grāmatas "Antigones likums" Mūsu zemapziņas p…" at bounding box center [963, 65] width 980 height 906
copy div "Fragments no Valentīnas Freimanes grāmatas "Antigones likums" Mūsu zemapziņas p…"
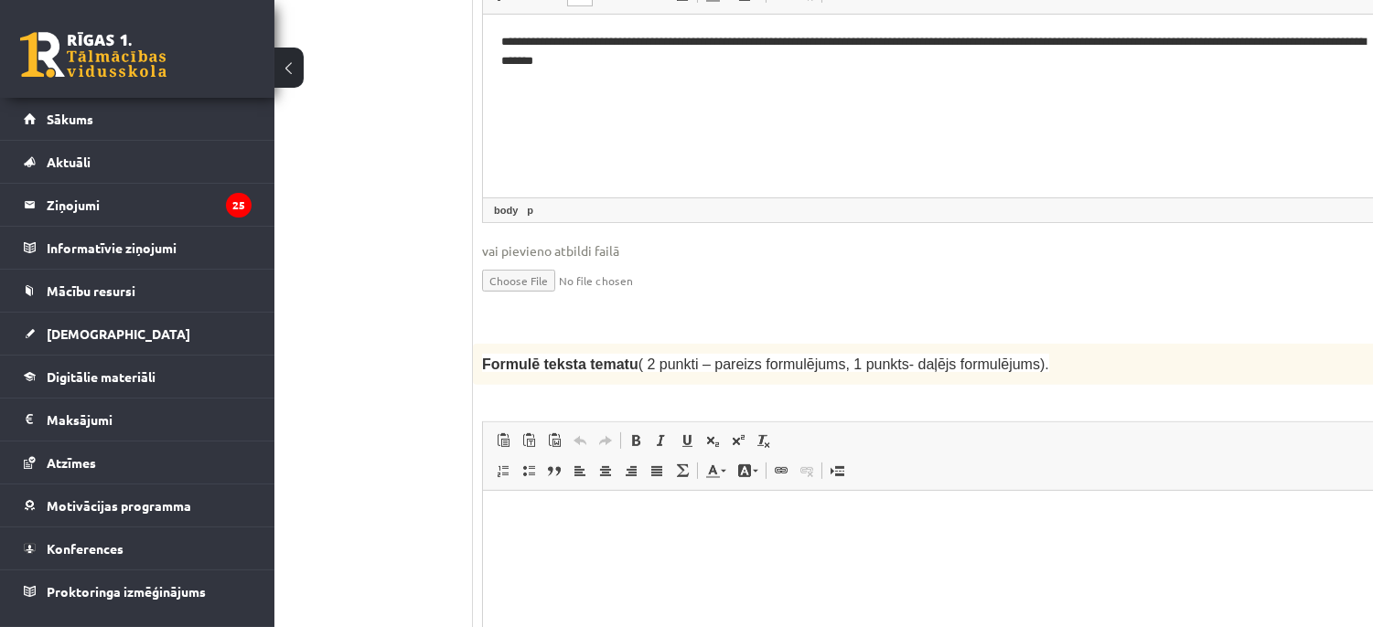
scroll to position [1867, 103]
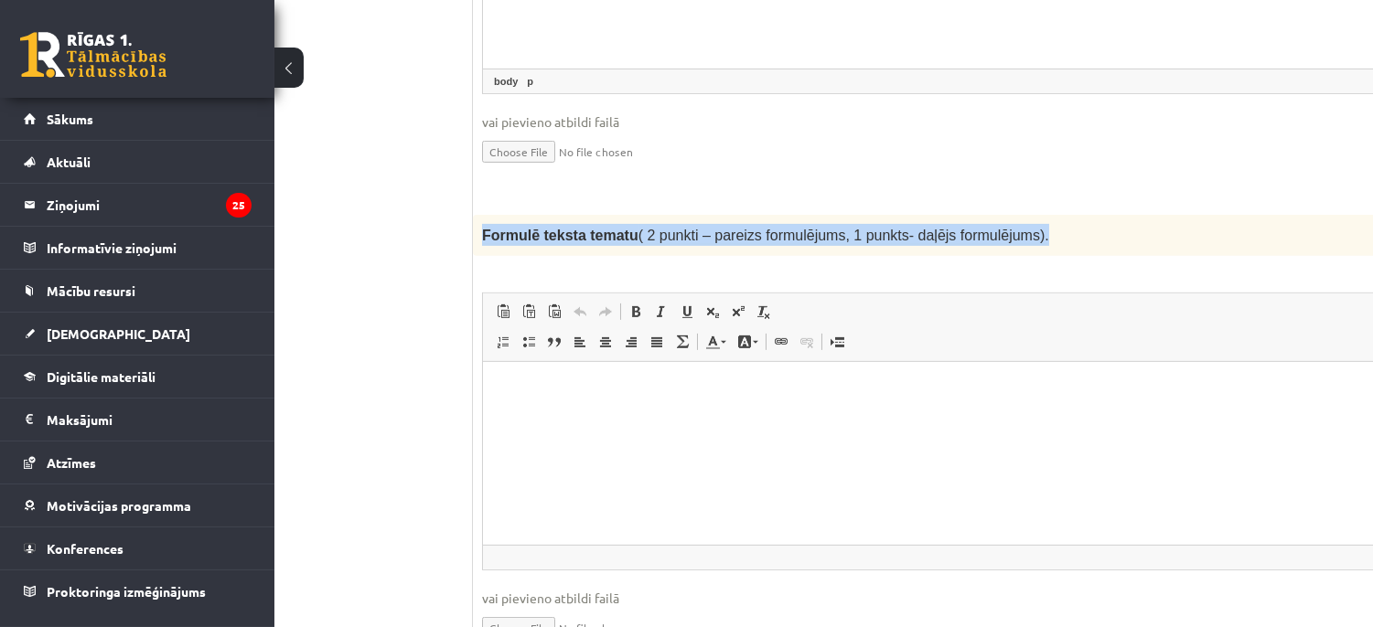
drag, startPoint x: 481, startPoint y: 157, endPoint x: 1045, endPoint y: 139, distance: 563.7
click at [1045, 215] on div "Formulē teksta tematu ( 2 punkti – pareizs formulējums, 1 punkts- daļējs formul…" at bounding box center [963, 235] width 980 height 40
copy span "Formulē teksta tematu ( 2 punkti – pareizs formulējums, 1 punkts- daļējs formul…"
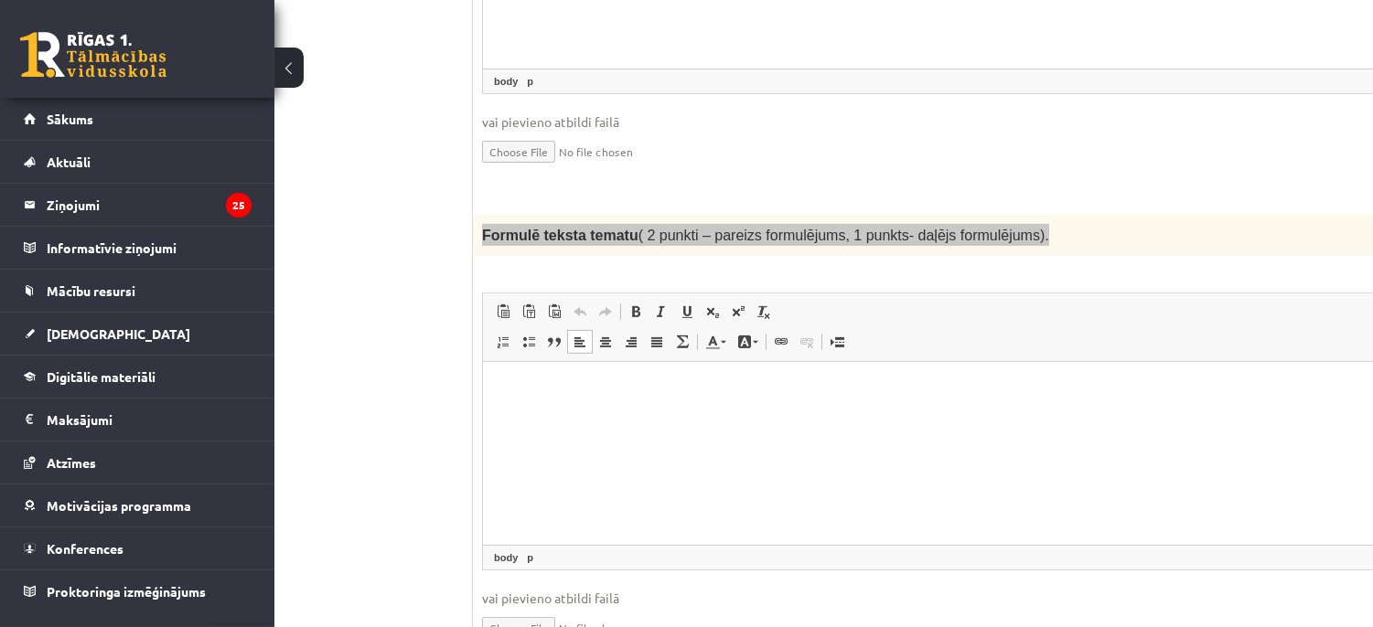
click at [512, 365] on html at bounding box center [962, 389] width 960 height 56
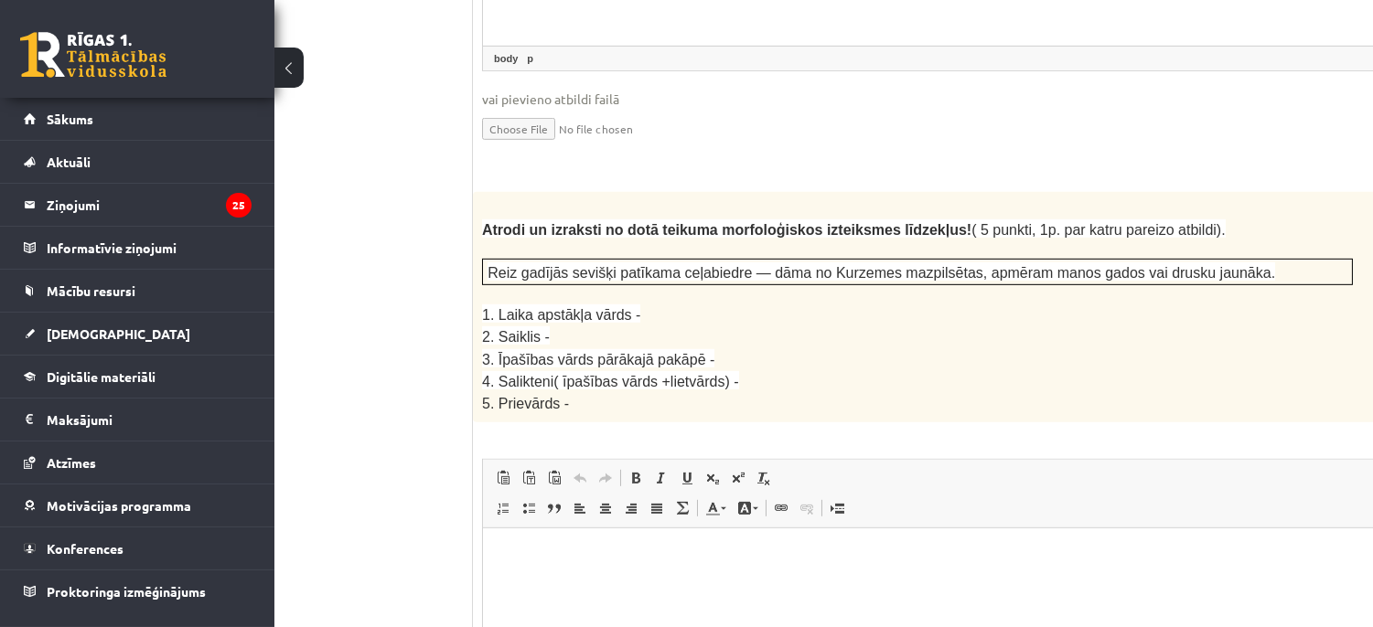
scroll to position [2367, 103]
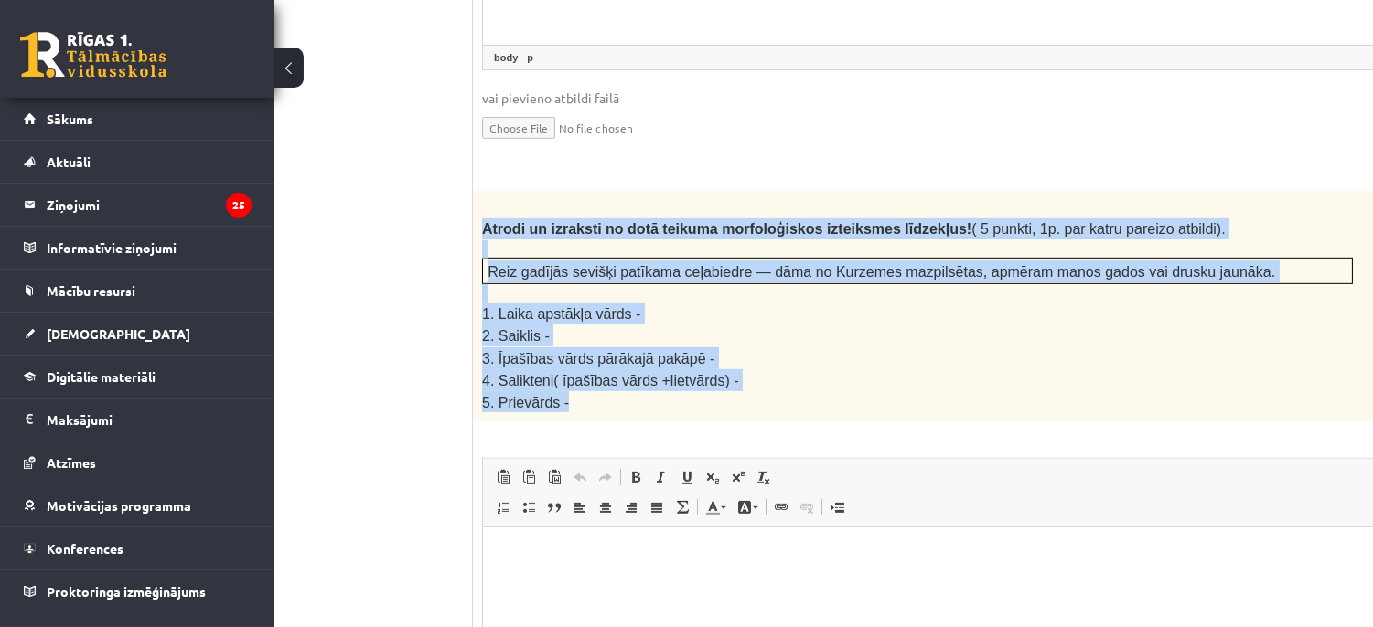
drag, startPoint x: 480, startPoint y: 150, endPoint x: 627, endPoint y: 313, distance: 218.9
click at [627, 313] on div "Atrodi un izraksti no dotā teikuma morfoloģiskos izteiksmes līdzekļus! ( 5 punk…" at bounding box center [963, 306] width 980 height 230
copy div "Atrodi un izraksti no dotā teikuma morfoloģiskos izteiksmes līdzekļus! ( 5 punk…"
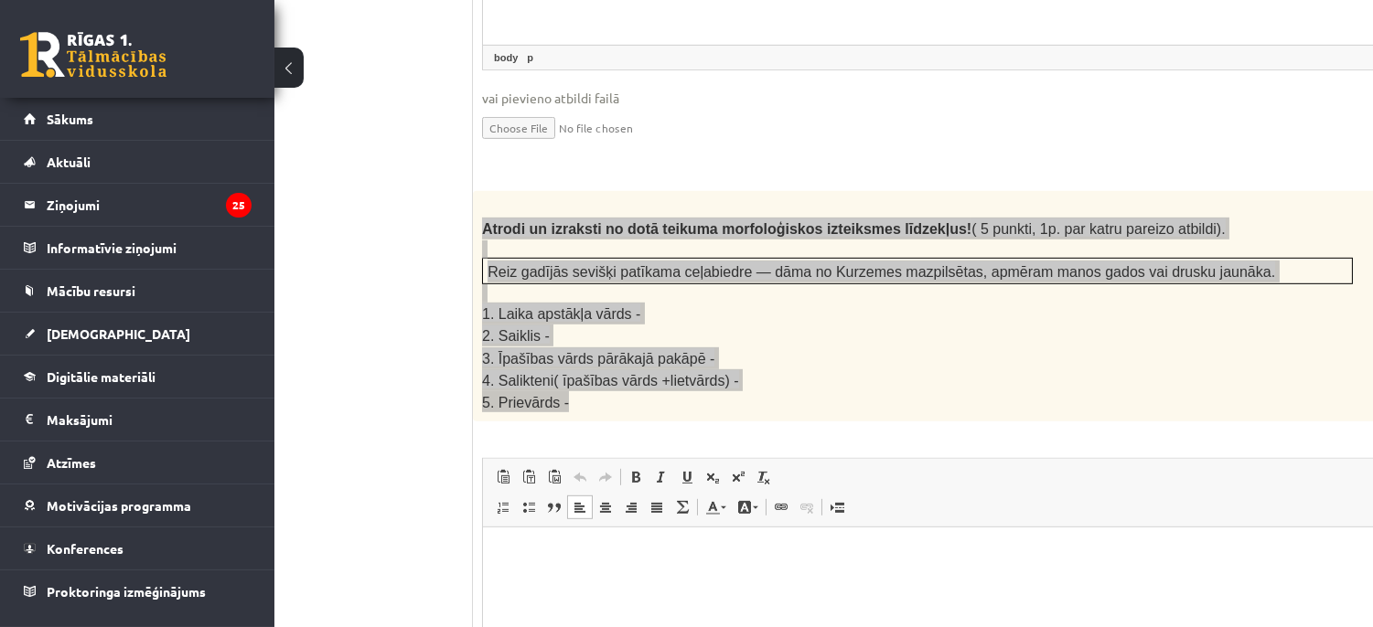
click at [549, 569] on html at bounding box center [962, 555] width 960 height 56
click at [620, 555] on p "*******" at bounding box center [938, 554] width 876 height 19
click at [575, 595] on p "**" at bounding box center [938, 585] width 876 height 19
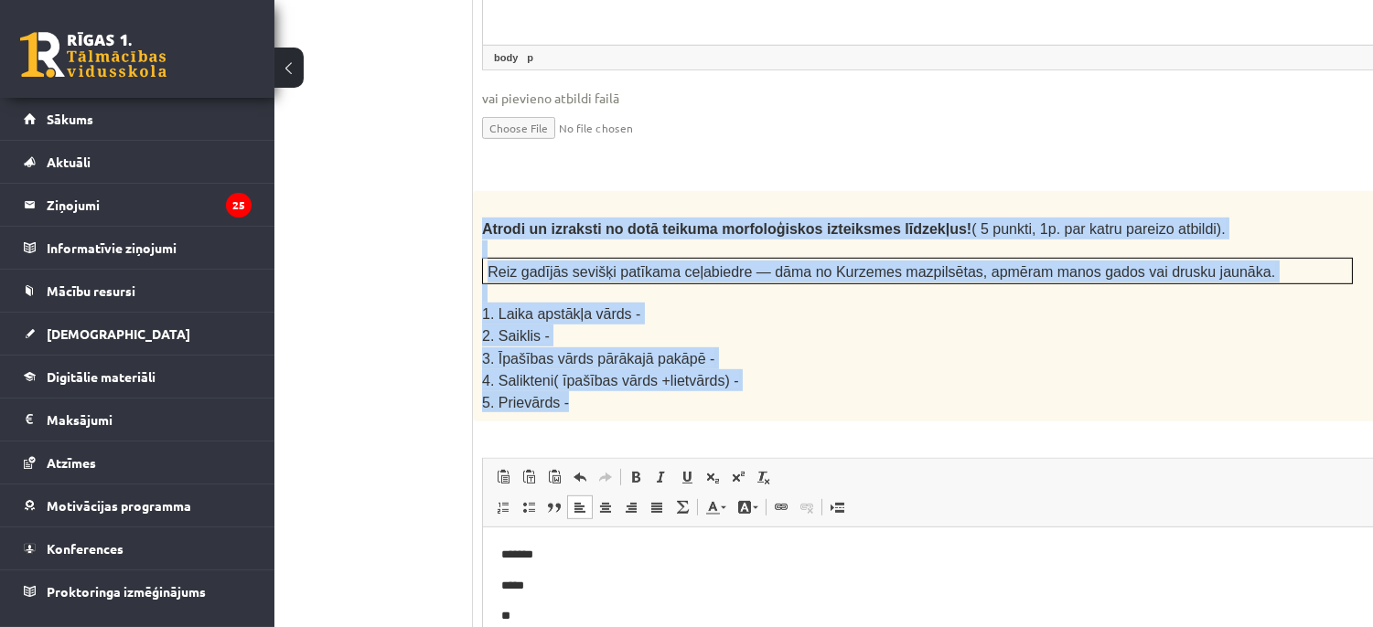
click at [615, 284] on p at bounding box center [917, 293] width 871 height 18
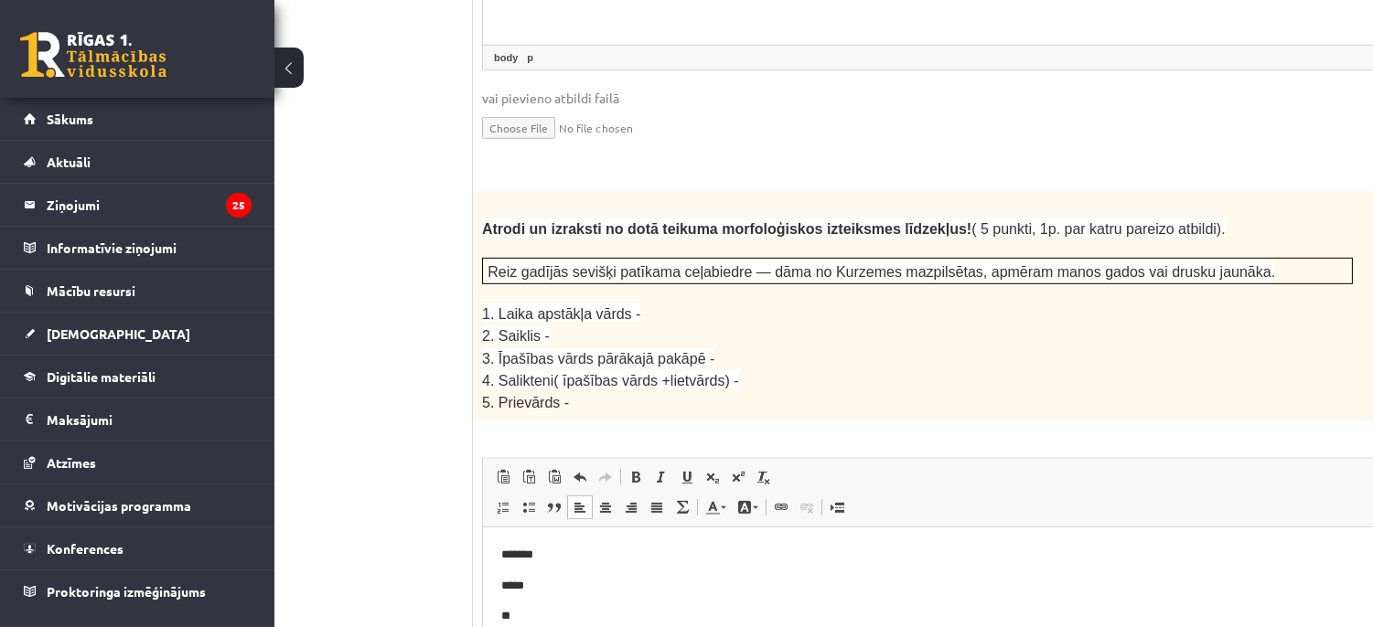
click at [570, 610] on p "**" at bounding box center [938, 615] width 876 height 19
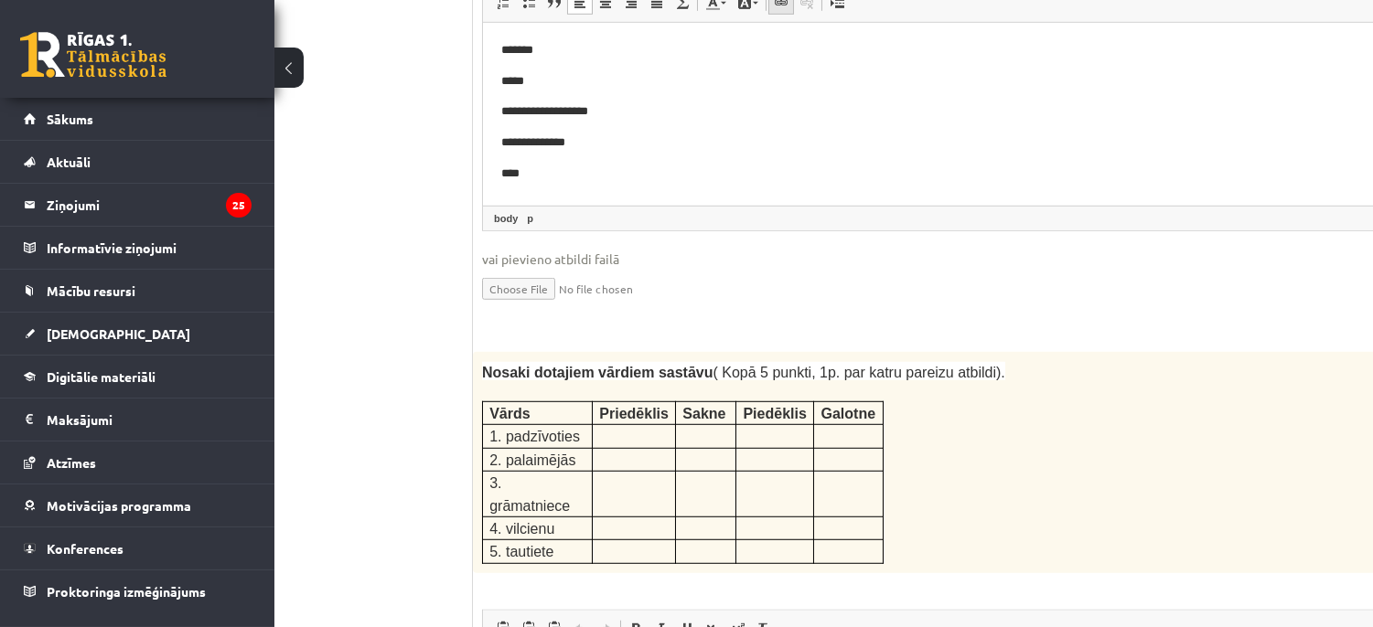
scroll to position [2876, 103]
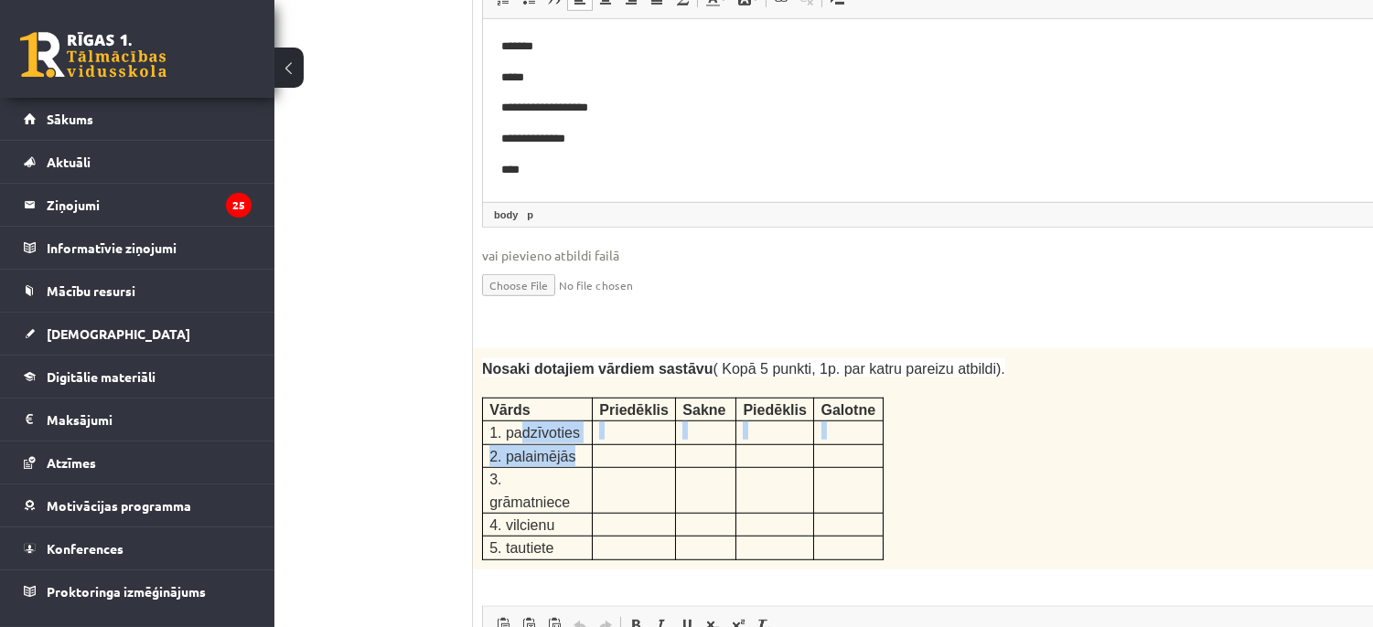
drag, startPoint x: 517, startPoint y: 338, endPoint x: 567, endPoint y: 350, distance: 51.7
click at [567, 398] on tbody "Vārds Priedēklis Sakne Piedēklis Galotne 1. padzīvoties 2. palaimējās 3. grāmat…" at bounding box center [683, 479] width 401 height 162
click at [626, 223] on fieldset "**********" at bounding box center [963, 135] width 962 height 371
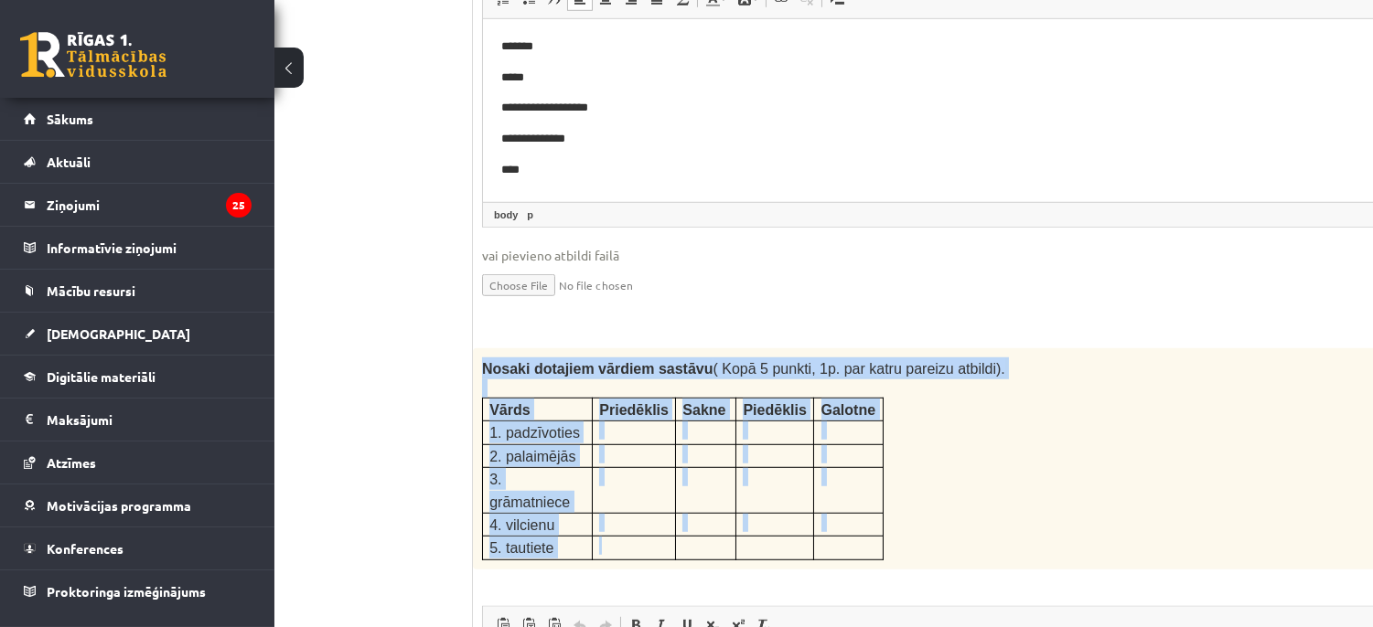
drag, startPoint x: 481, startPoint y: 276, endPoint x: 657, endPoint y: 424, distance: 229.8
click at [657, 424] on div "Nosaki dotajiem vārdiem sastāvu ( Kopā 5 punkti, 1p. par katru pareizu atbildi)…" at bounding box center [963, 458] width 980 height 221
copy div "Nosaki dotajiem vārdiem sastāvu ( Kopā 5 punkti, 1p. par katru pareizu atbildi)…"
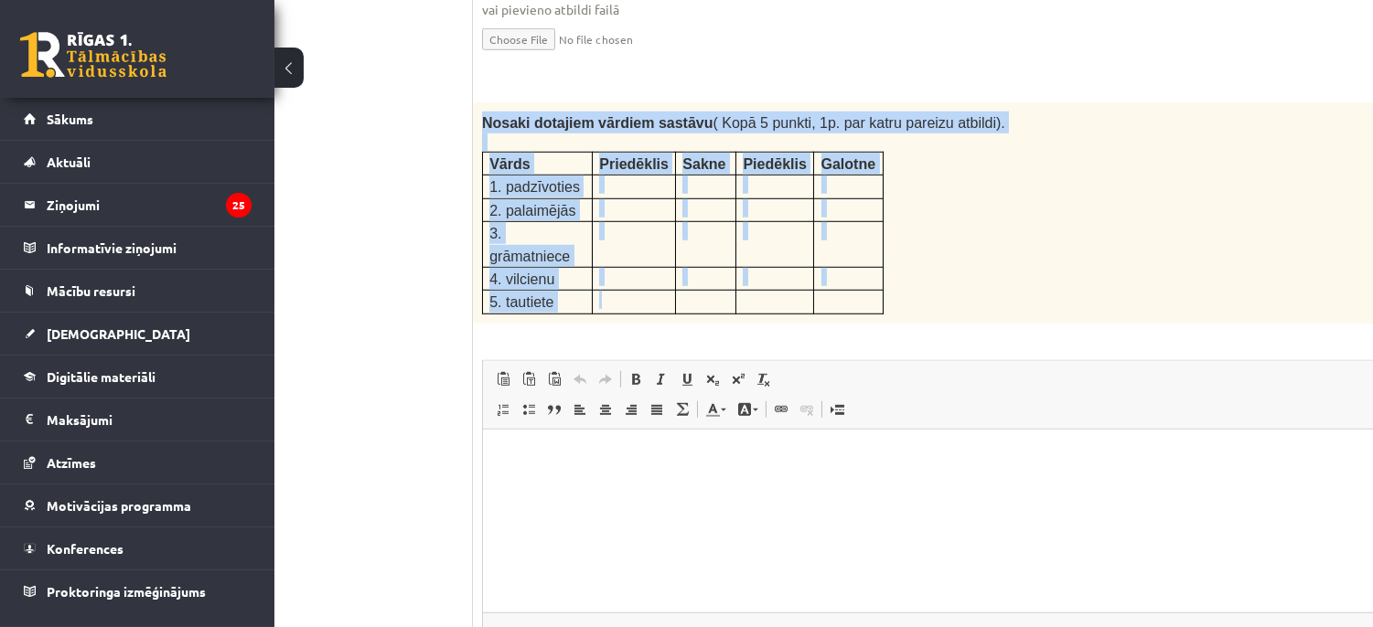
scroll to position [3123, 103]
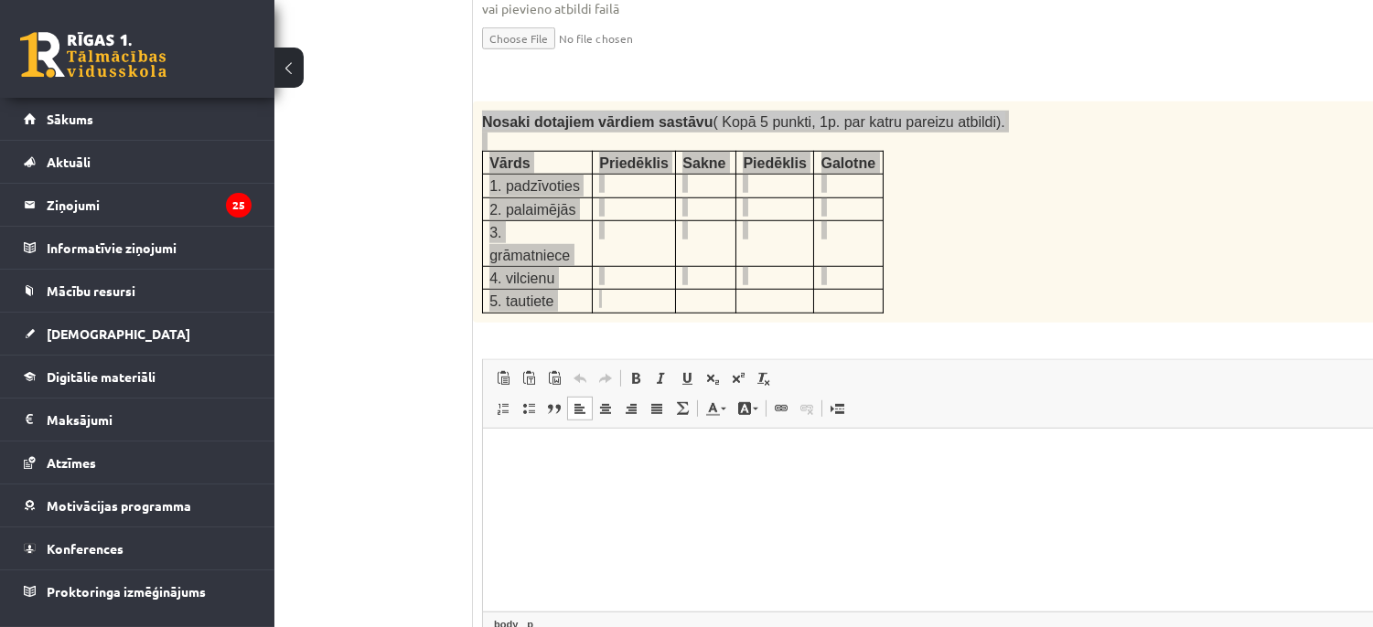
click at [641, 458] on p "Bagātinātā teksta redaktors, wiswyg-editor-user-answer-47433762000840" at bounding box center [962, 455] width 924 height 19
click at [505, 545] on p "**********" at bounding box center [938, 548] width 876 height 19
click at [587, 552] on p "**********" at bounding box center [938, 548] width 876 height 19
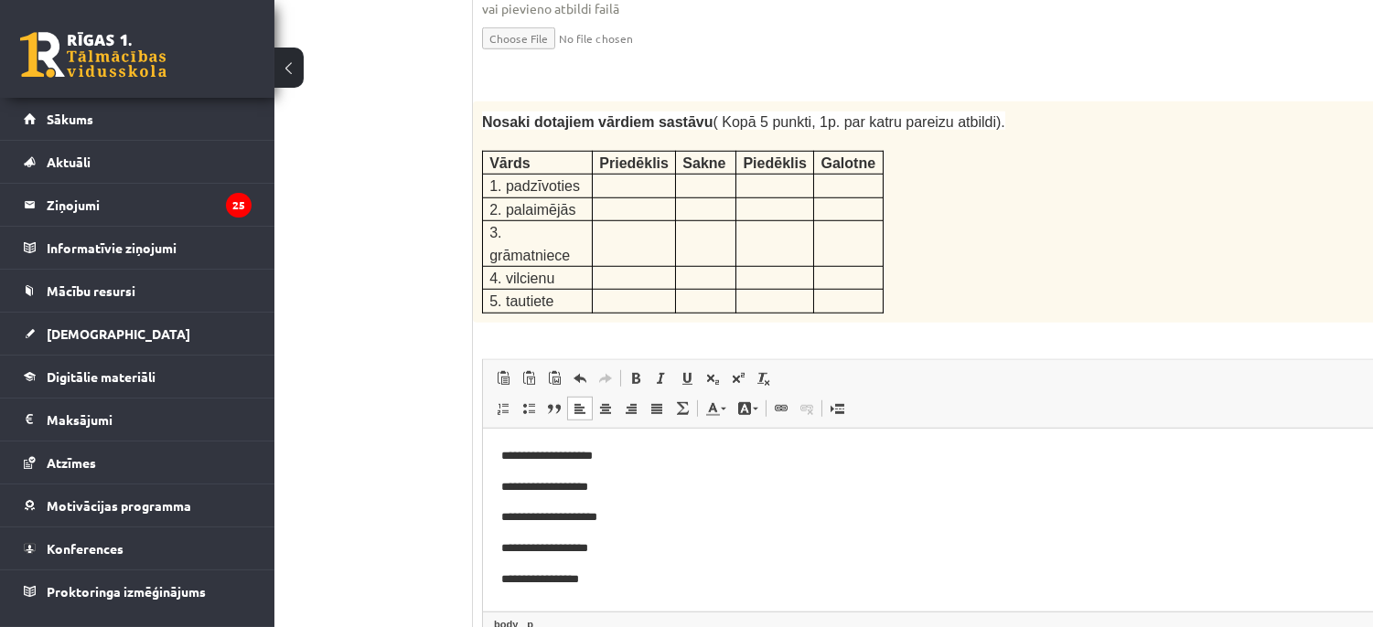
click at [942, 167] on div "Nosaki dotajiem vārdiem sastāvu ( Kopā 5 punkti, 1p. par katru pareizu atbildi)…" at bounding box center [963, 212] width 980 height 221
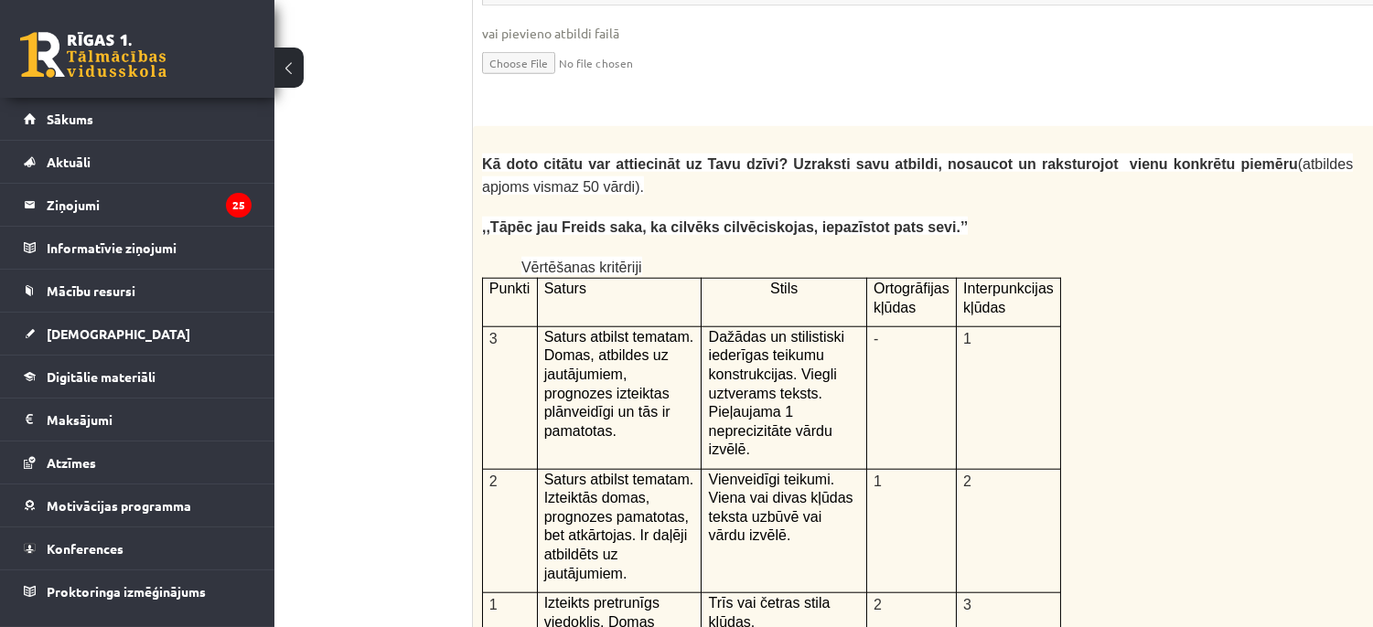
scroll to position [3760, 103]
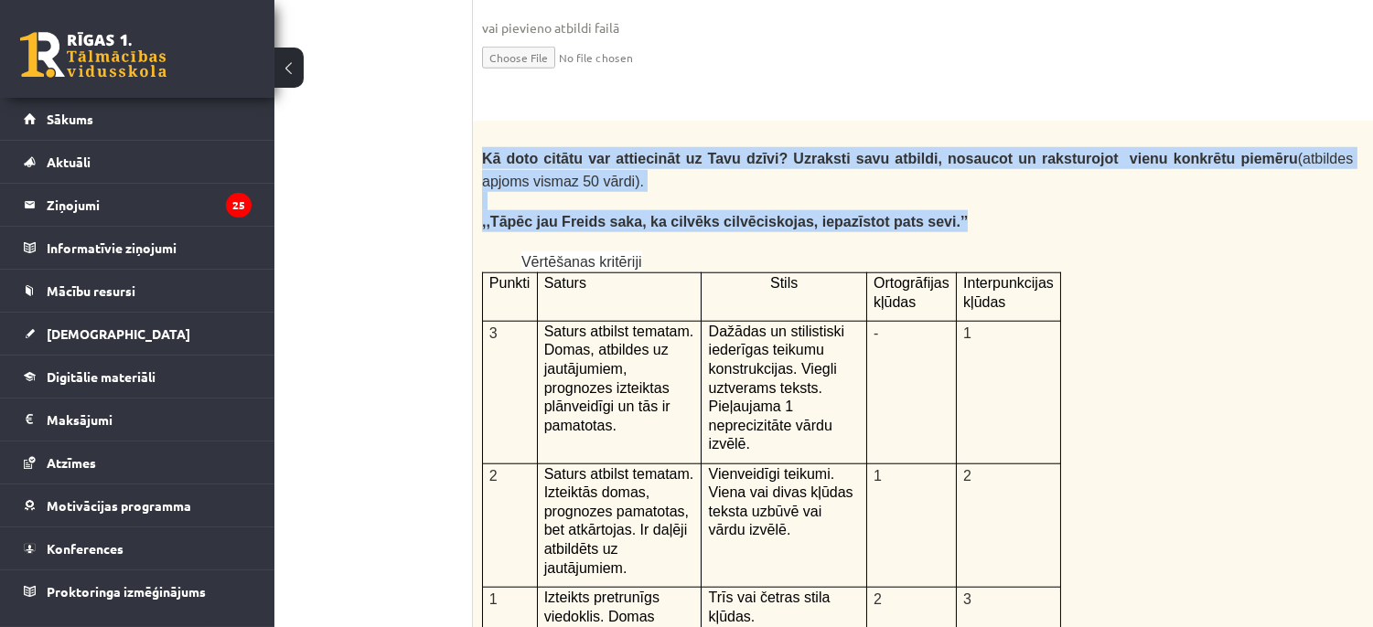
drag, startPoint x: 482, startPoint y: 24, endPoint x: 905, endPoint y: 93, distance: 429.1
click at [905, 121] on div "Kā doto citātu var attiecināt uz Tavu dzīvi? Uzraksti savu atbildi, nosaucot un…" at bounding box center [963, 596] width 980 height 950
click at [872, 214] on span ",,Tāpēc jau Freids saka, ka cilvēks cilvēciskojas, iepazīstot pats sevi.’’" at bounding box center [725, 222] width 486 height 16
drag, startPoint x: 483, startPoint y: 26, endPoint x: 900, endPoint y: 90, distance: 422.0
click at [900, 121] on div "Kā doto citātu var attiecināt uz Tavu dzīvi? Uzraksti savu atbildi, nosaucot un…" at bounding box center [963, 596] width 980 height 950
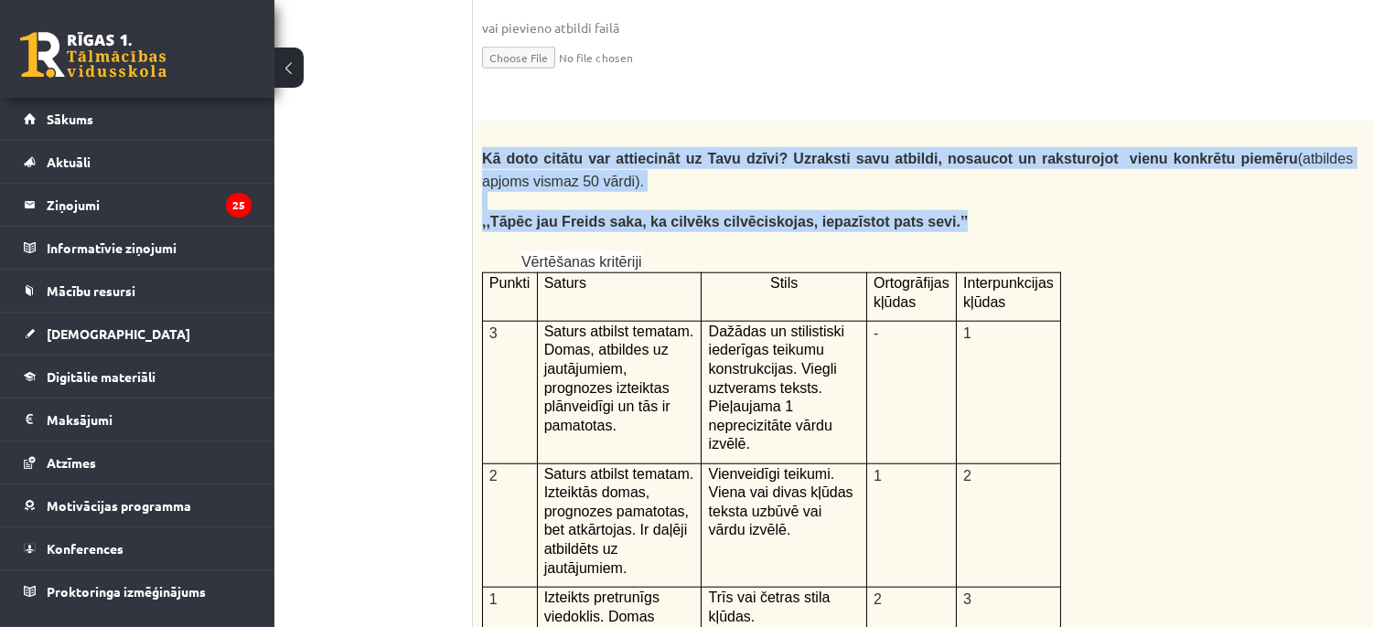
click at [956, 210] on p ",,Tāpēc jau Freids saka, ka cilvēks cilvēciskojas, iepazīstot pats sevi.’’" at bounding box center [917, 221] width 871 height 22
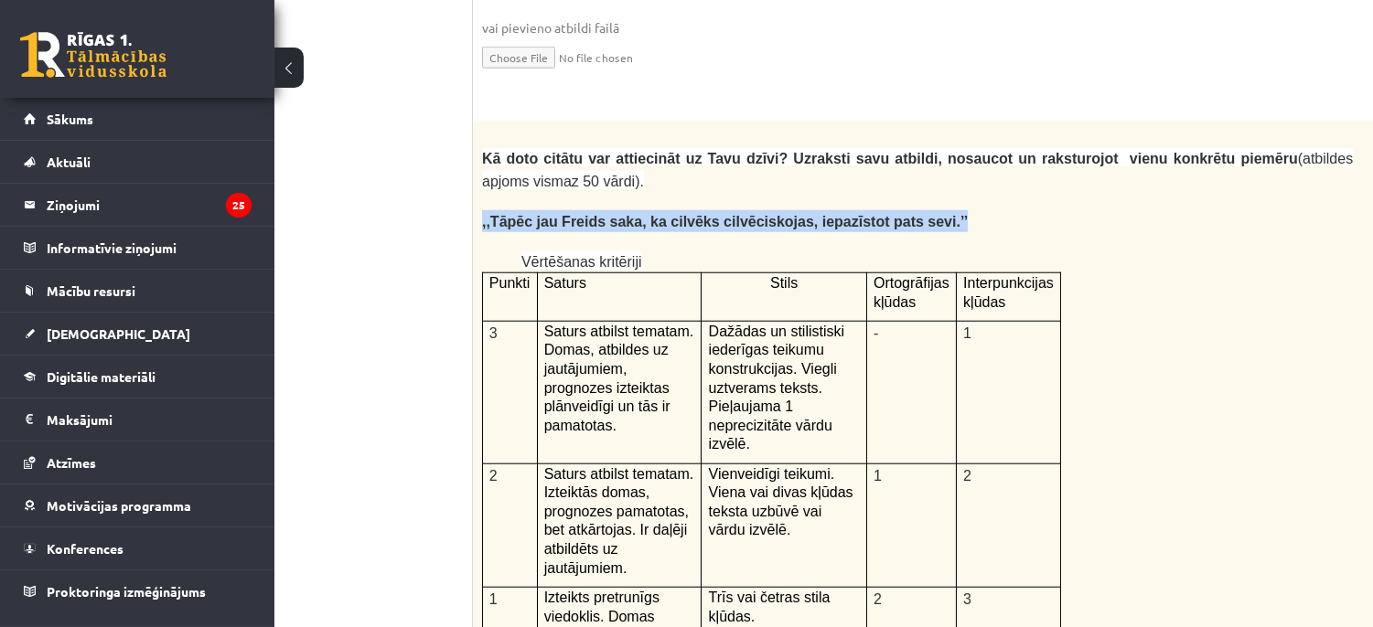
drag, startPoint x: 480, startPoint y: 91, endPoint x: 912, endPoint y: 98, distance: 431.8
click at [912, 121] on div "Kā doto citātu var attiecināt uz Tavu dzīvi? Uzraksti savu atbildi, nosaucot un…" at bounding box center [963, 596] width 980 height 950
copy span ",,Tāpēc jau Freids saka, ka cilvēks cilvēciskojas, iepazīstot pats sevi.’’"
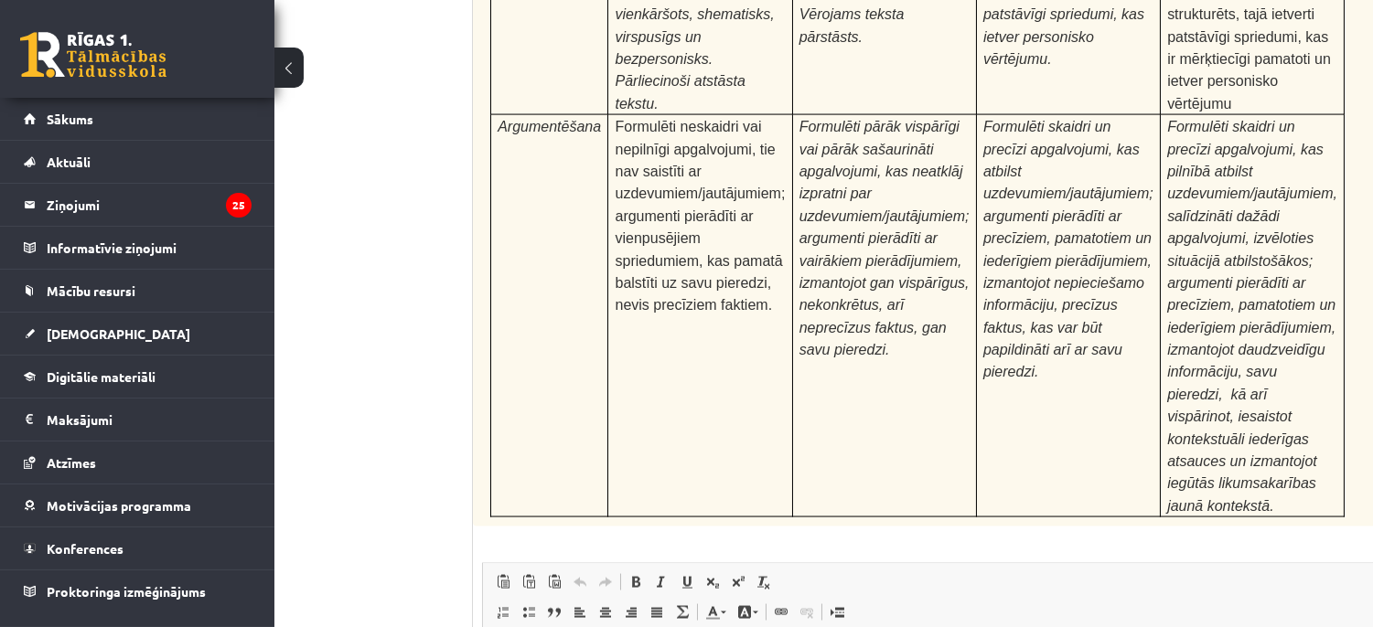
drag, startPoint x: 1382, startPoint y: 377, endPoint x: 735, endPoint y: 154, distance: 684.1
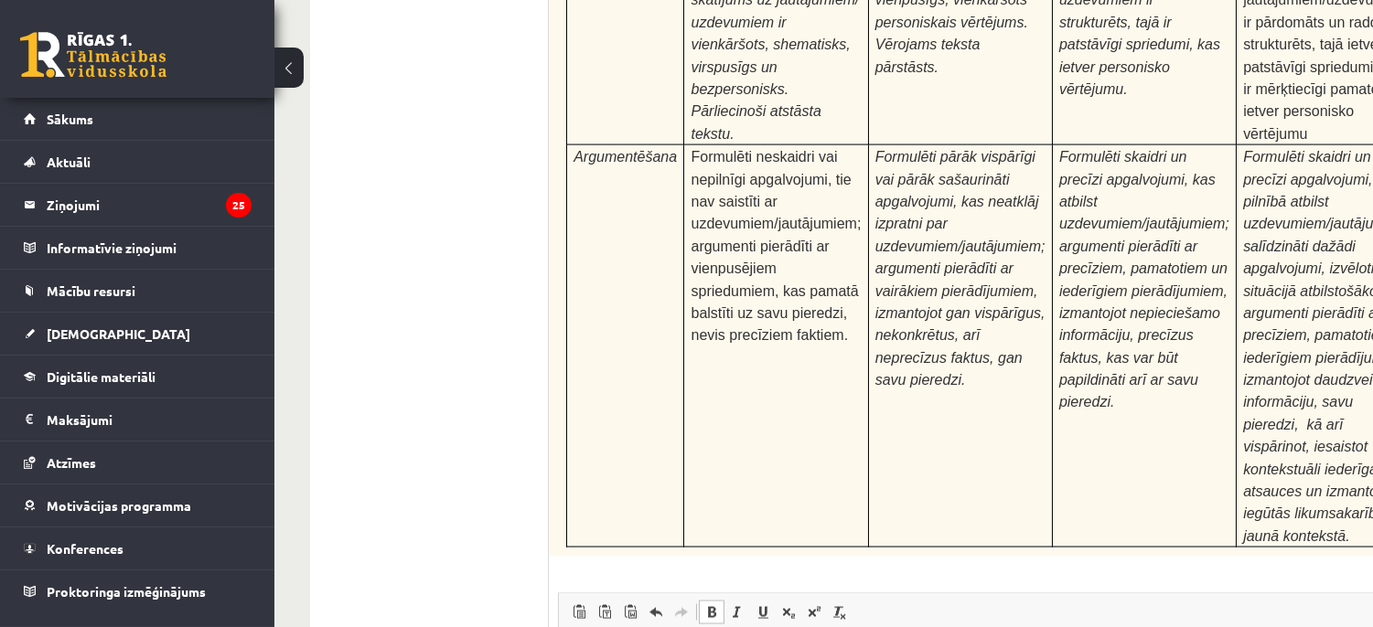
scroll to position [5702, 0]
drag, startPoint x: 1089, startPoint y: 693, endPoint x: 604, endPoint y: 687, distance: 485.7
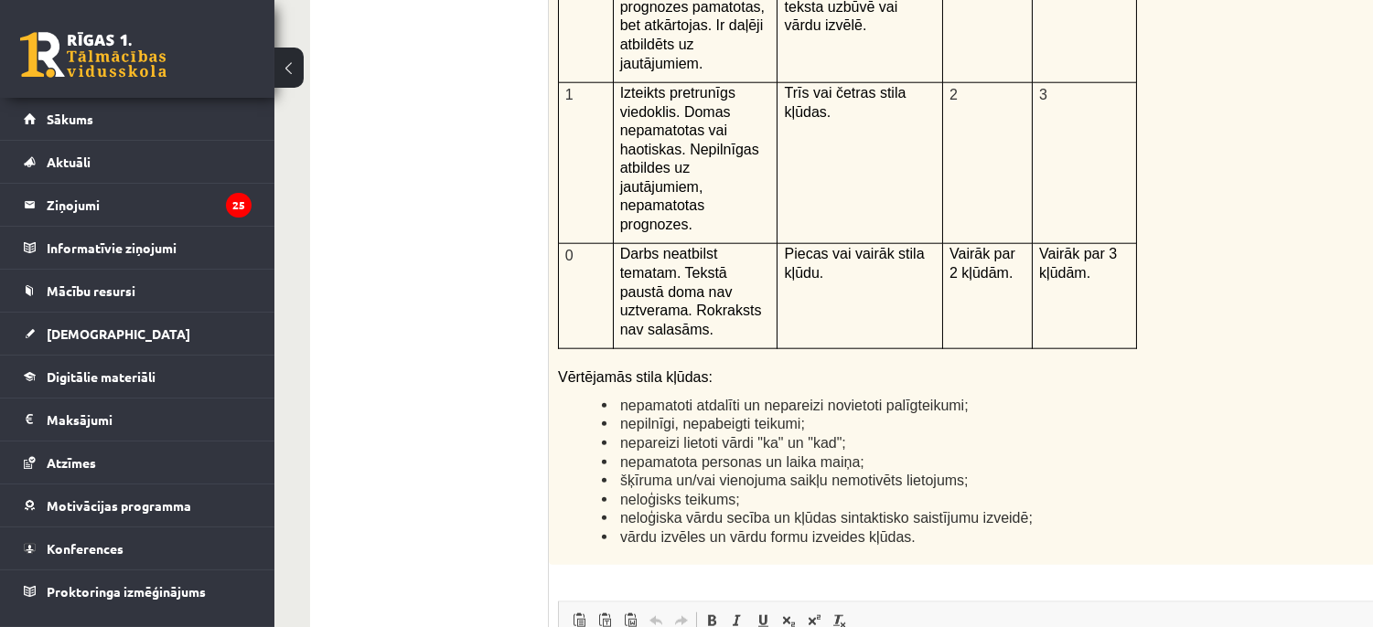
scroll to position [4264, 0]
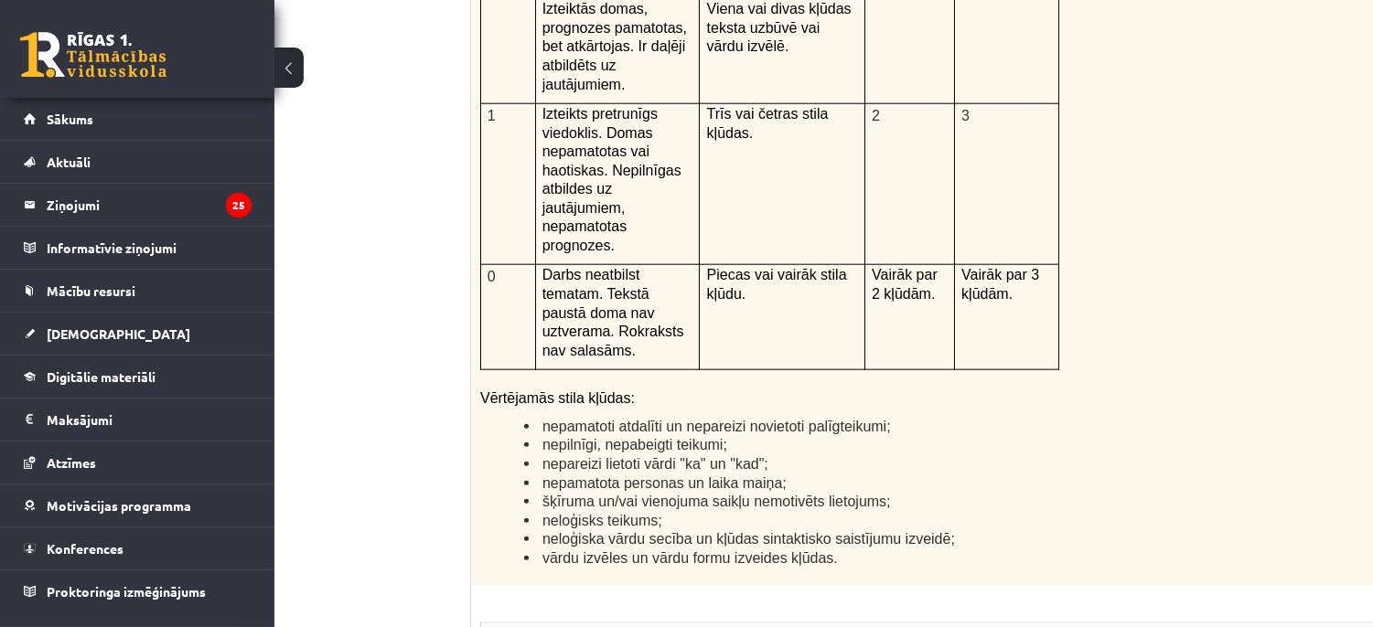
scroll to position [4247, 78]
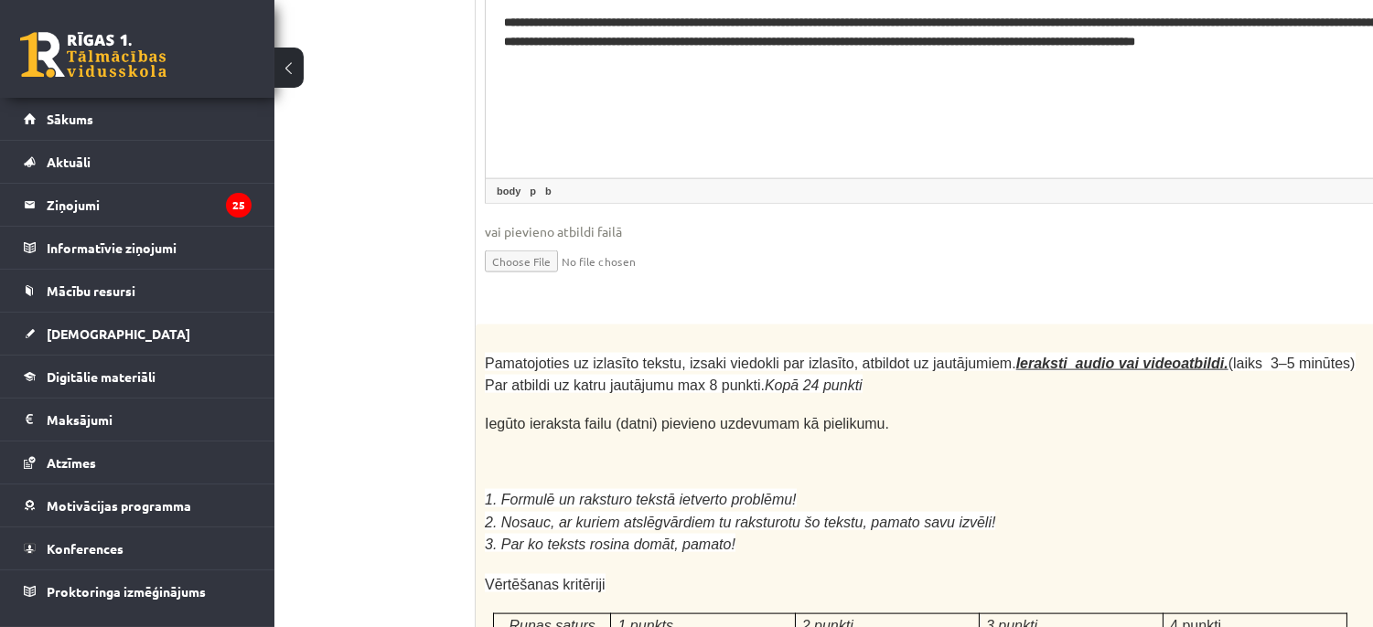
scroll to position [4940, 78]
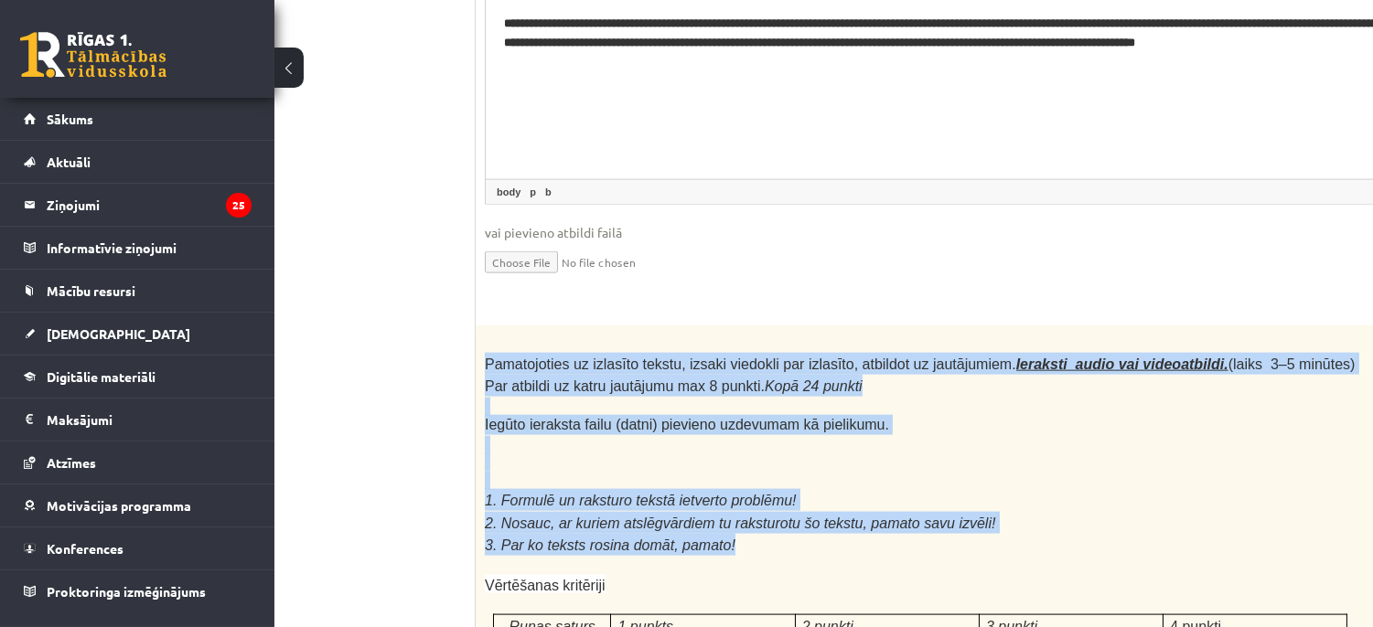
drag, startPoint x: 485, startPoint y: 133, endPoint x: 738, endPoint y: 313, distance: 310.9
copy div "Pamatojoties uz izlasīto tekstu, izsaki viedokli par izlasīto, atbildot uz jaut…"
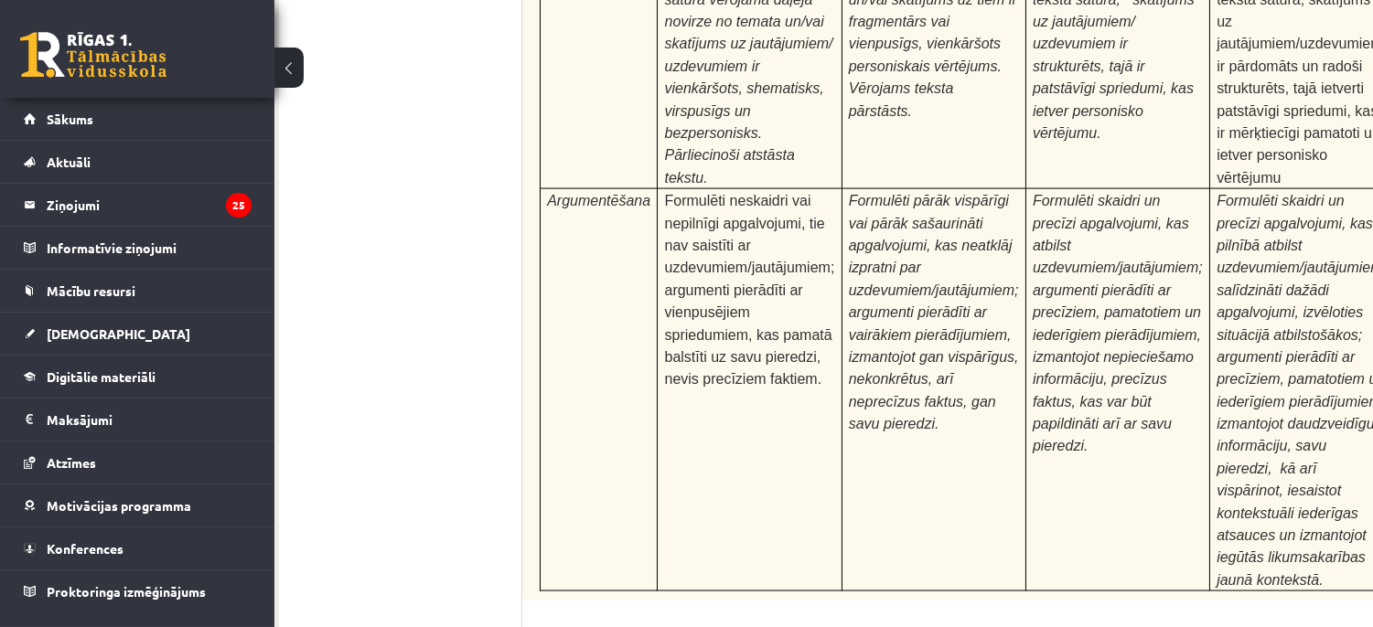
scroll to position [5783, 31]
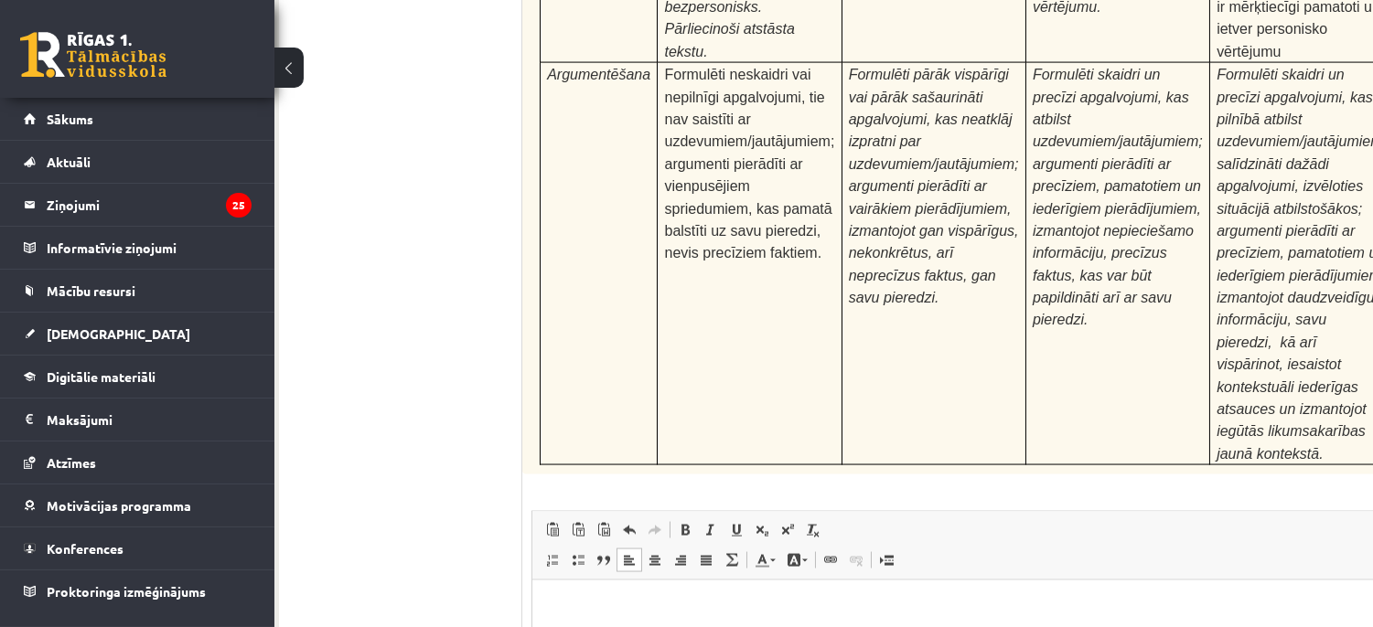
click at [863, 608] on p "Bagātinātā teksta redaktors, wiswyg-editor-user-answer-47433762670600" at bounding box center [1012, 608] width 924 height 19
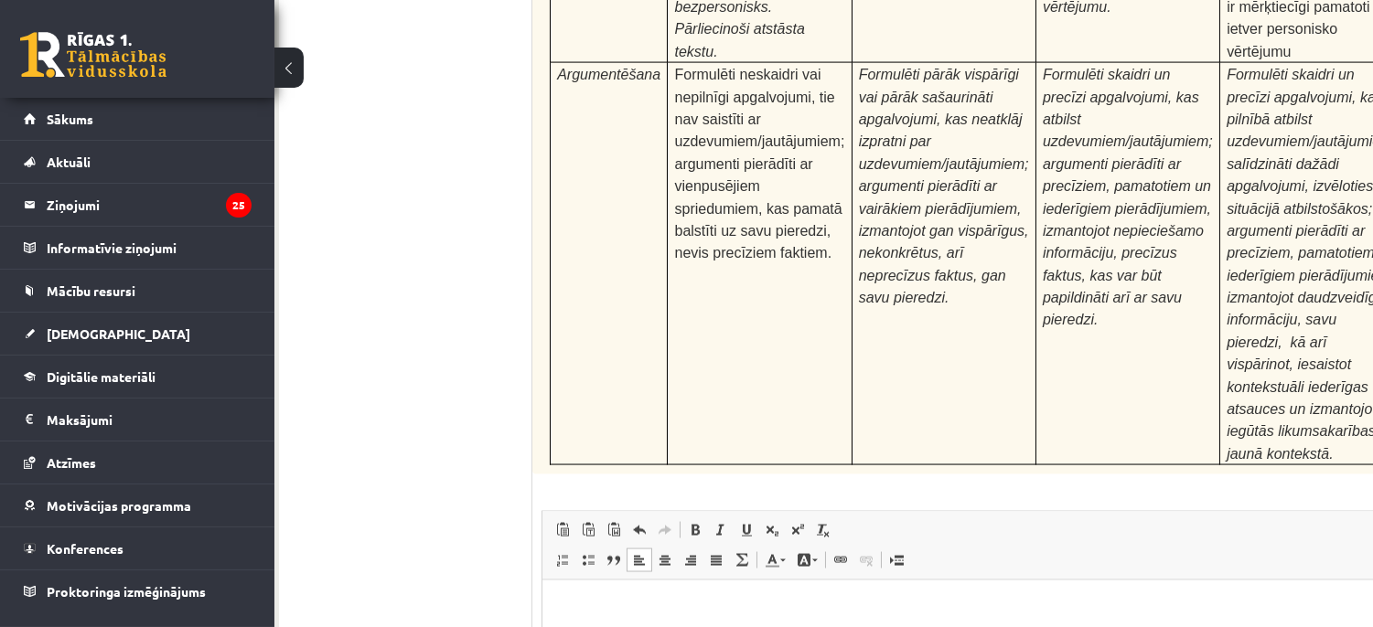
scroll to position [0, 1]
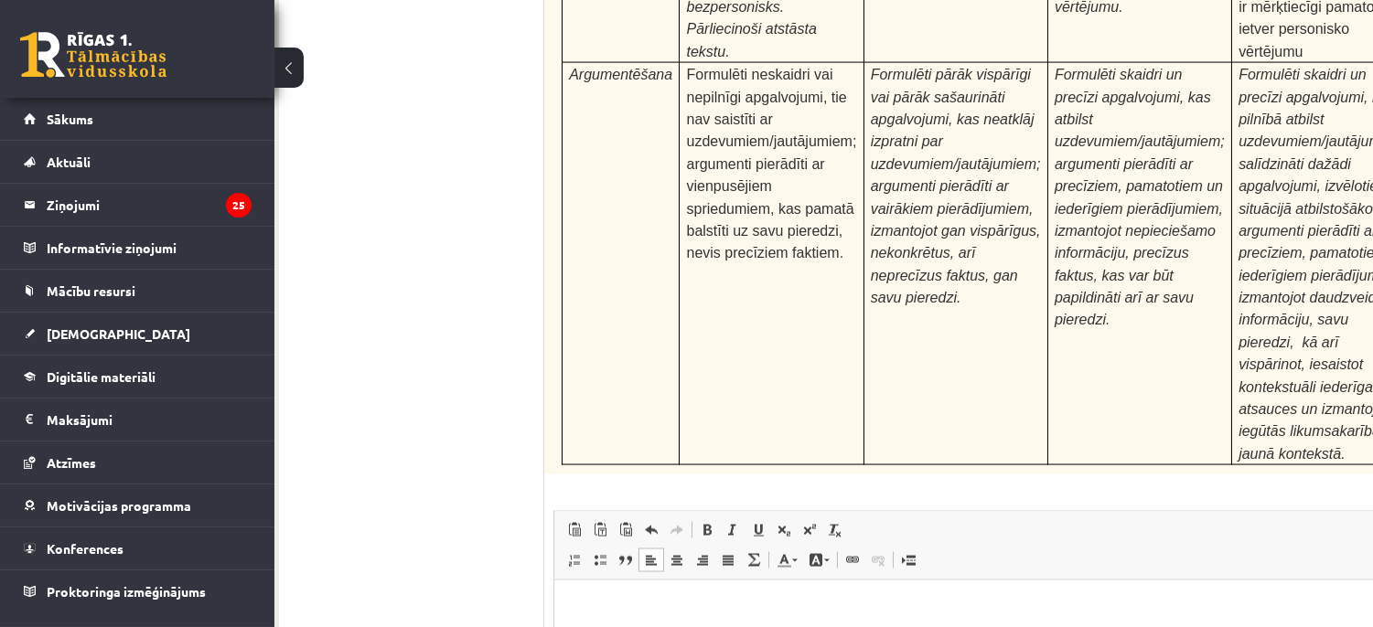
click at [1077, 120] on td "Formulēti skaidri un precīzi apgalvojumi, kas atbilst uzdevumiem/jautājumiem; a…" at bounding box center [1139, 264] width 184 height 402
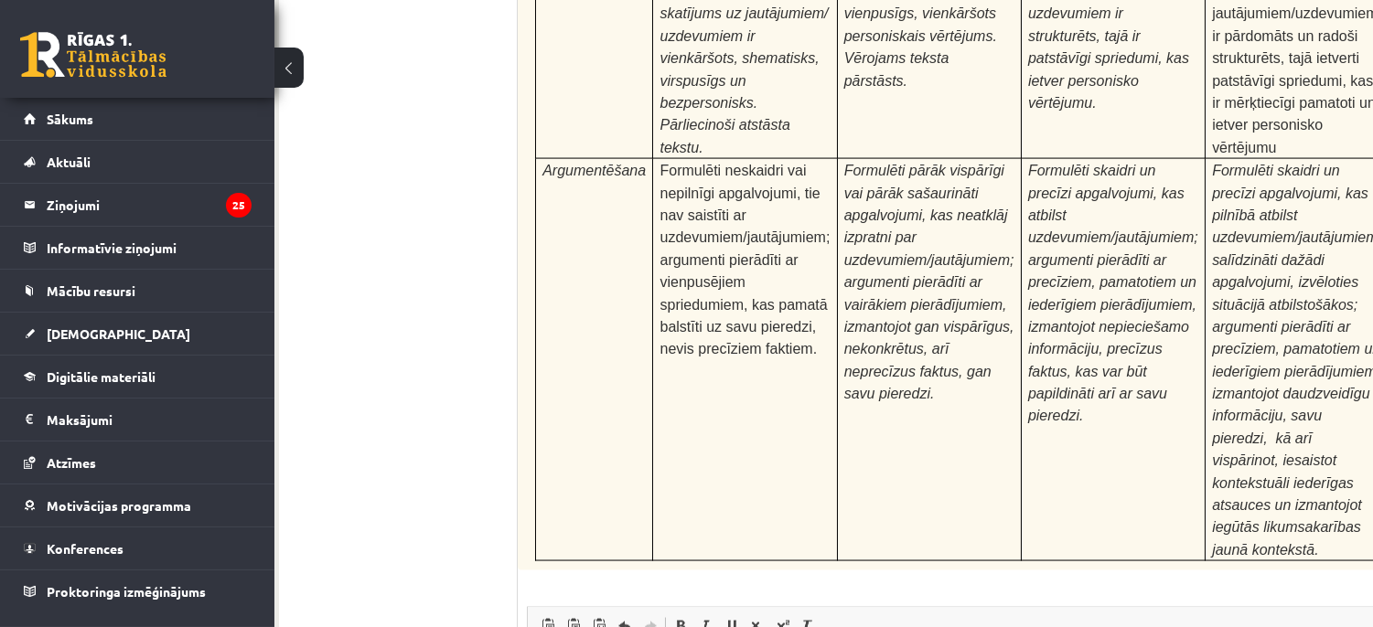
scroll to position [5783, 31]
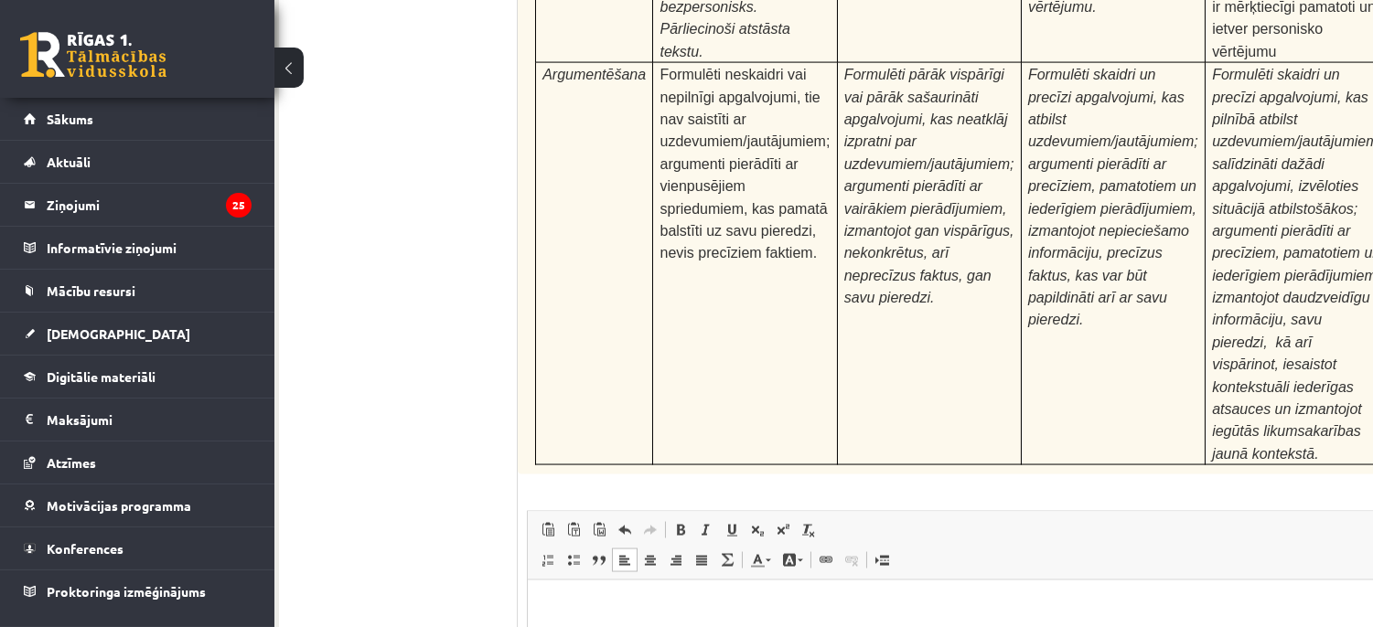
click at [763, 595] on html at bounding box center [1007, 609] width 960 height 56
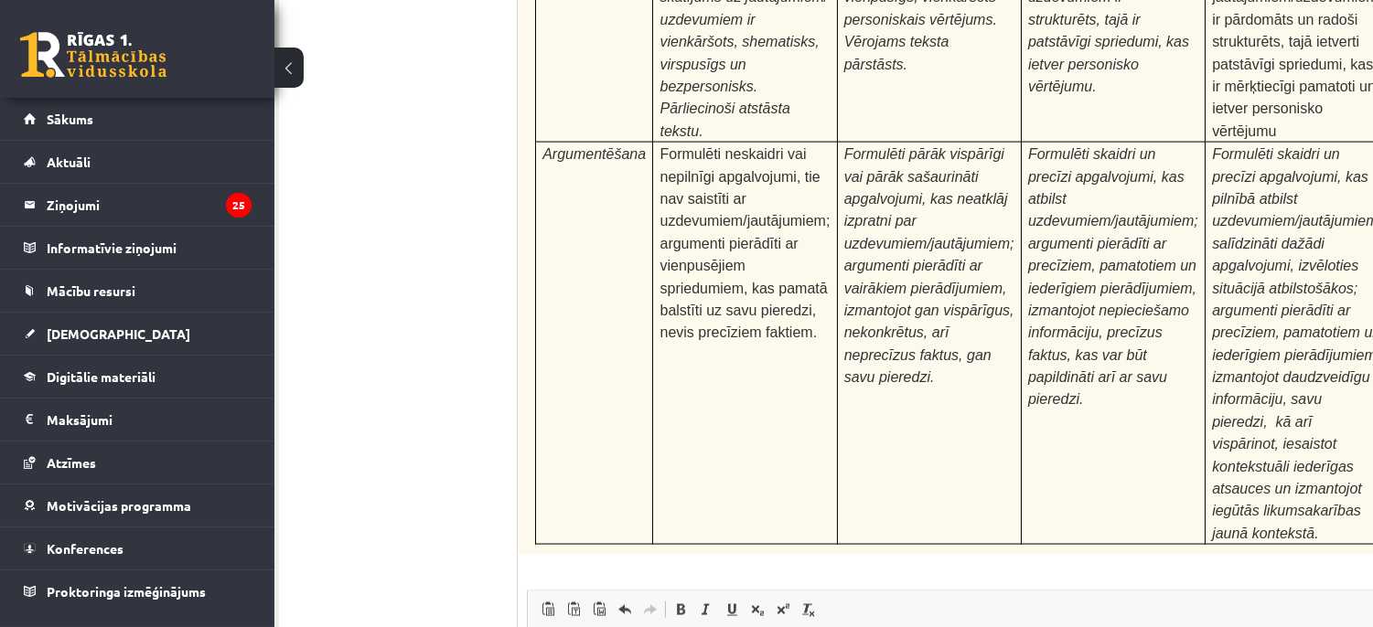
scroll to position [5703, 31]
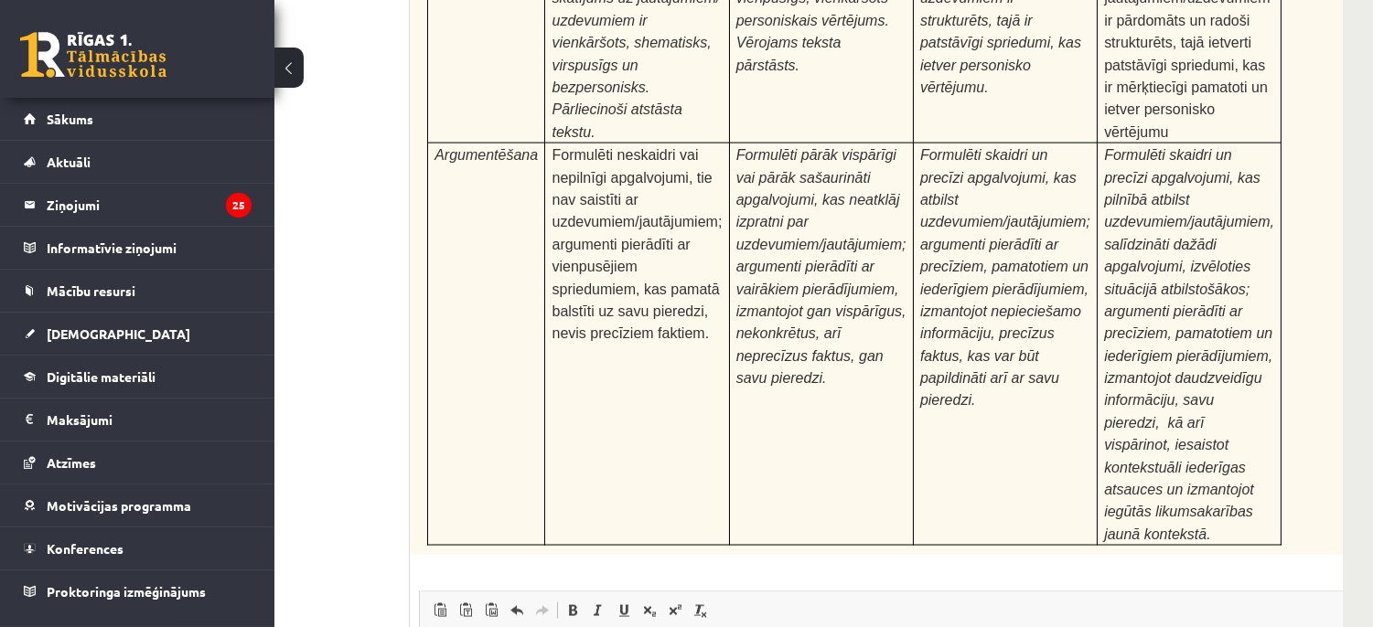
scroll to position [5703, 145]
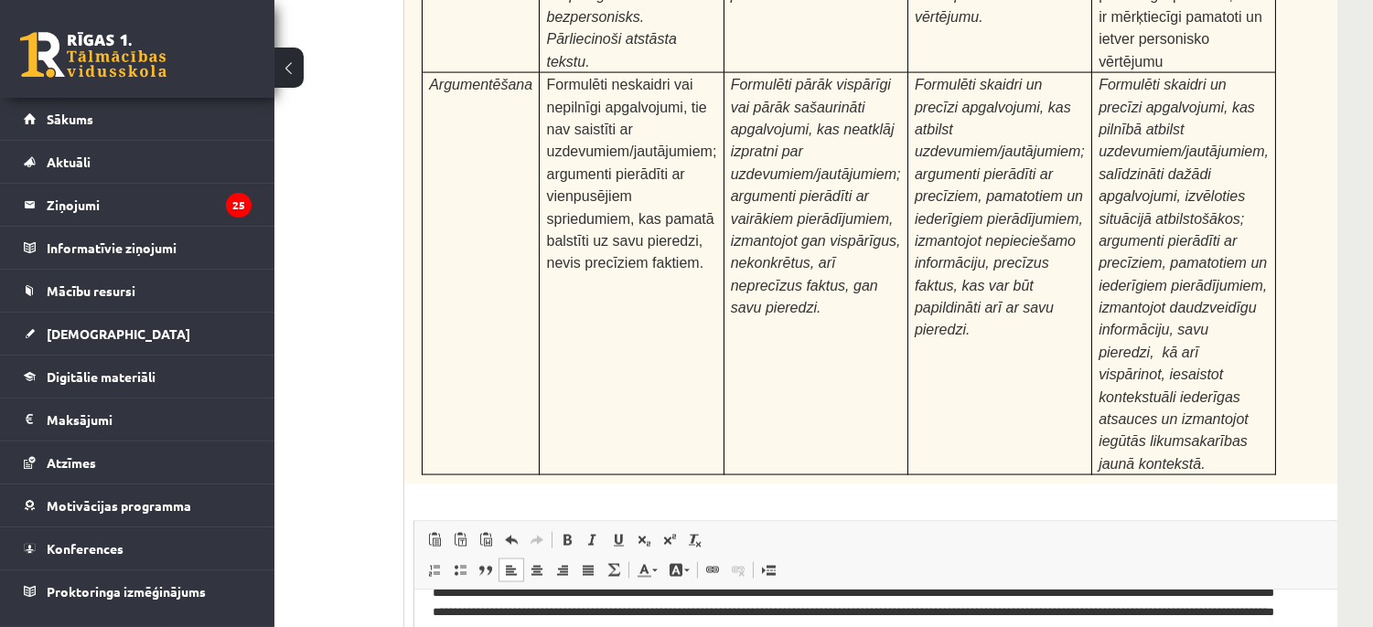
scroll to position [5779, 145]
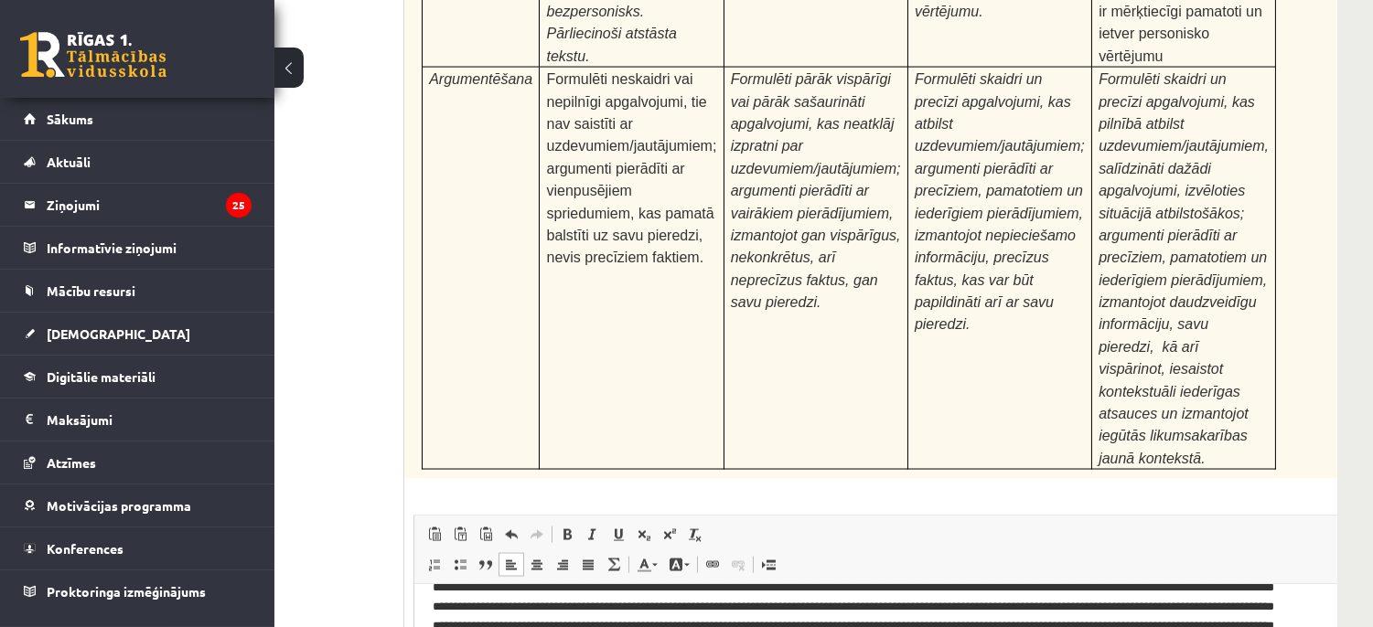
click at [803, 642] on p "Bagātinātā teksta redaktors, wiswyg-editor-user-answer-47433762670600" at bounding box center [862, 626] width 861 height 247
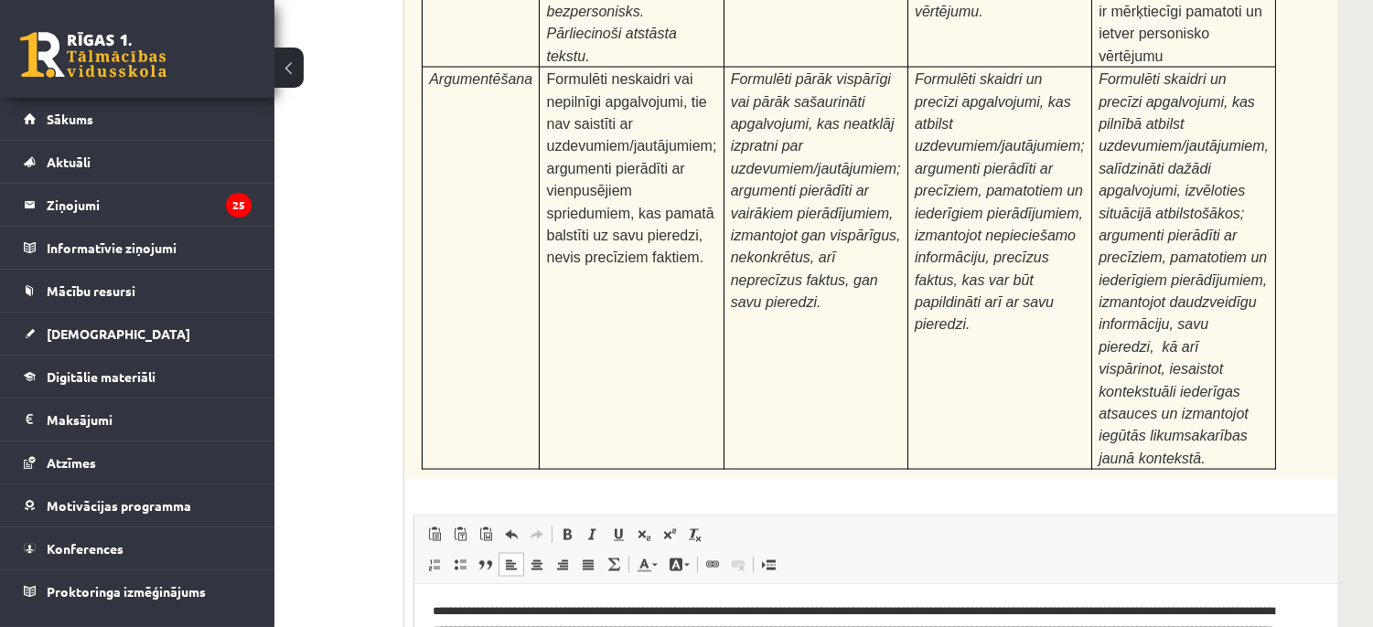
scroll to position [0, 0]
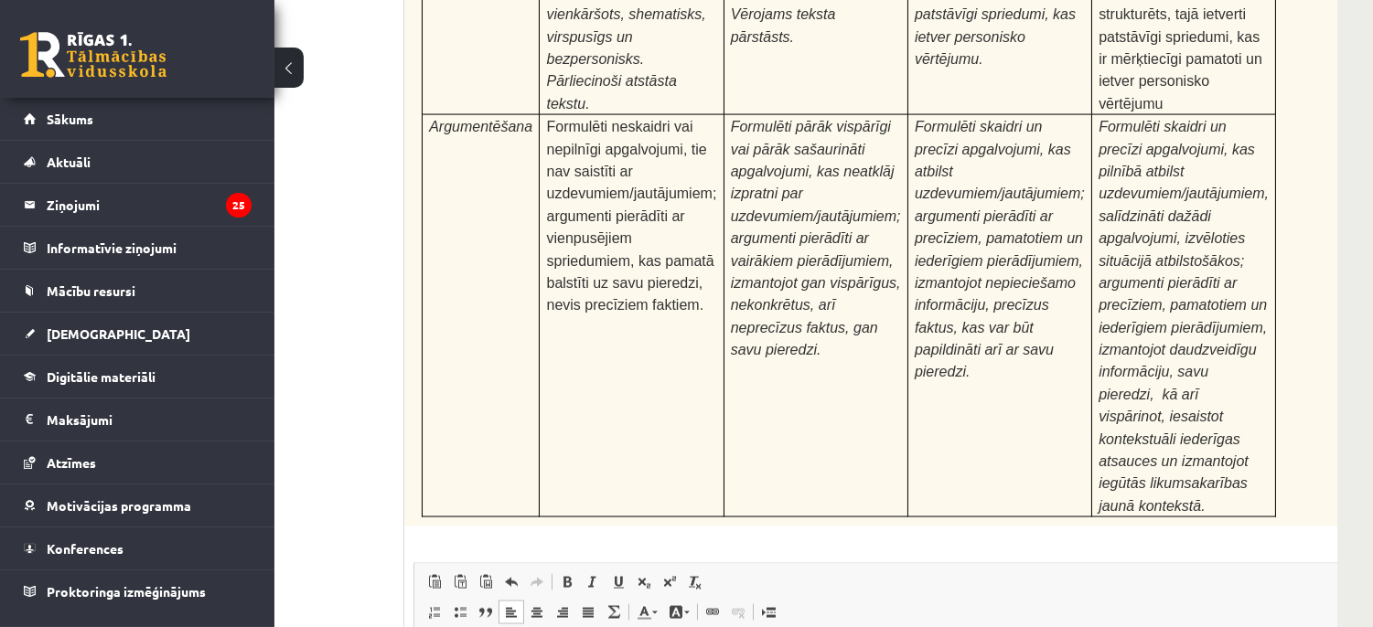
scroll to position [5730, 145]
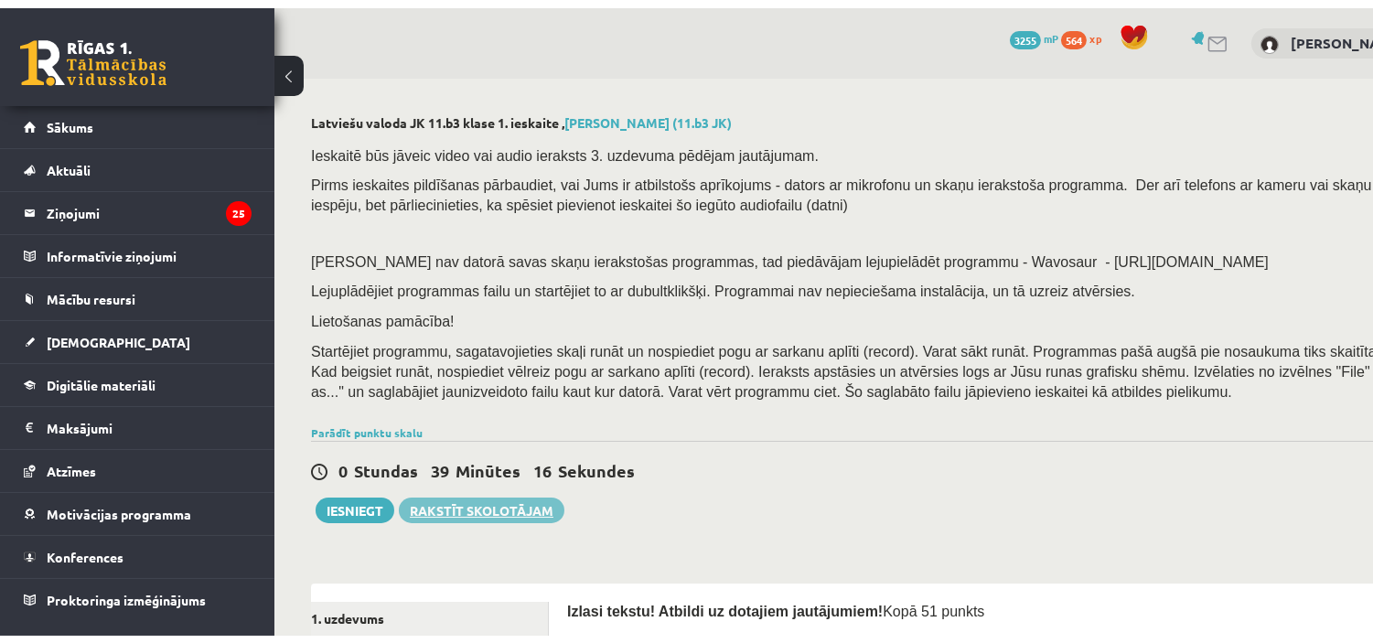
scroll to position [209, 0]
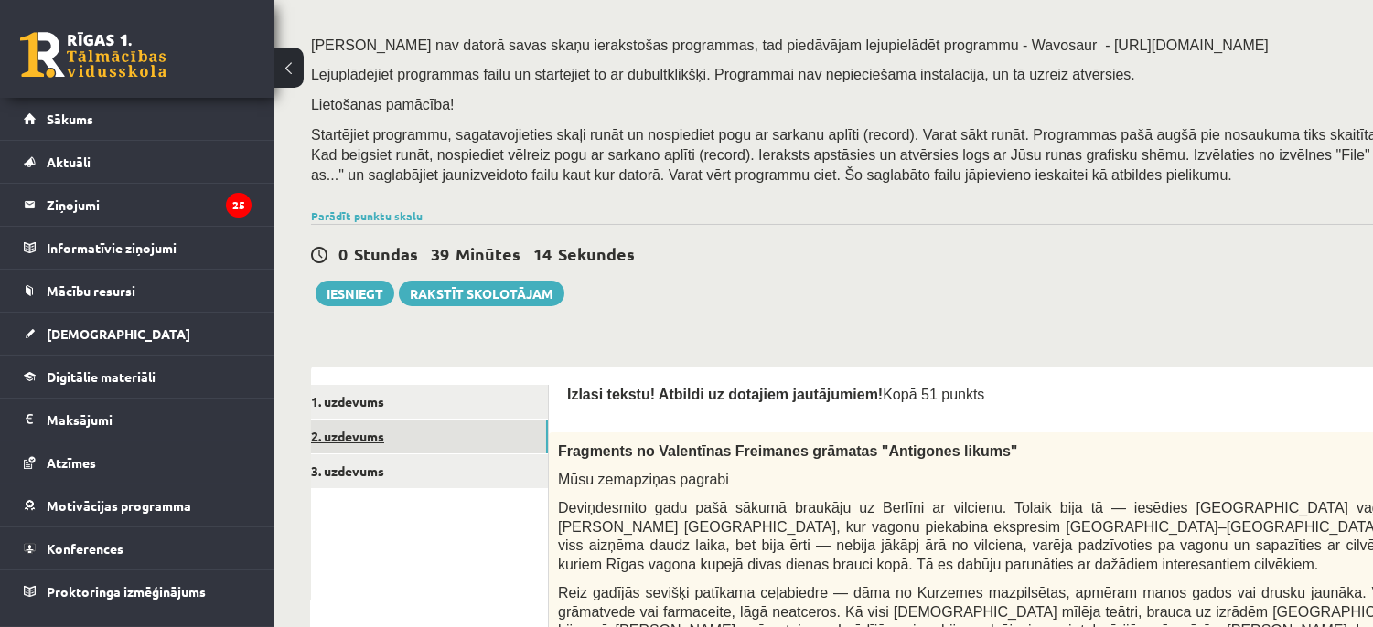
click at [426, 445] on link "2. uzdevums" at bounding box center [425, 437] width 246 height 34
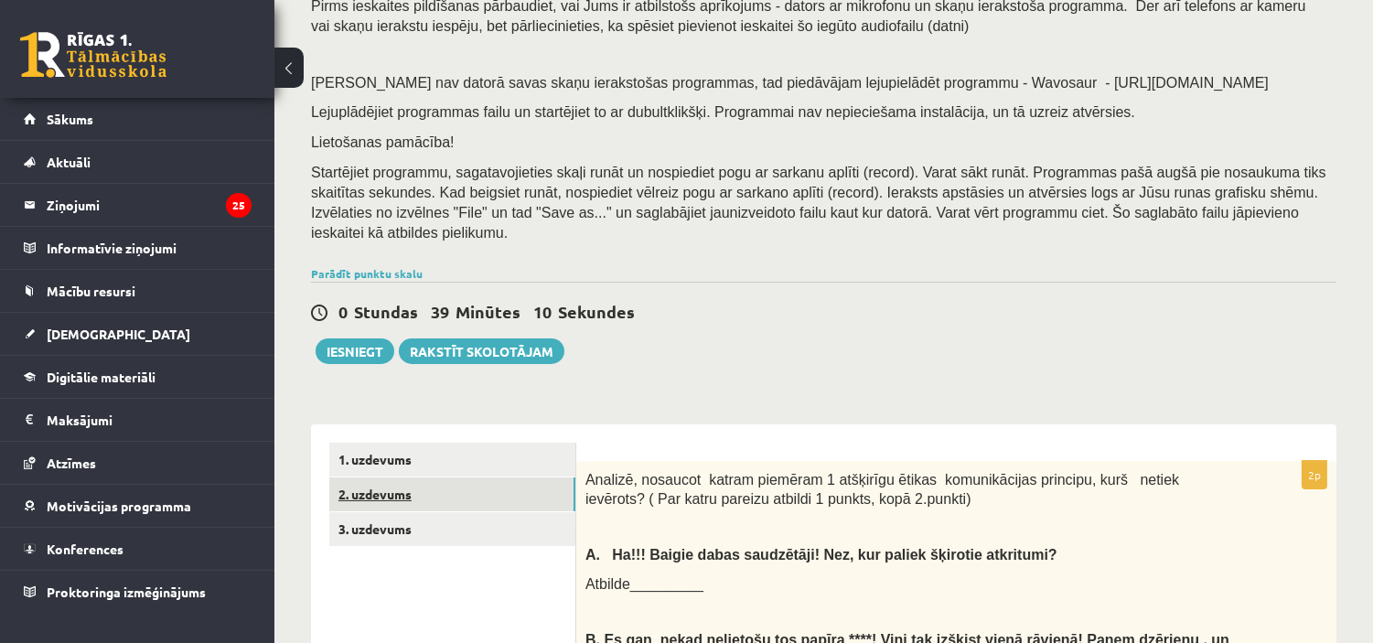
scroll to position [156, 0]
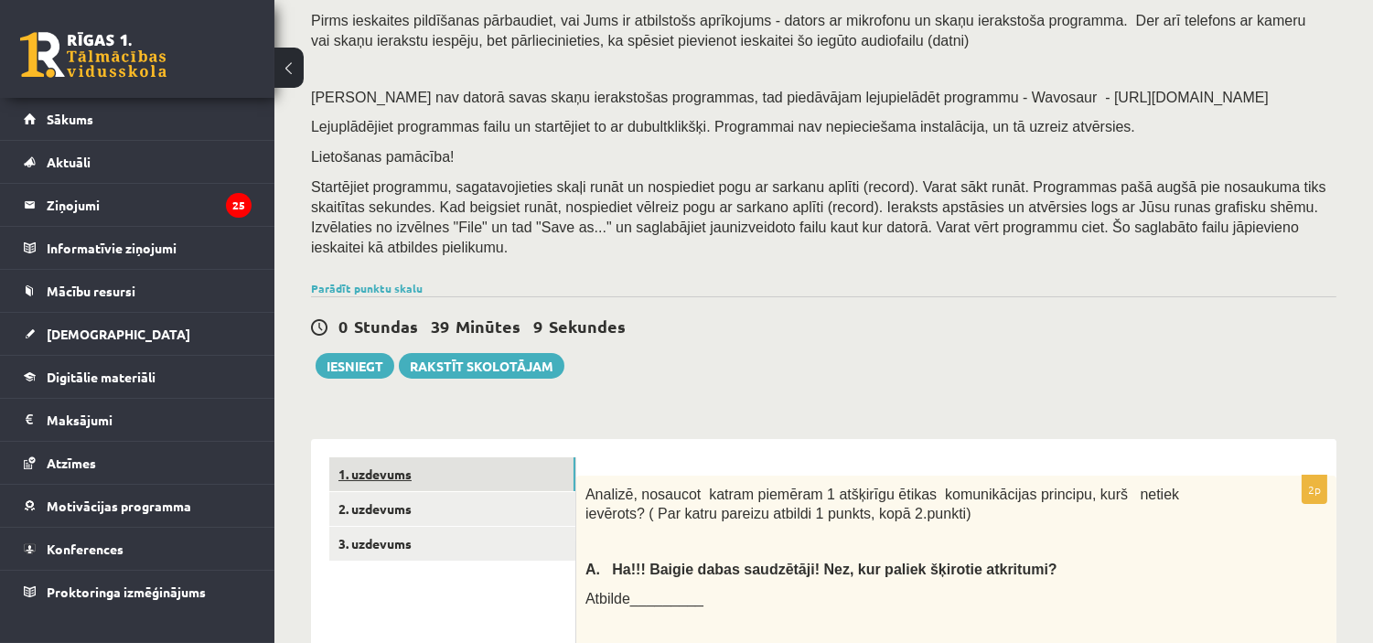
click at [463, 458] on link "1. uzdevums" at bounding box center [452, 474] width 246 height 34
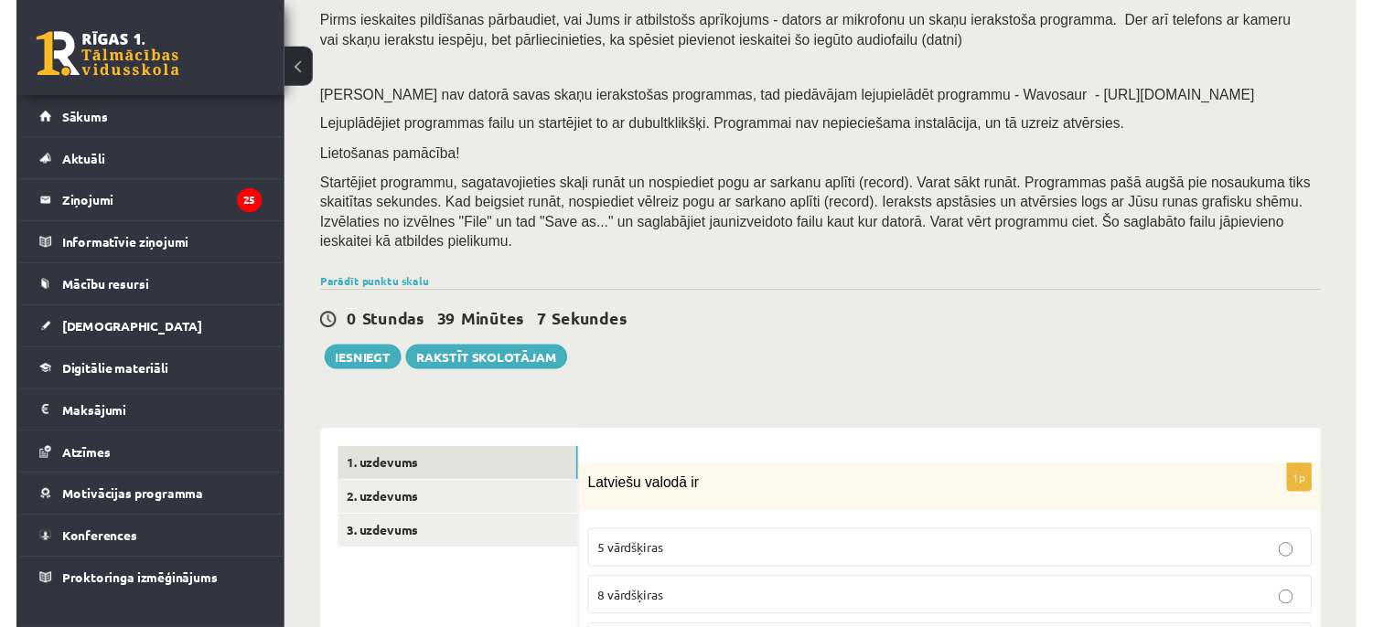
scroll to position [220, 0]
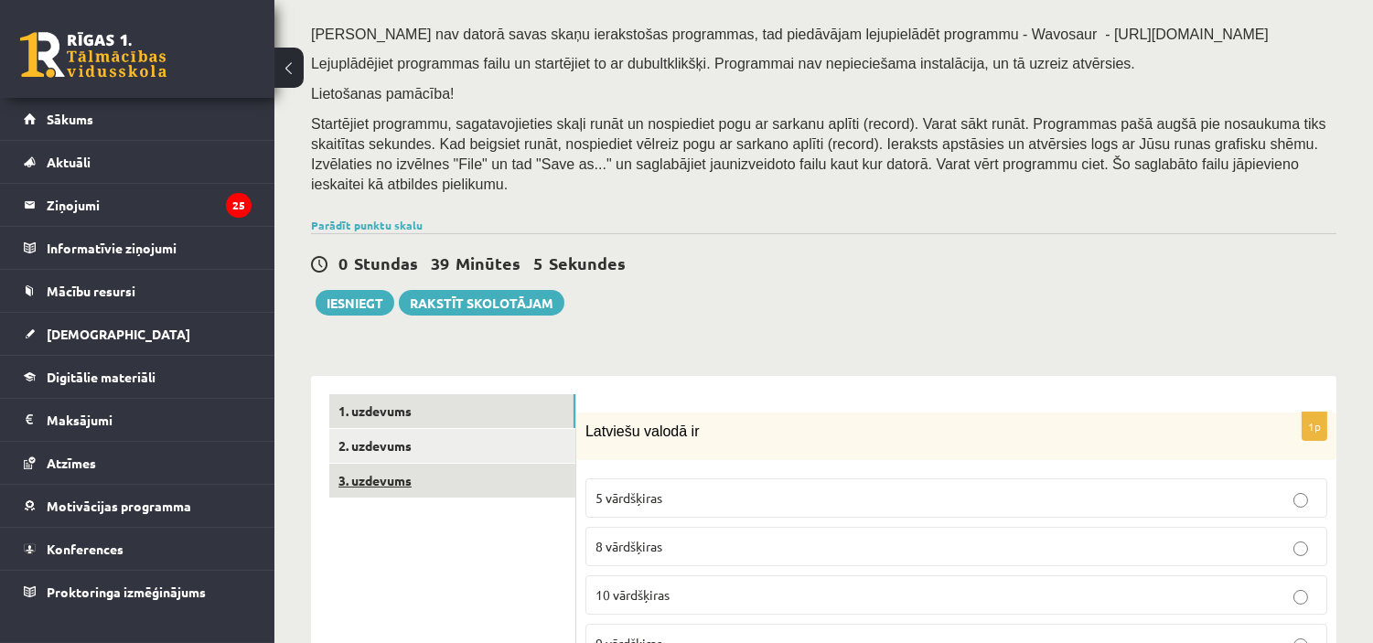
drag, startPoint x: 466, startPoint y: 480, endPoint x: 477, endPoint y: 463, distance: 20.1
click at [477, 464] on link "3. uzdevums" at bounding box center [452, 481] width 246 height 34
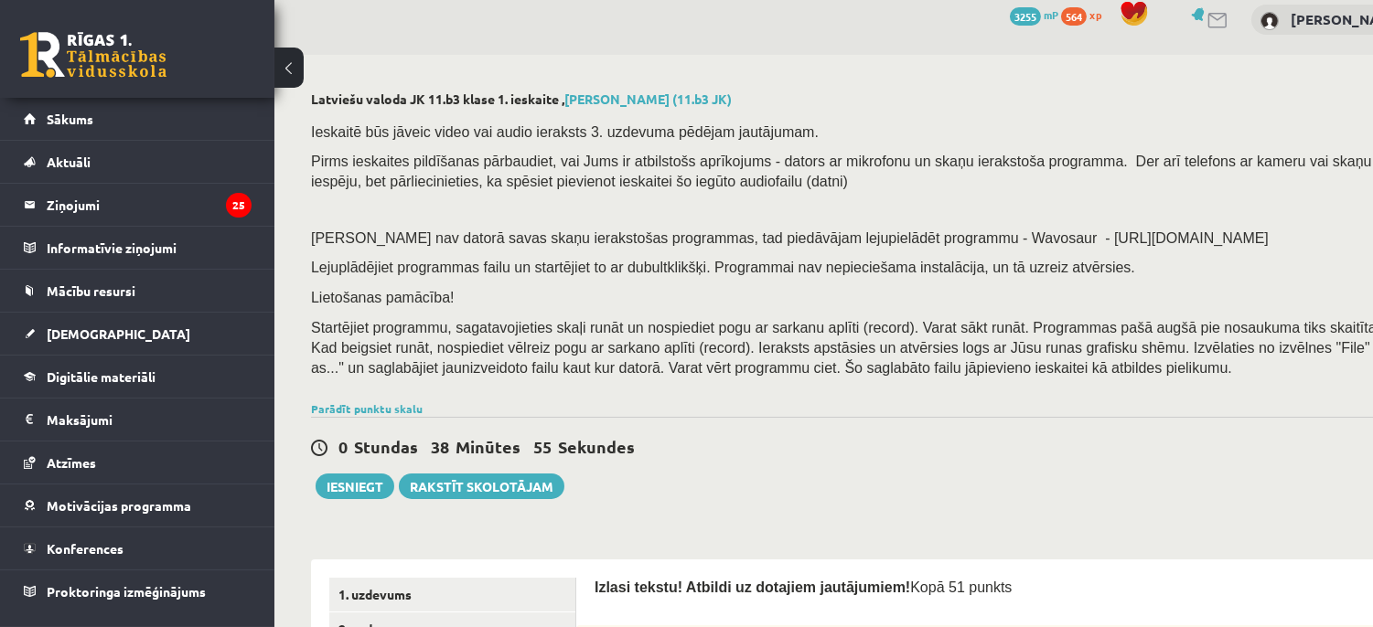
scroll to position [0, 0]
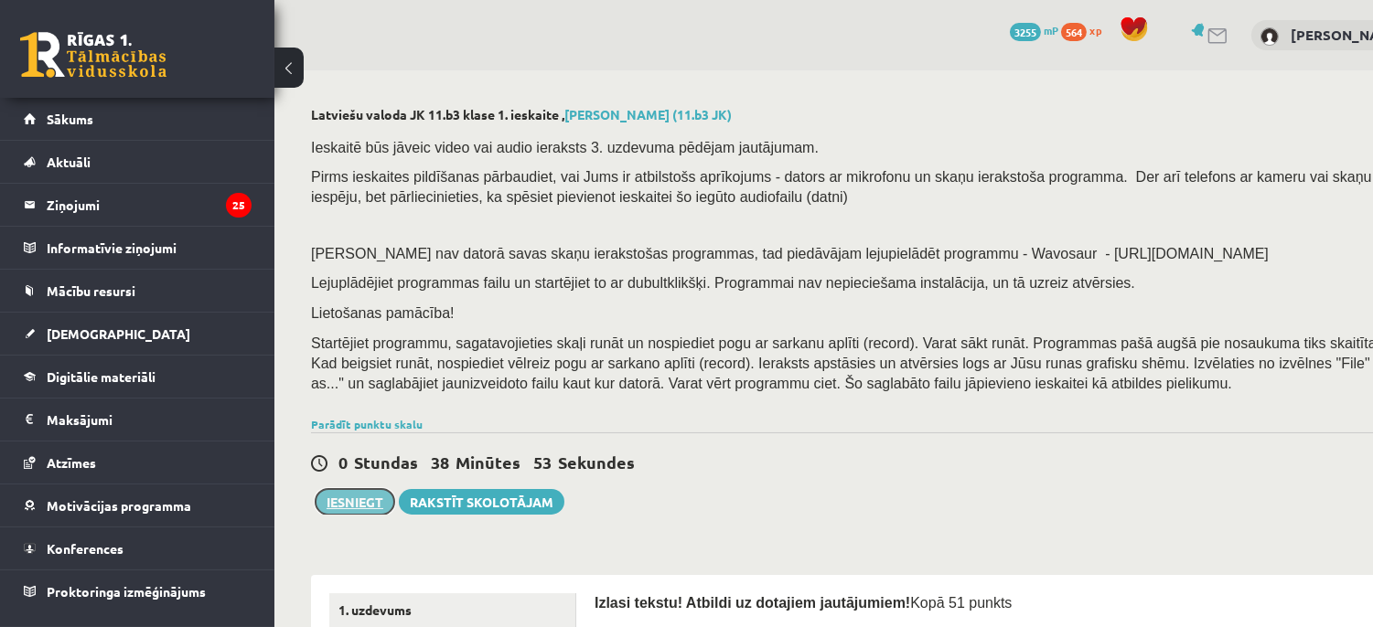
click at [371, 509] on button "Iesniegt" at bounding box center [355, 502] width 79 height 26
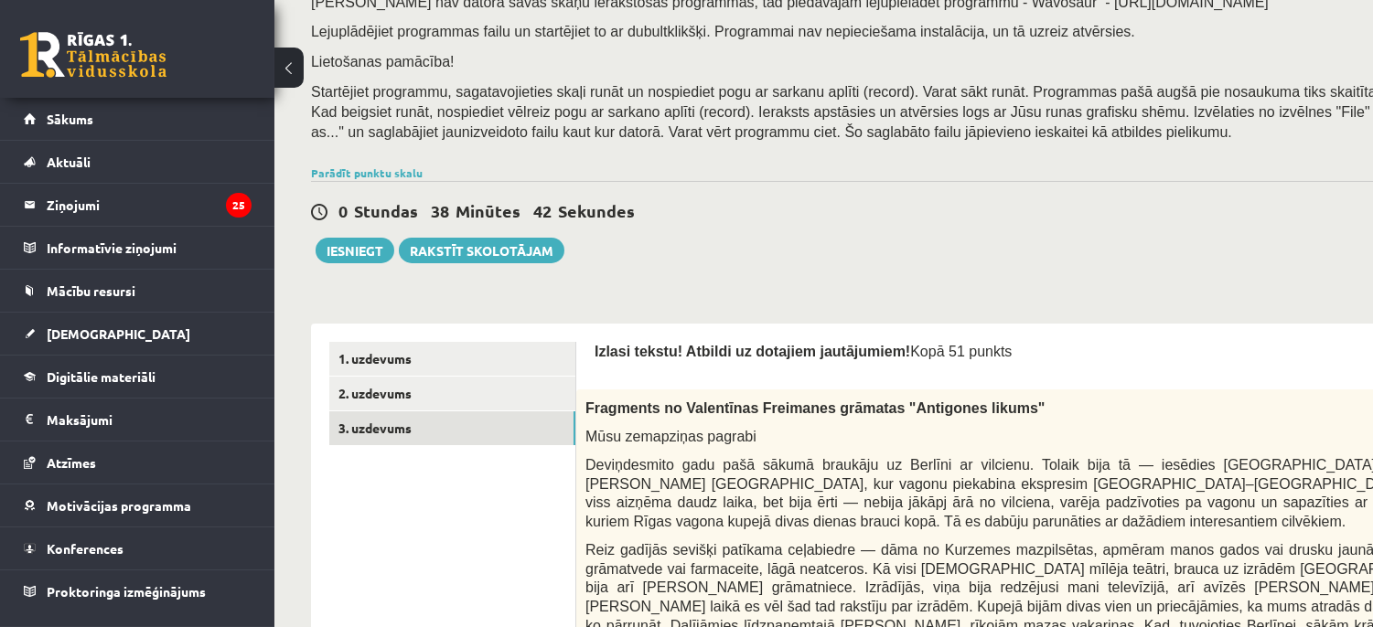
scroll to position [252, 0]
click at [492, 424] on link "3. uzdevums" at bounding box center [452, 428] width 246 height 34
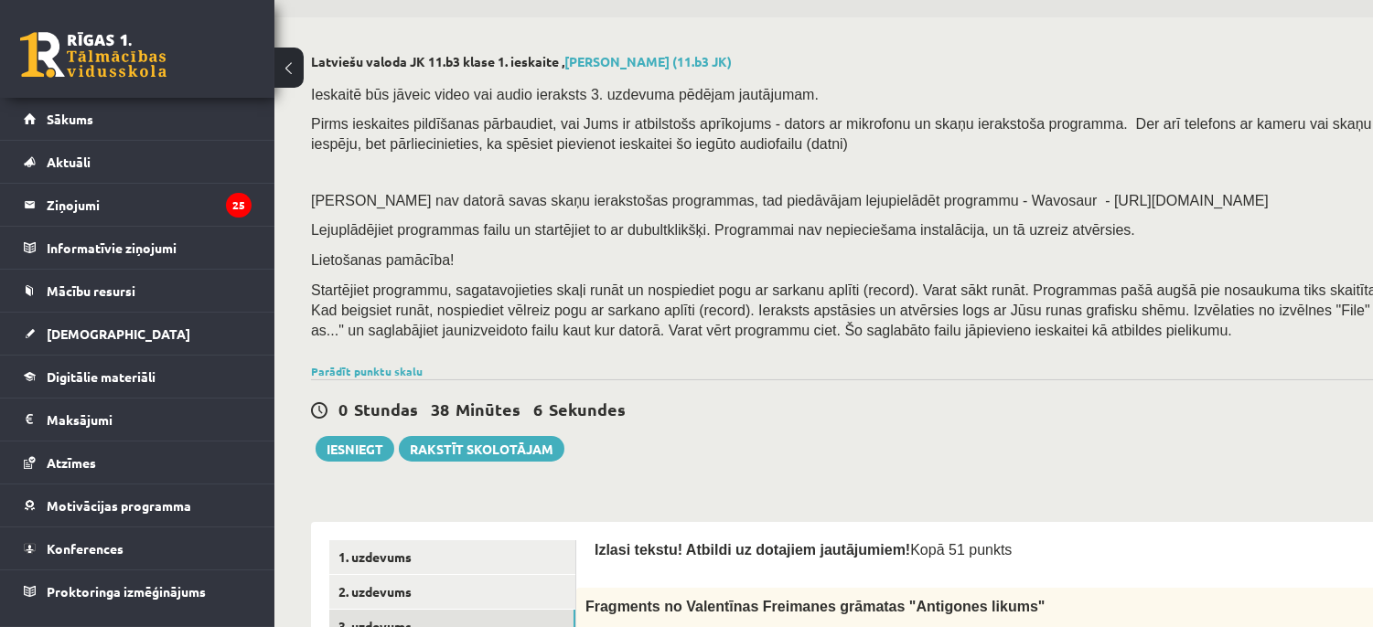
scroll to position [55, 0]
click at [355, 452] on button "Iesniegt" at bounding box center [355, 447] width 79 height 26
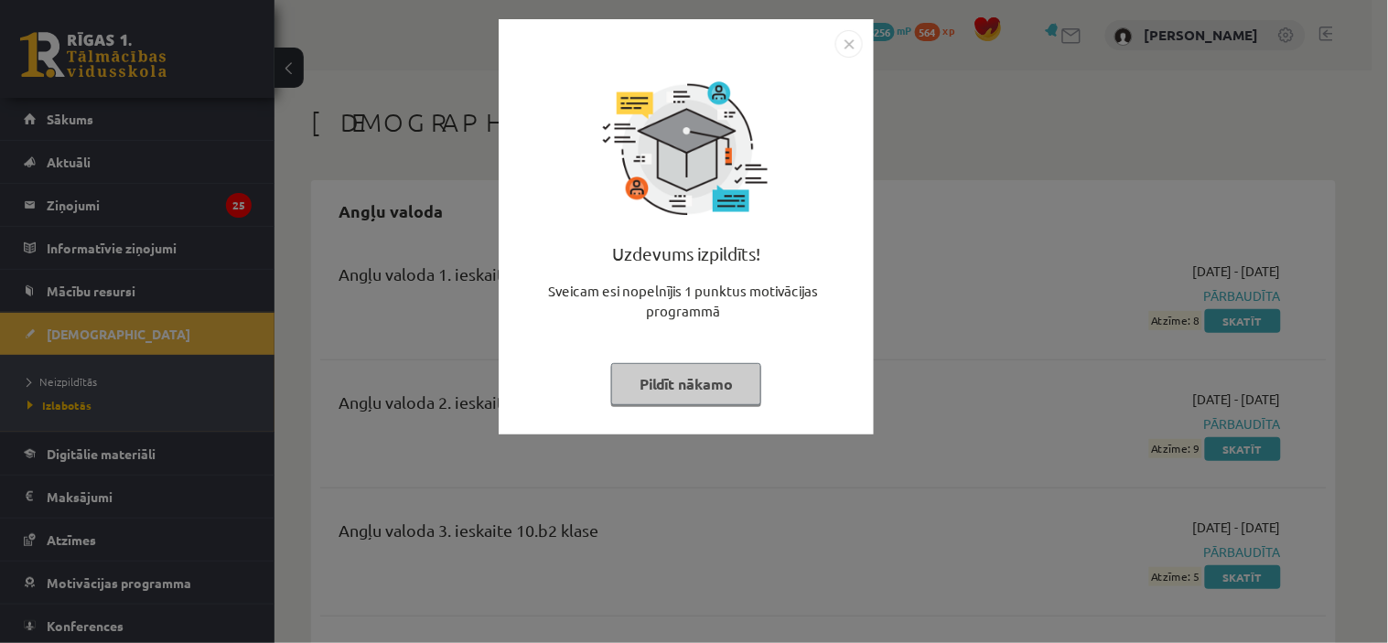
click at [708, 384] on button "Pildīt nākamo" at bounding box center [686, 384] width 150 height 42
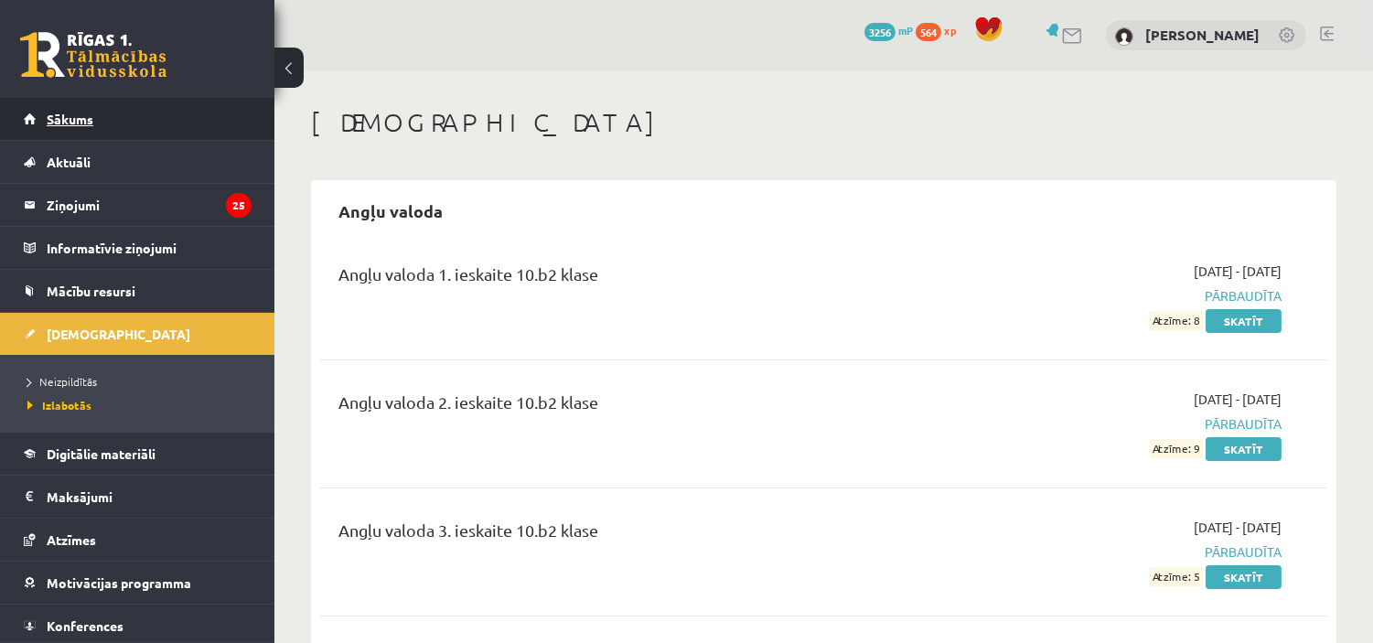
click at [90, 116] on span "Sākums" at bounding box center [70, 119] width 47 height 16
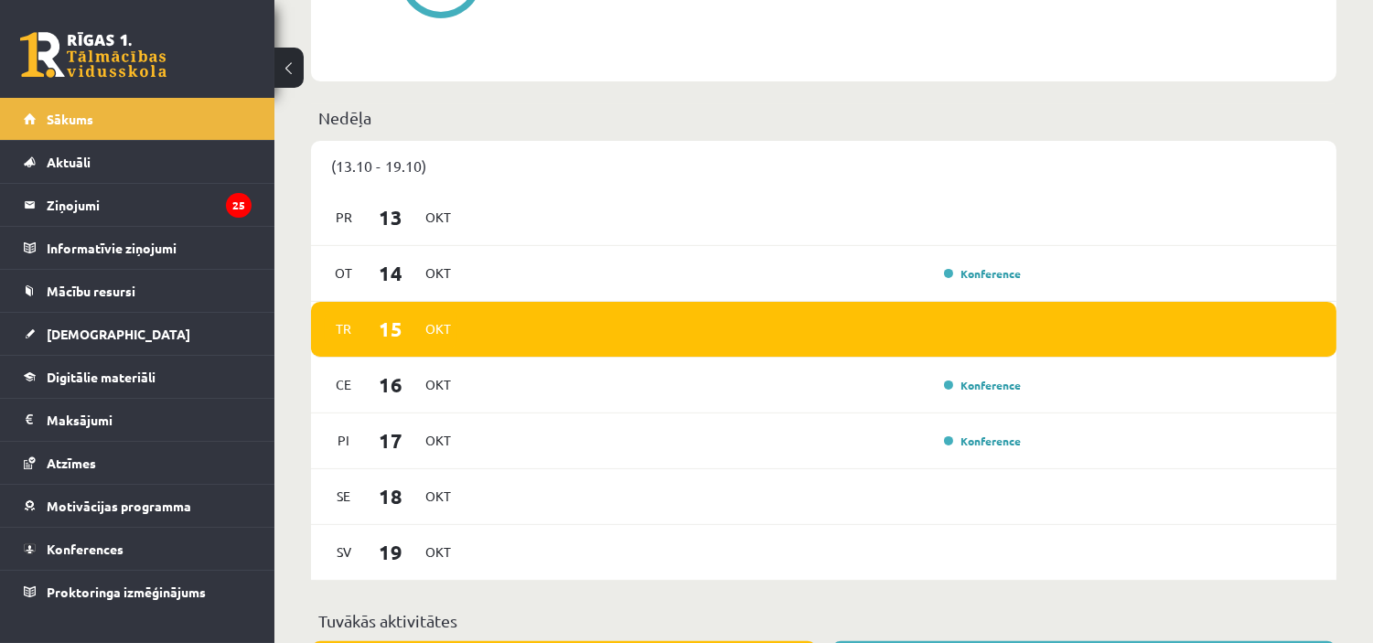
scroll to position [1046, 0]
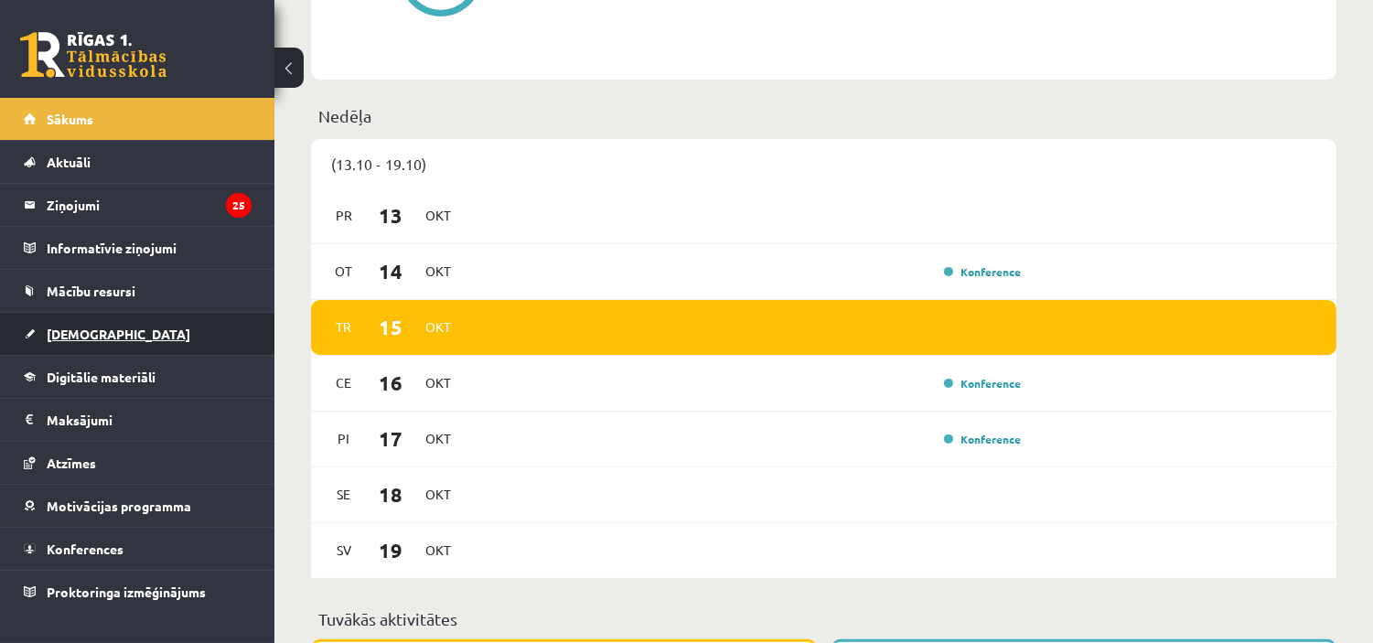
click at [102, 326] on link "[DEMOGRAPHIC_DATA]" at bounding box center [138, 334] width 228 height 42
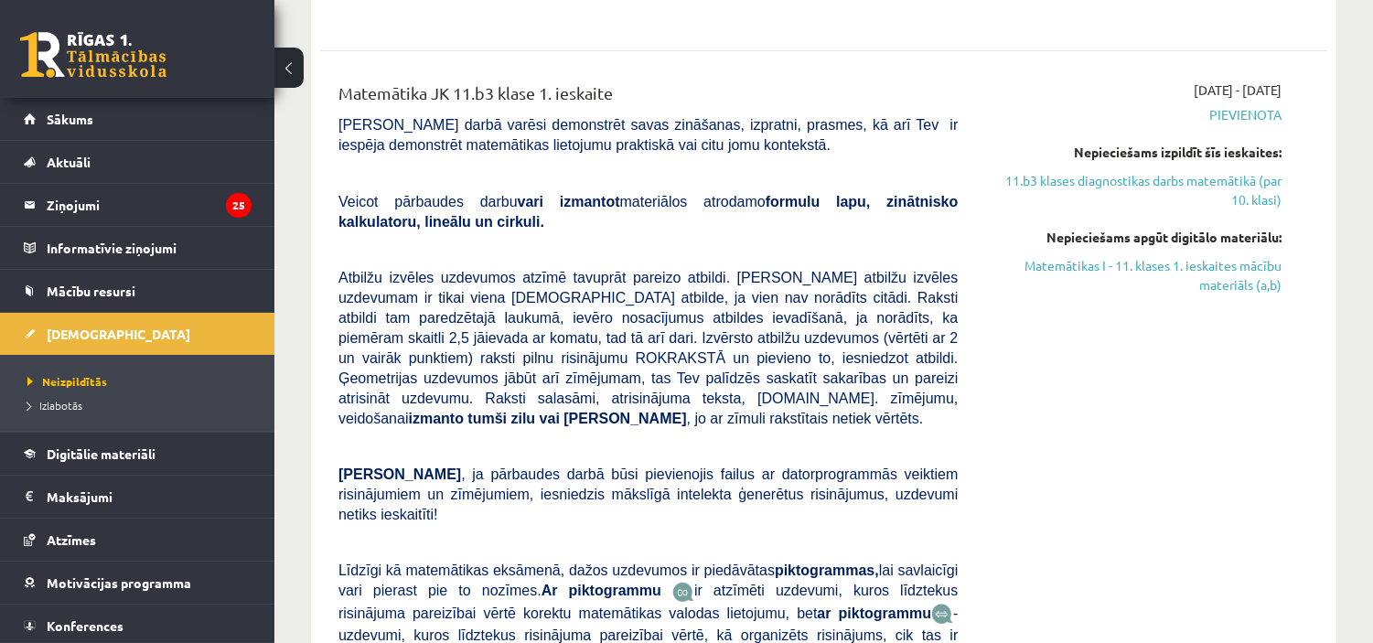
scroll to position [1326, 0]
